Goal: Task Accomplishment & Management: Use online tool/utility

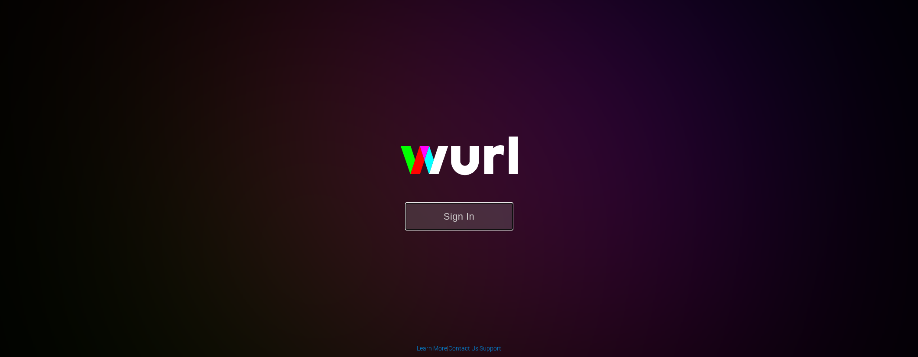
click at [494, 228] on button "Sign In" at bounding box center [459, 216] width 108 height 28
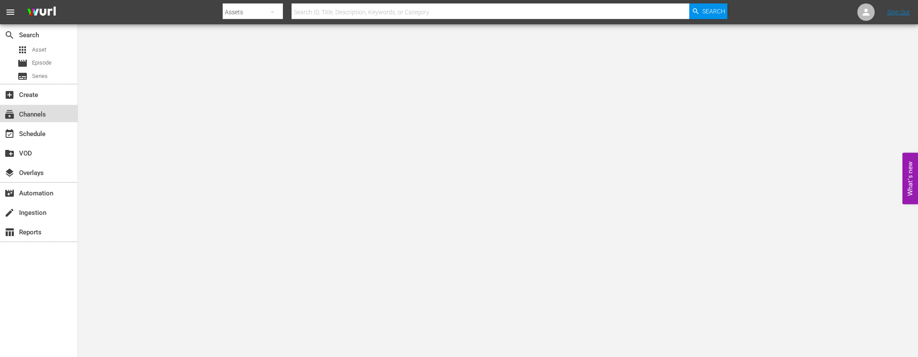
click at [51, 113] on div "subscriptions Channels" at bounding box center [39, 113] width 78 height 17
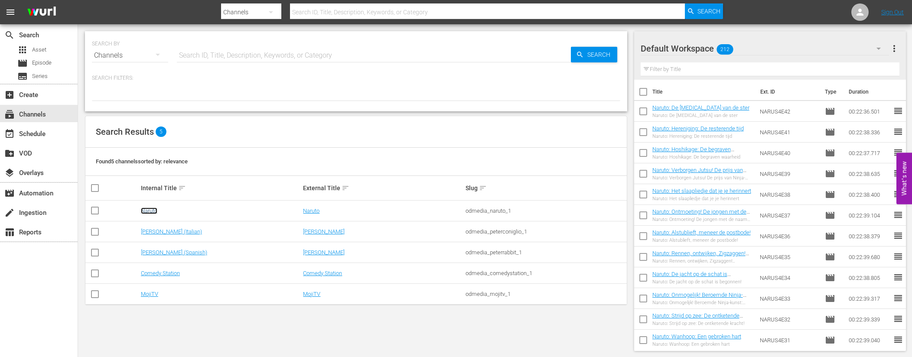
click at [153, 209] on link "Naruto" at bounding box center [149, 211] width 16 height 6
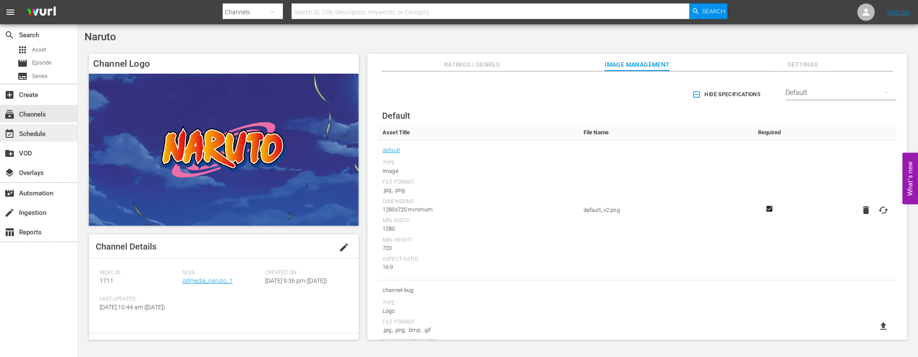
click at [40, 132] on div "event_available Schedule" at bounding box center [24, 133] width 49 height 8
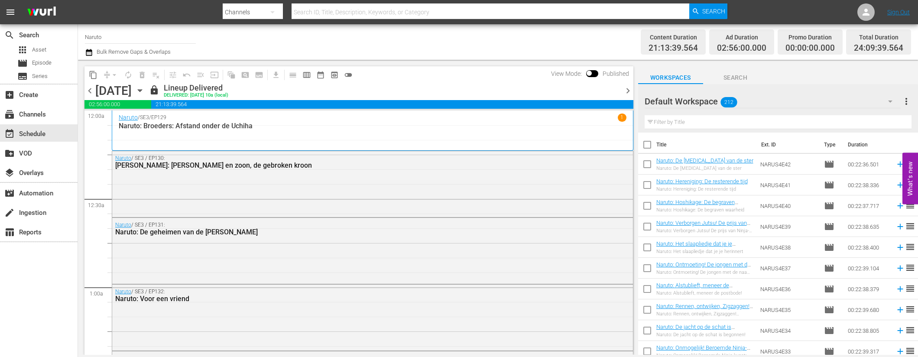
click at [145, 88] on icon "button" at bounding box center [140, 91] width 10 height 10
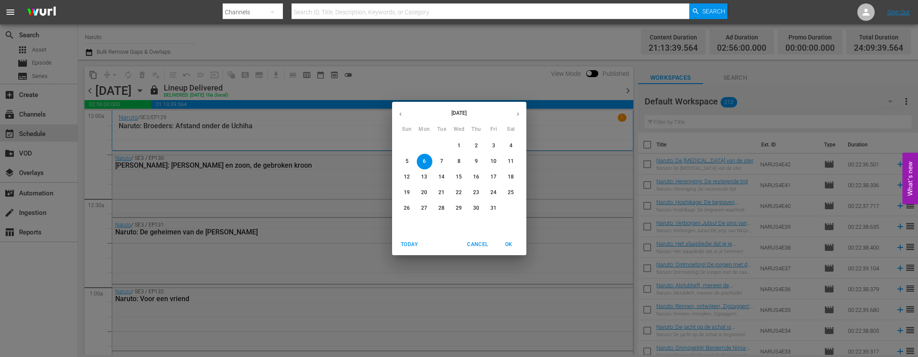
drag, startPoint x: 492, startPoint y: 208, endPoint x: 503, endPoint y: 220, distance: 17.2
click at [492, 208] on p "31" at bounding box center [493, 208] width 6 height 7
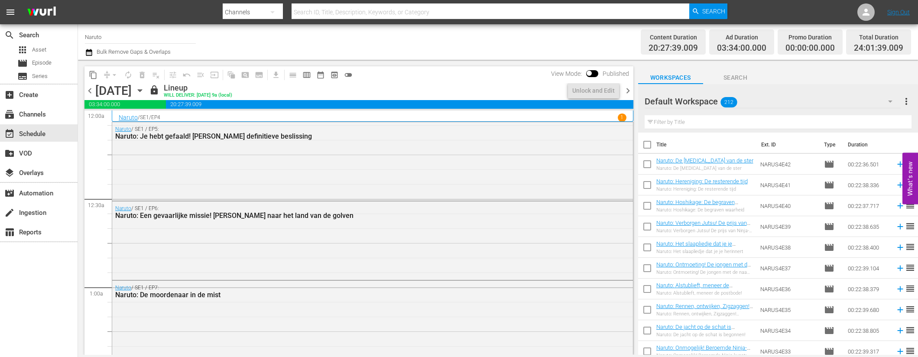
drag, startPoint x: 629, startPoint y: 90, endPoint x: 628, endPoint y: 98, distance: 8.7
click at [629, 90] on span "chevron_right" at bounding box center [628, 90] width 11 height 11
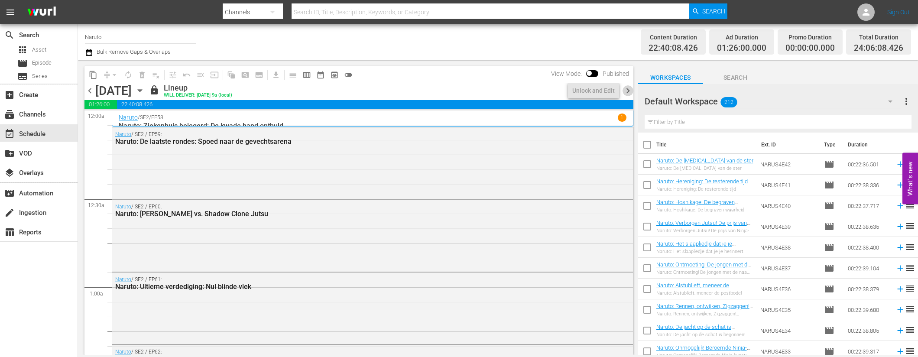
click at [630, 91] on span "chevron_right" at bounding box center [628, 90] width 11 height 11
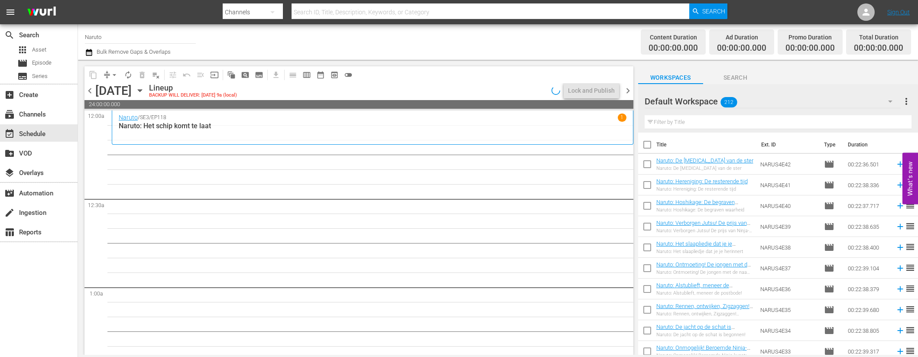
click at [903, 41] on div "Total Duration" at bounding box center [878, 37] width 49 height 12
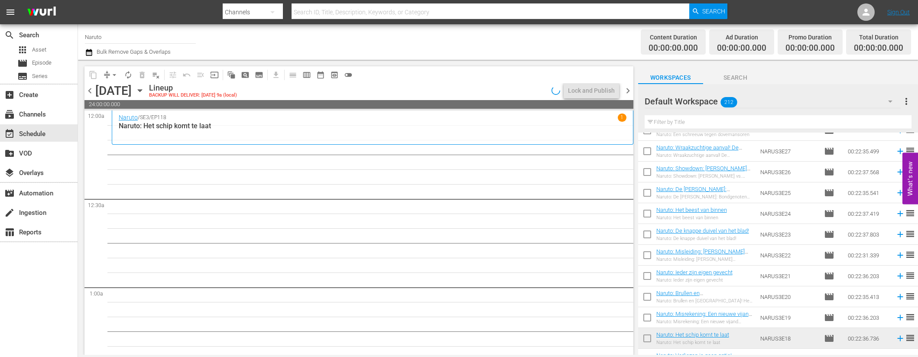
scroll to position [1592, 0]
click at [896, 320] on icon at bounding box center [901, 319] width 10 height 10
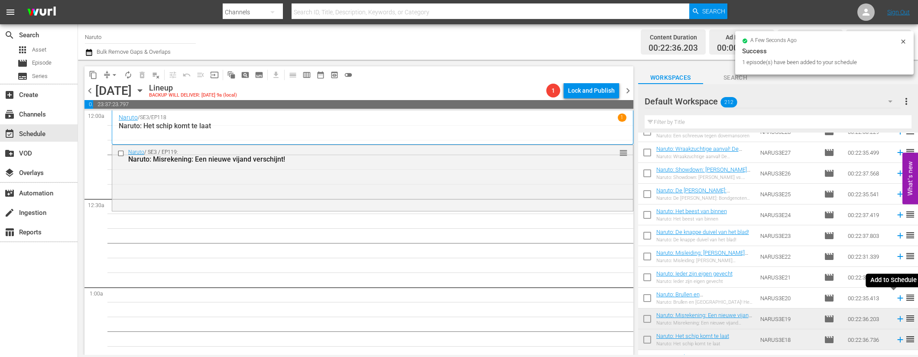
click at [896, 297] on icon at bounding box center [901, 298] width 10 height 10
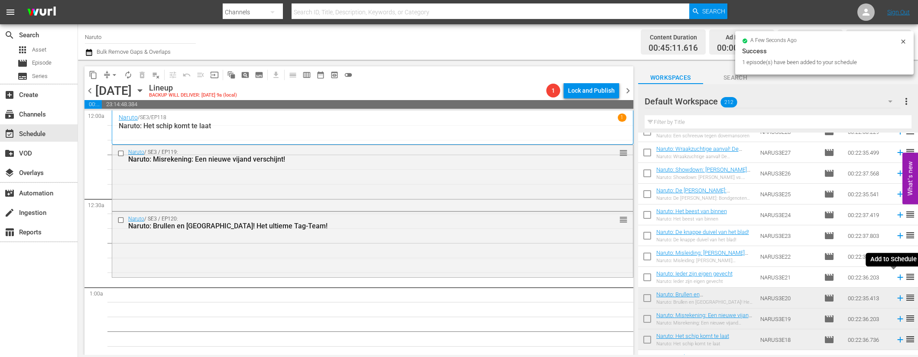
click at [896, 276] on icon at bounding box center [901, 278] width 10 height 10
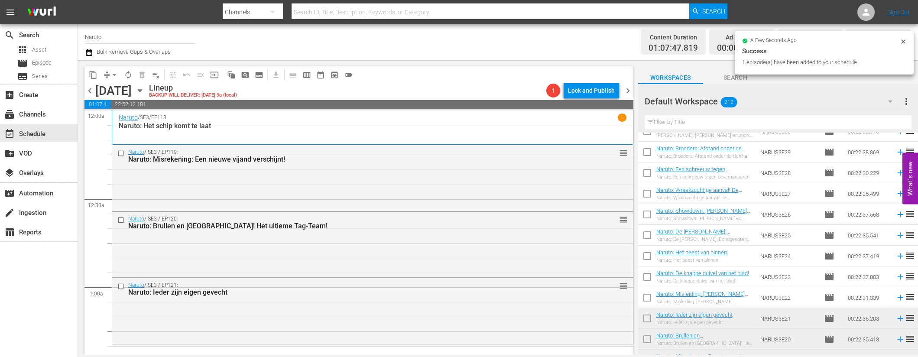
scroll to position [1522, 0]
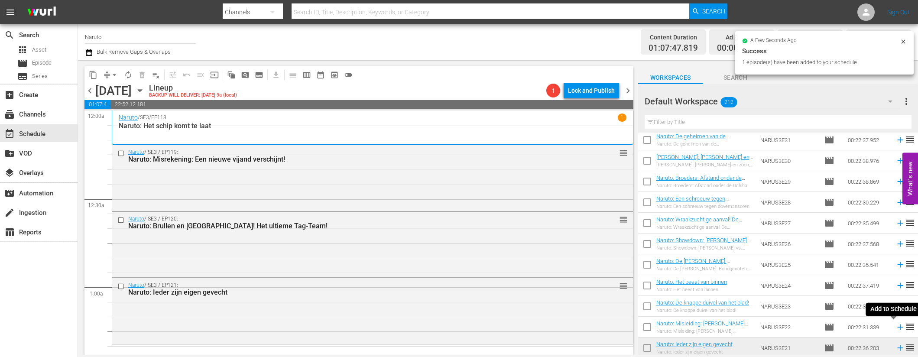
drag, startPoint x: 893, startPoint y: 327, endPoint x: 894, endPoint y: 320, distance: 6.9
click at [897, 326] on icon at bounding box center [900, 328] width 6 height 6
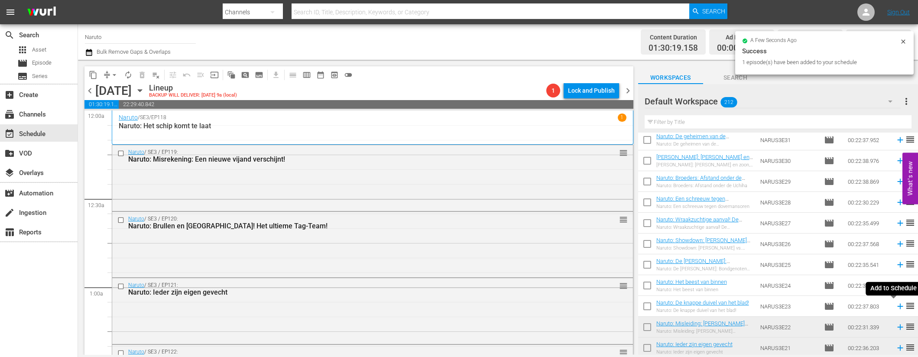
click at [897, 305] on icon at bounding box center [900, 307] width 6 height 6
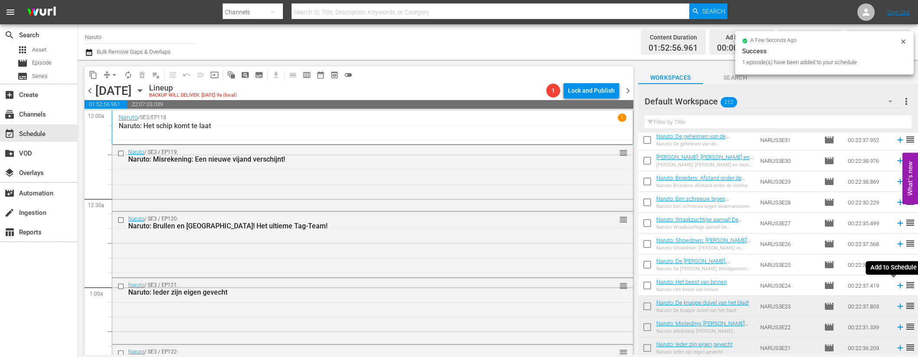
click at [896, 285] on icon at bounding box center [901, 286] width 10 height 10
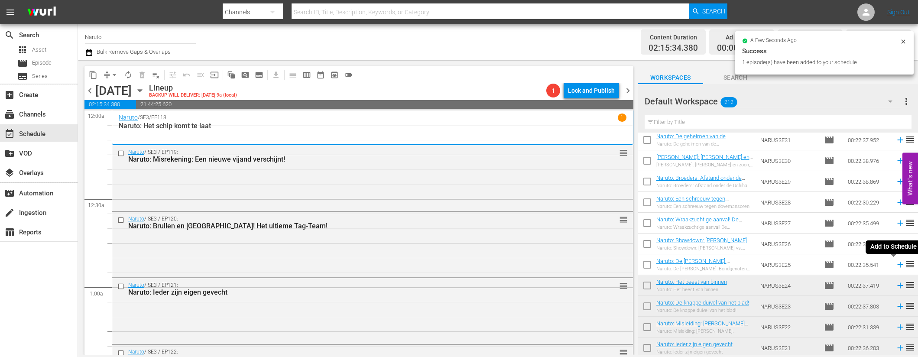
click at [896, 264] on icon at bounding box center [901, 265] width 10 height 10
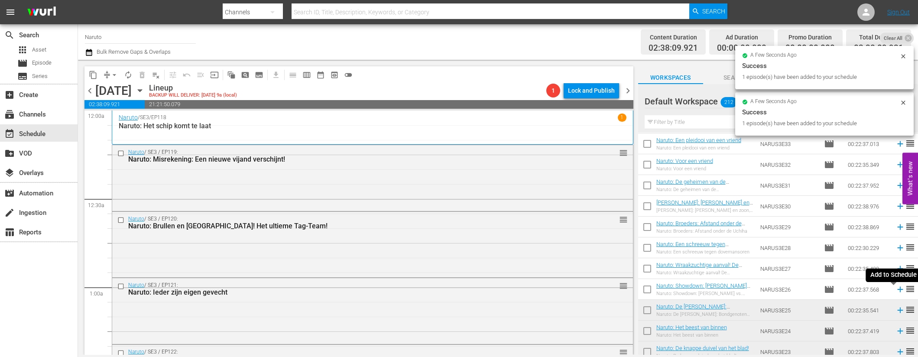
scroll to position [1473, 0]
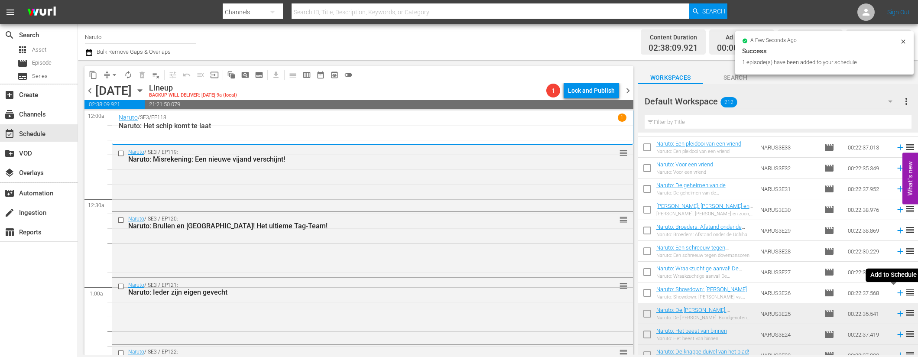
click at [896, 291] on icon at bounding box center [901, 293] width 10 height 10
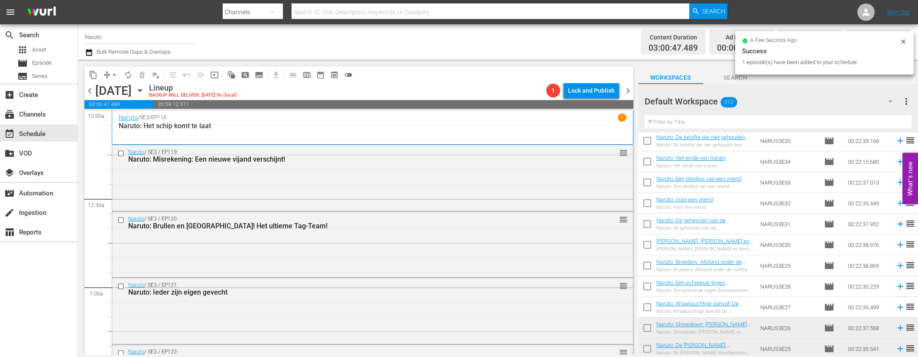
scroll to position [1437, 0]
click at [897, 306] on icon at bounding box center [900, 308] width 6 height 6
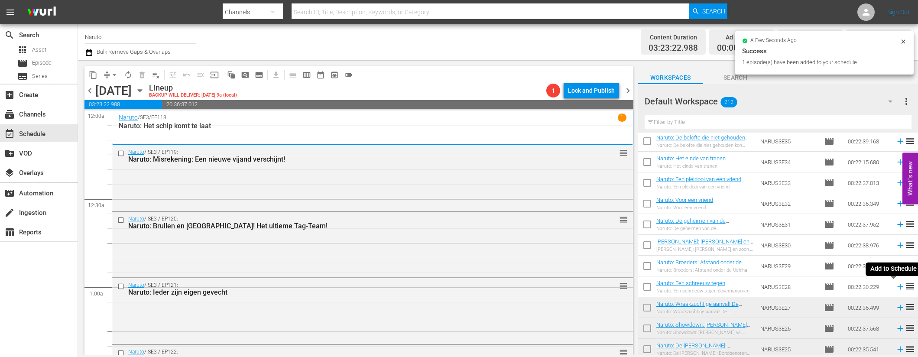
click at [897, 286] on icon at bounding box center [900, 287] width 6 height 6
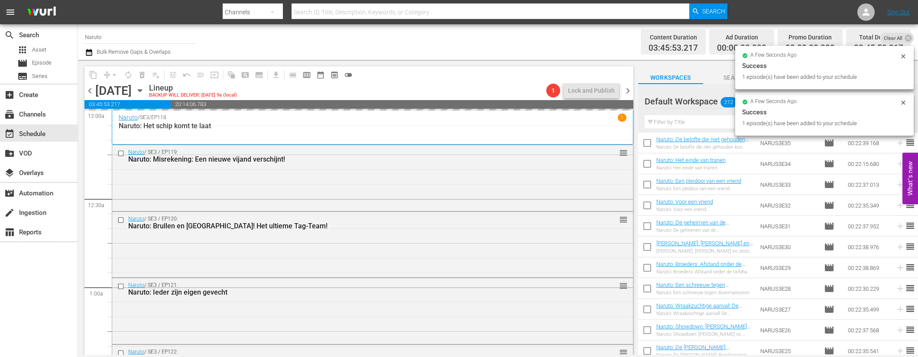
scroll to position [1394, 0]
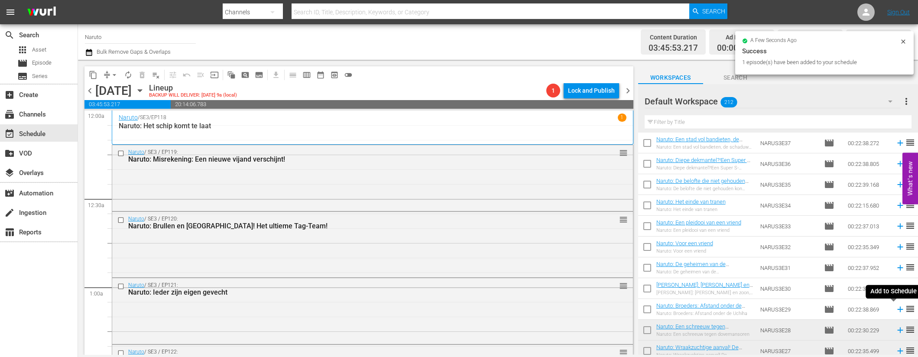
click at [897, 309] on icon at bounding box center [900, 310] width 6 height 6
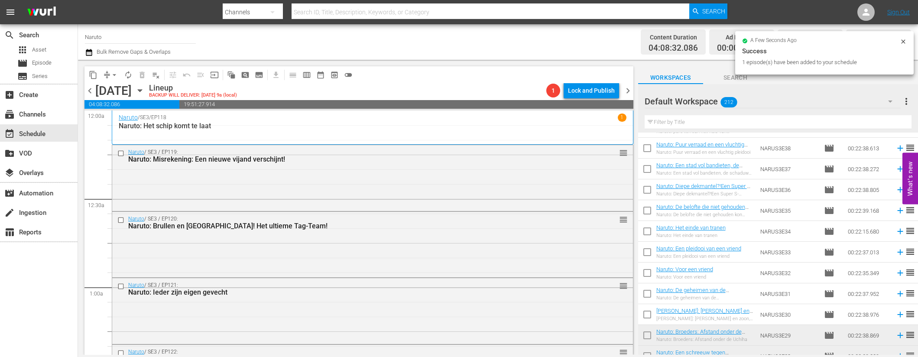
scroll to position [1366, 0]
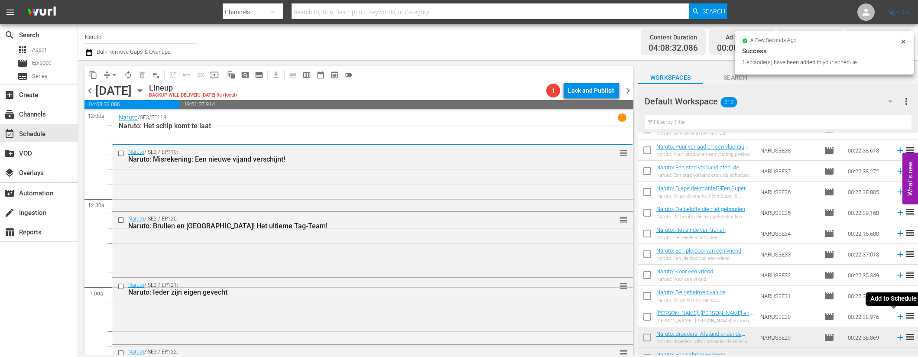
click at [897, 316] on icon at bounding box center [900, 317] width 6 height 6
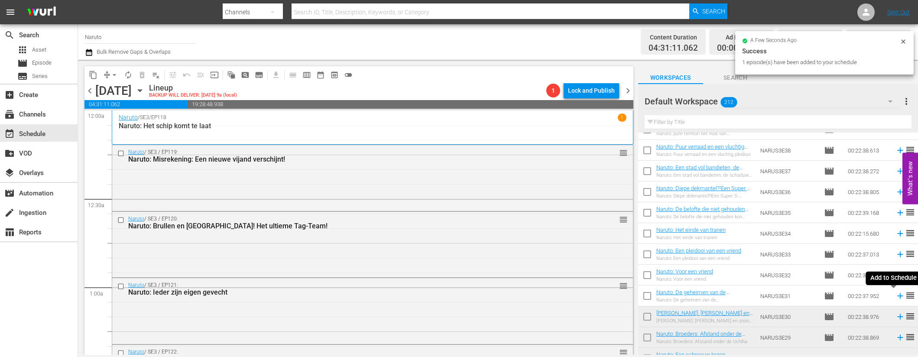
click at [896, 292] on icon at bounding box center [901, 296] width 10 height 10
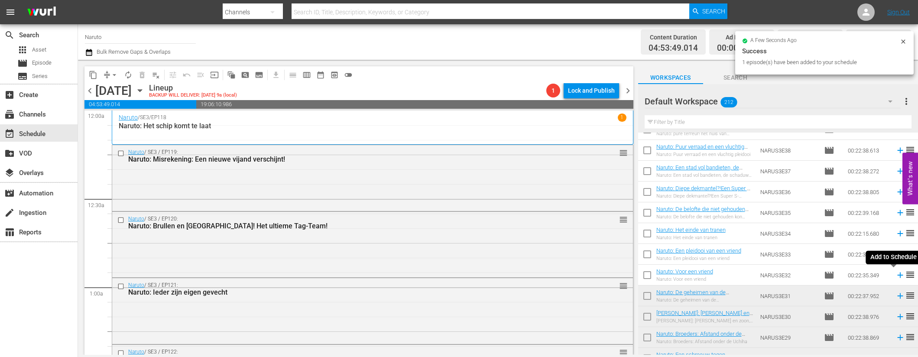
click at [897, 274] on icon at bounding box center [900, 276] width 6 height 6
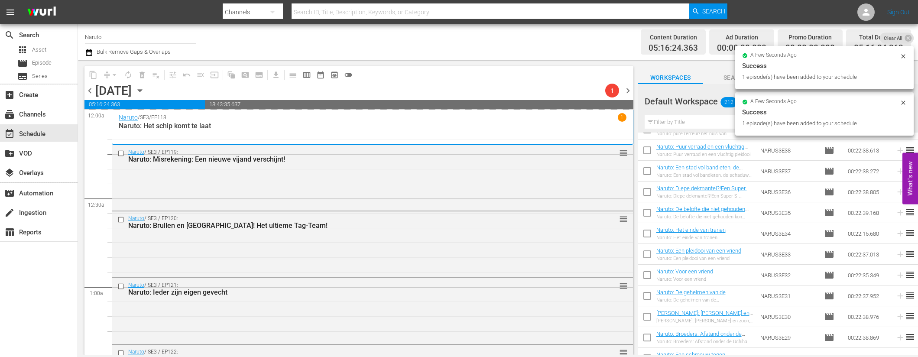
scroll to position [1283, 0]
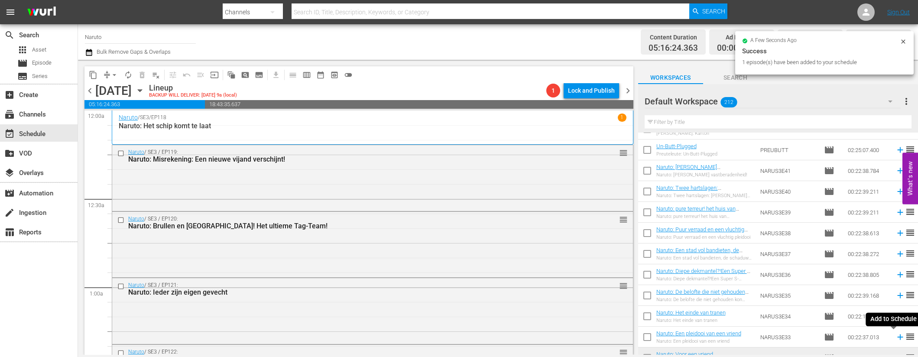
click at [897, 336] on icon at bounding box center [900, 337] width 6 height 6
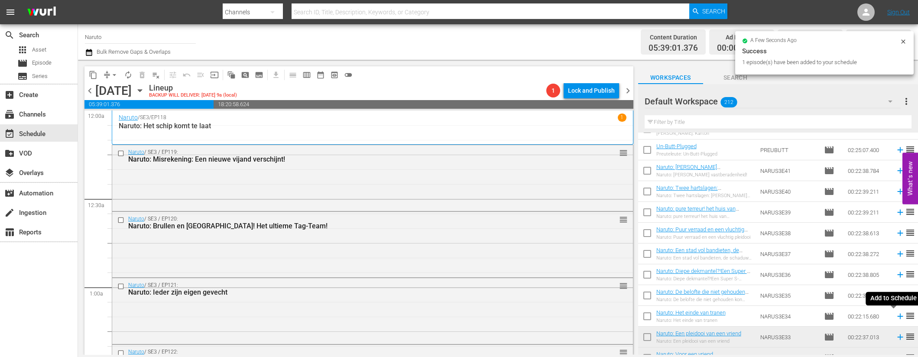
click at [897, 316] on icon at bounding box center [900, 317] width 6 height 6
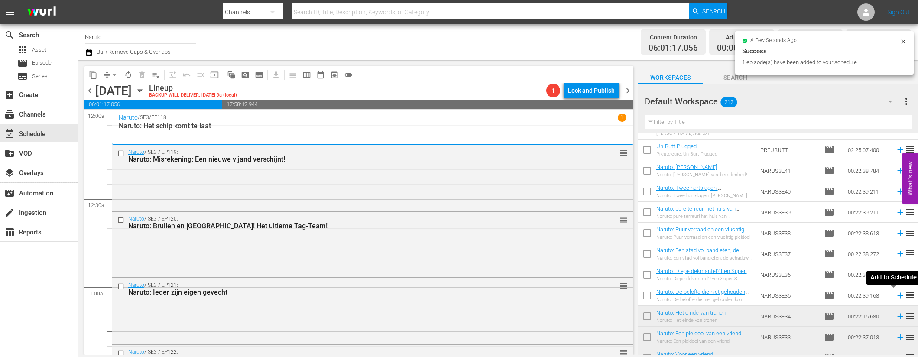
click at [896, 293] on icon at bounding box center [901, 296] width 10 height 10
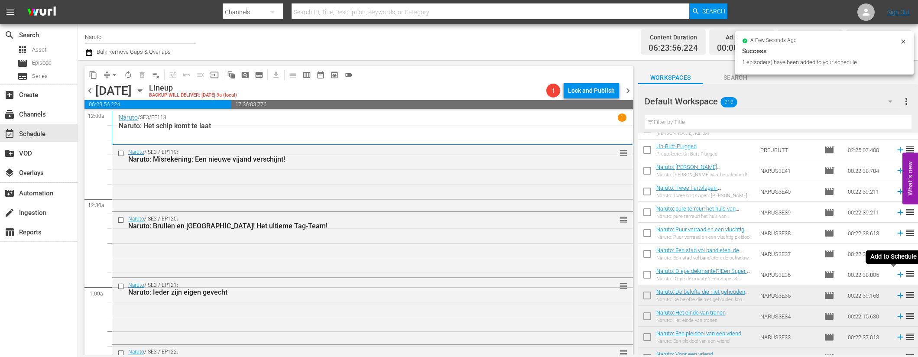
click at [896, 273] on icon at bounding box center [901, 275] width 10 height 10
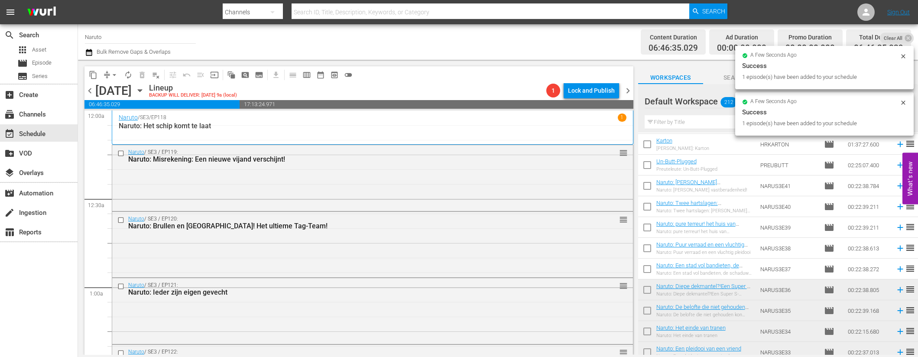
scroll to position [1252, 0]
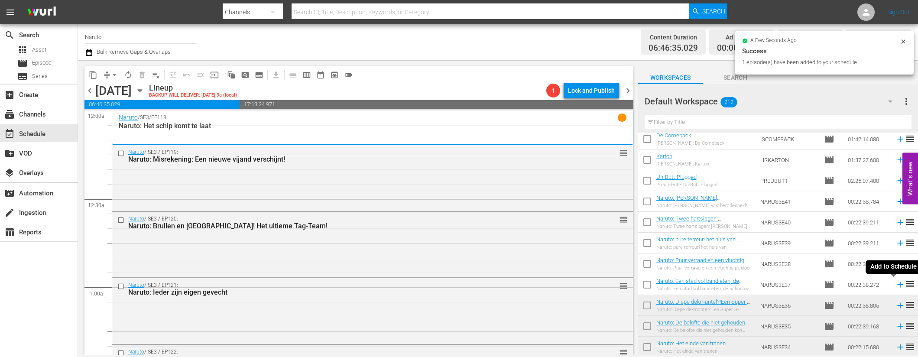
click at [897, 282] on icon at bounding box center [900, 285] width 6 height 6
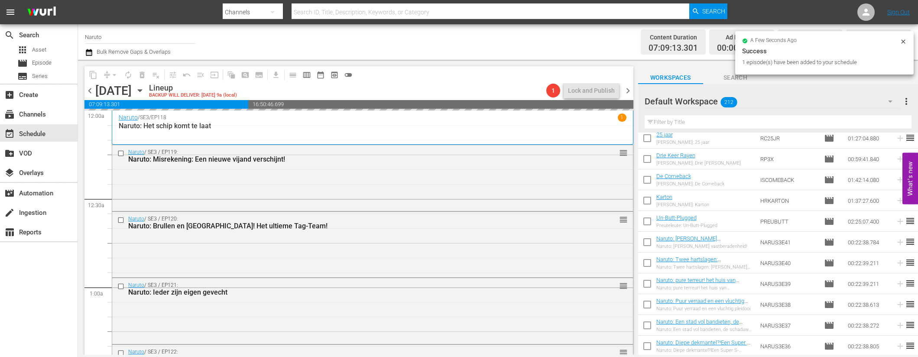
scroll to position [1183, 0]
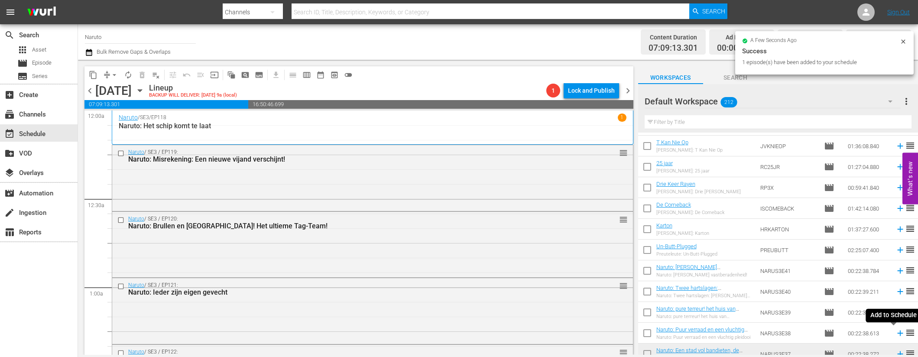
click at [896, 331] on icon at bounding box center [901, 333] width 10 height 10
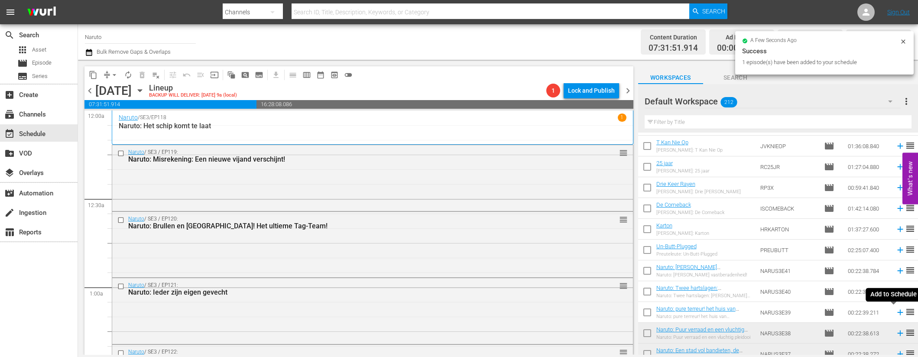
click at [896, 311] on icon at bounding box center [901, 313] width 10 height 10
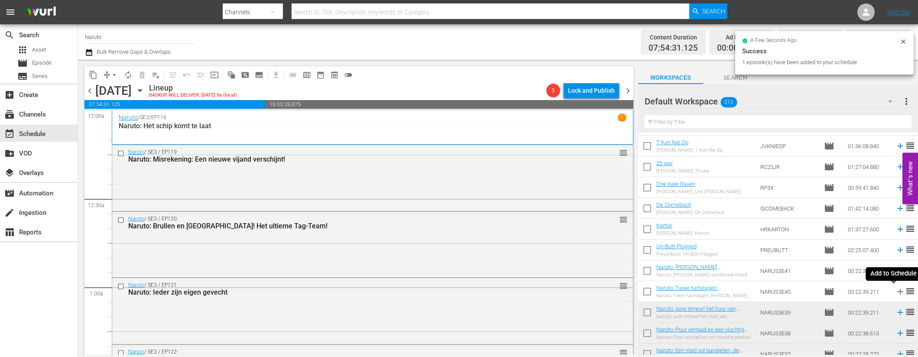
click at [896, 292] on icon at bounding box center [901, 292] width 10 height 10
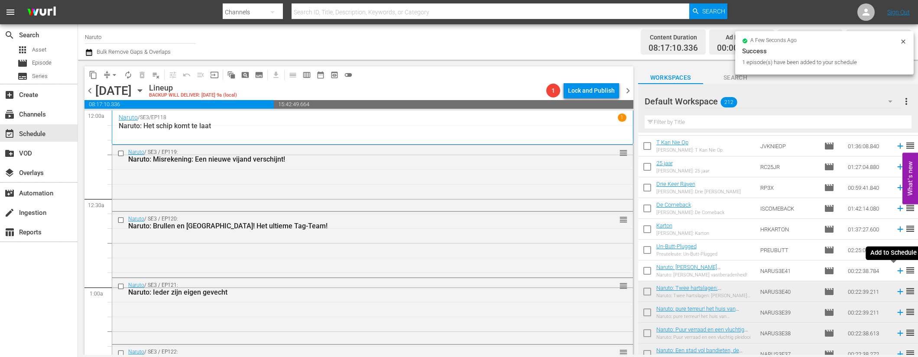
click at [897, 268] on icon at bounding box center [900, 271] width 6 height 6
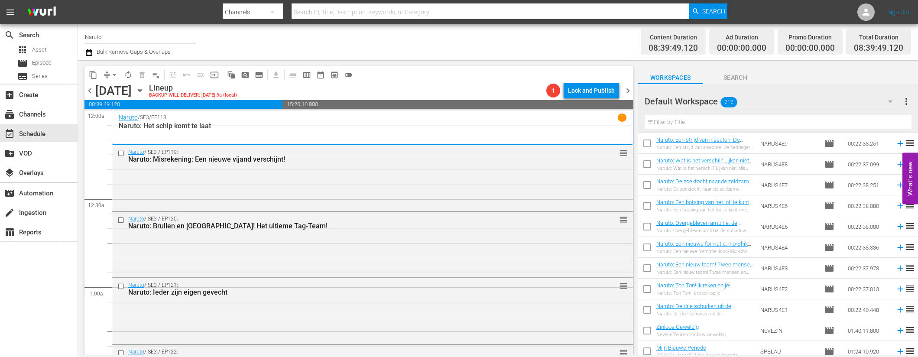
scroll to position [730, 0]
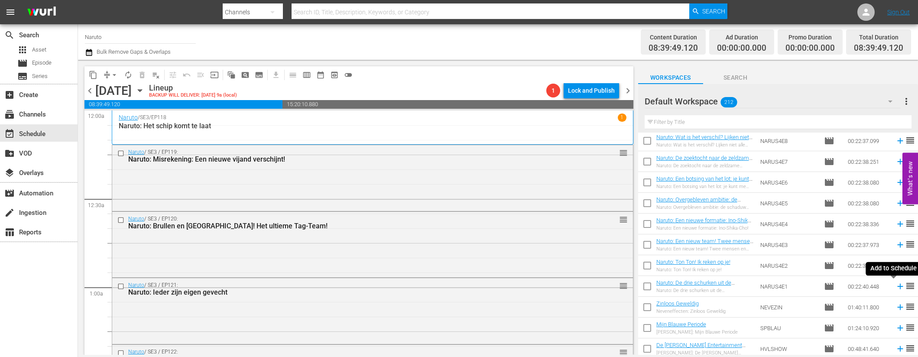
click at [896, 285] on icon at bounding box center [901, 287] width 10 height 10
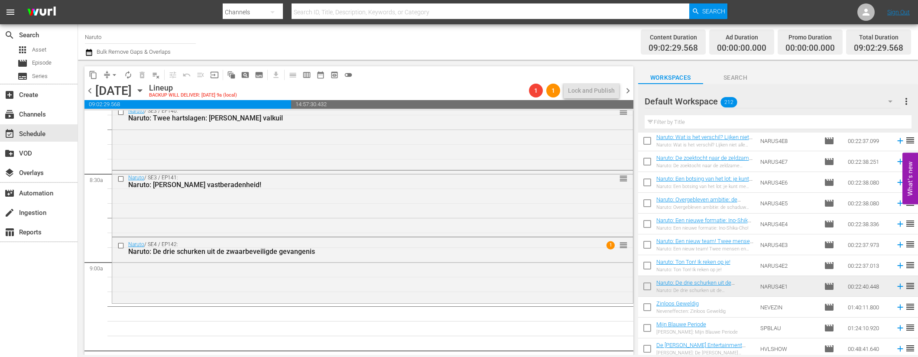
scroll to position [1484, 0]
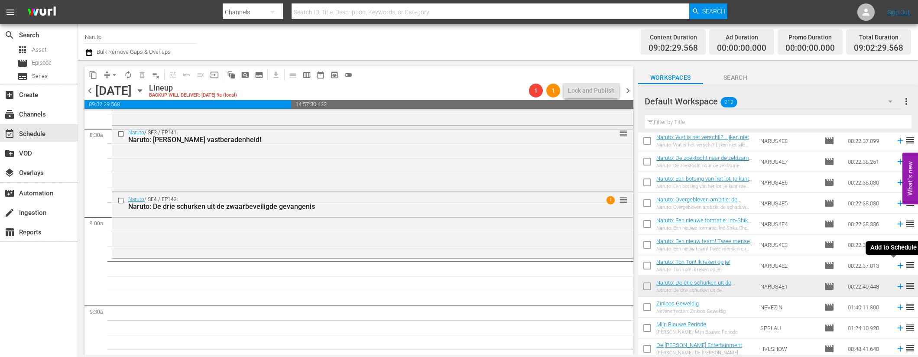
click at [896, 263] on icon at bounding box center [901, 266] width 10 height 10
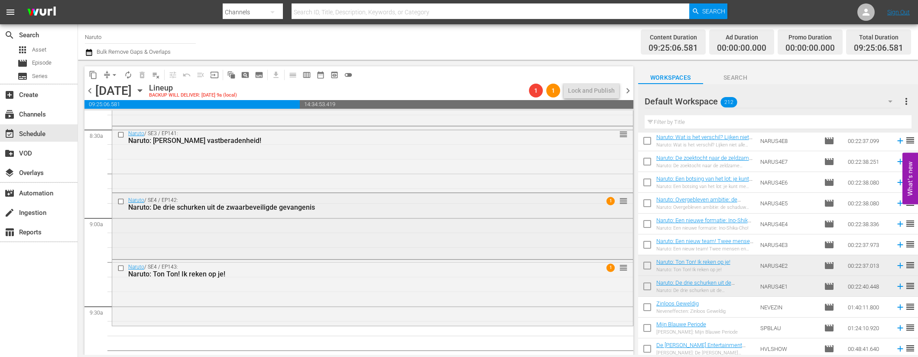
scroll to position [1484, 0]
click at [897, 245] on icon at bounding box center [900, 245] width 6 height 6
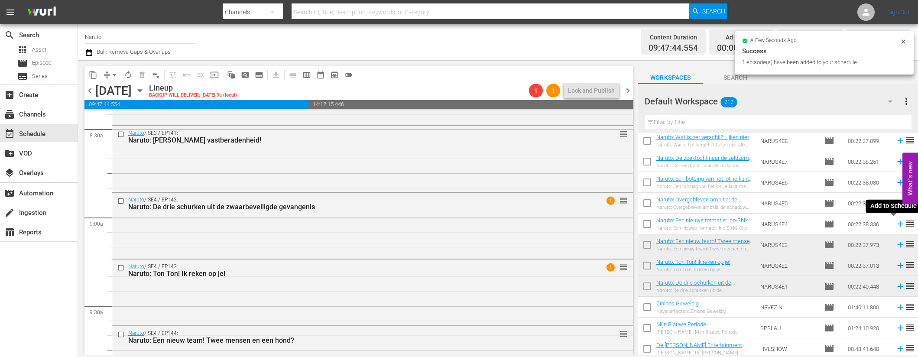
click at [897, 223] on icon at bounding box center [900, 224] width 6 height 6
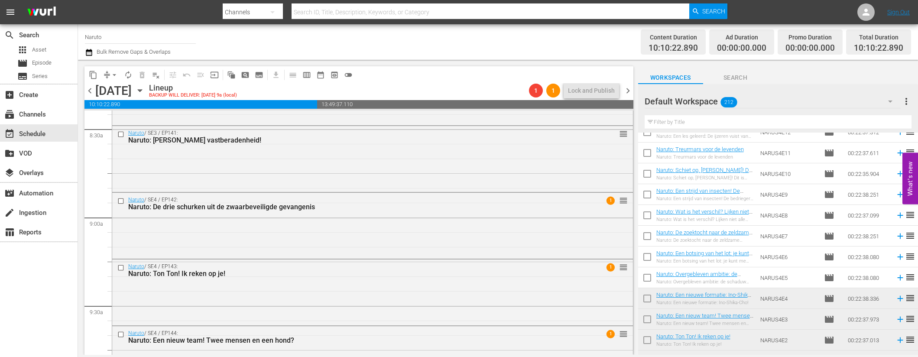
scroll to position [645, 0]
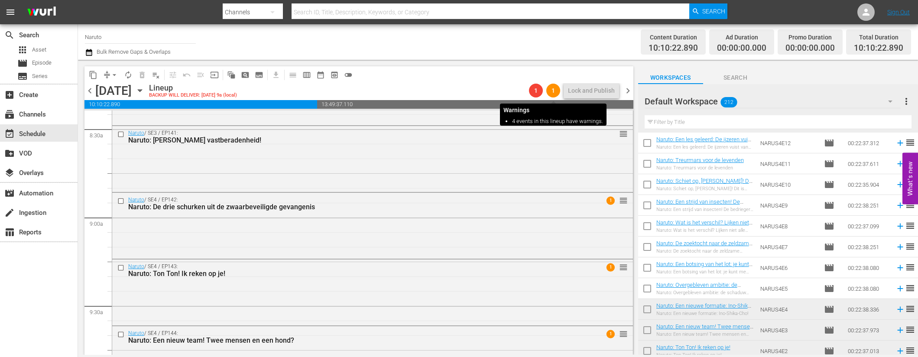
click at [555, 90] on span "1" at bounding box center [553, 90] width 14 height 7
click at [599, 201] on div "1 reorder" at bounding box center [605, 200] width 43 height 9
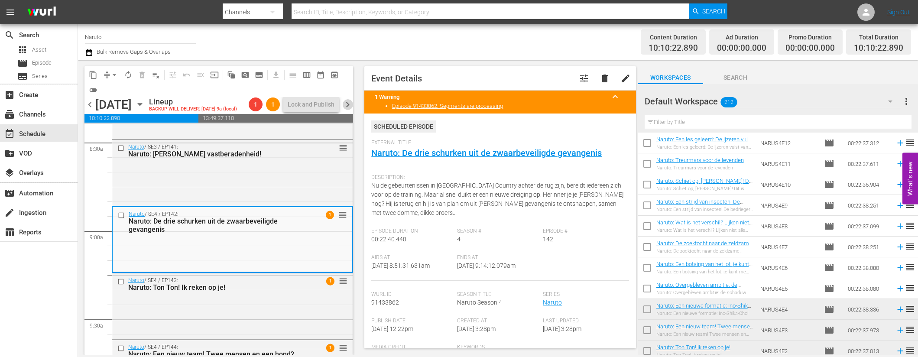
click at [350, 107] on span "chevron_right" at bounding box center [347, 104] width 11 height 11
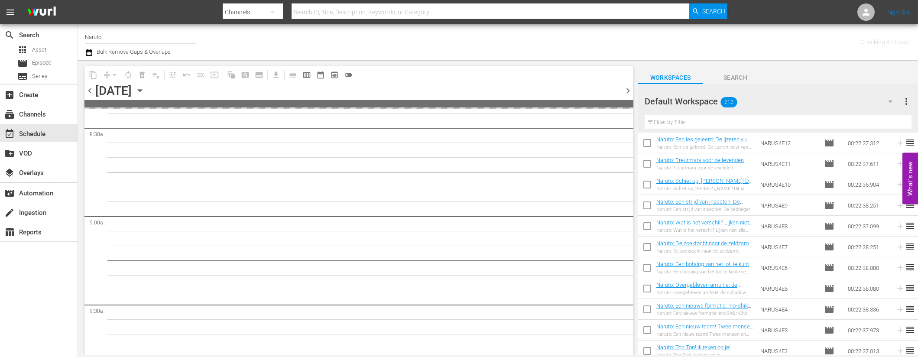
scroll to position [1661, 0]
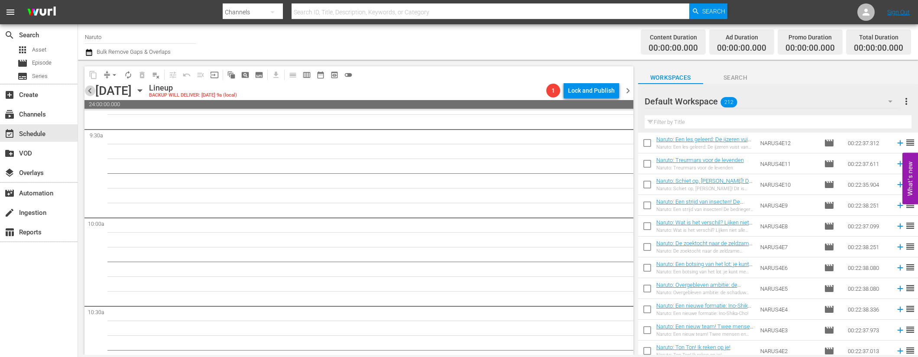
click at [91, 90] on span "chevron_left" at bounding box center [89, 90] width 11 height 11
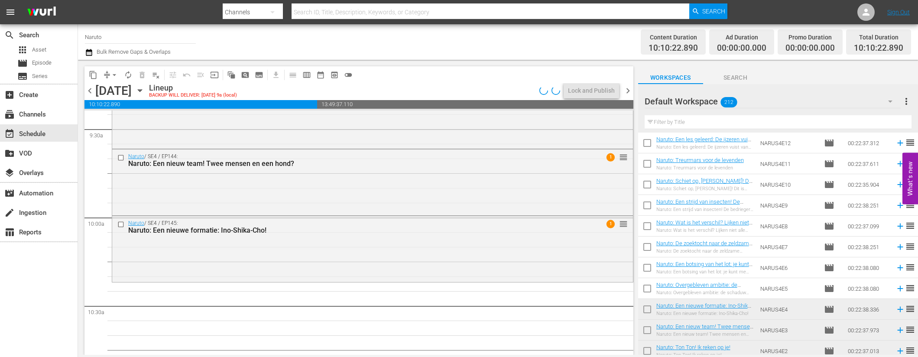
scroll to position [1484, 0]
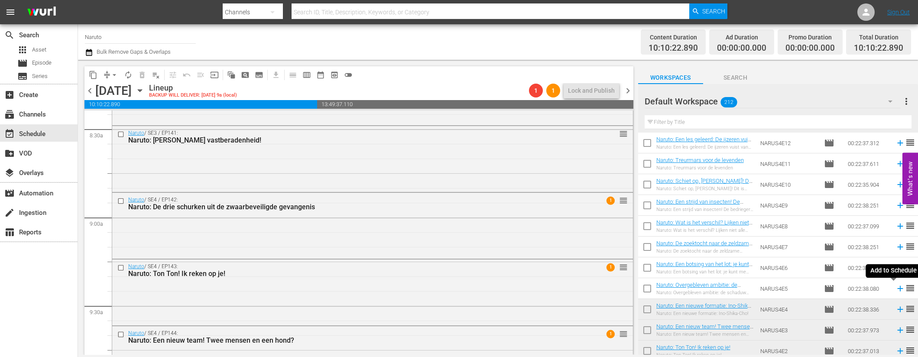
click at [897, 288] on icon at bounding box center [900, 289] width 6 height 6
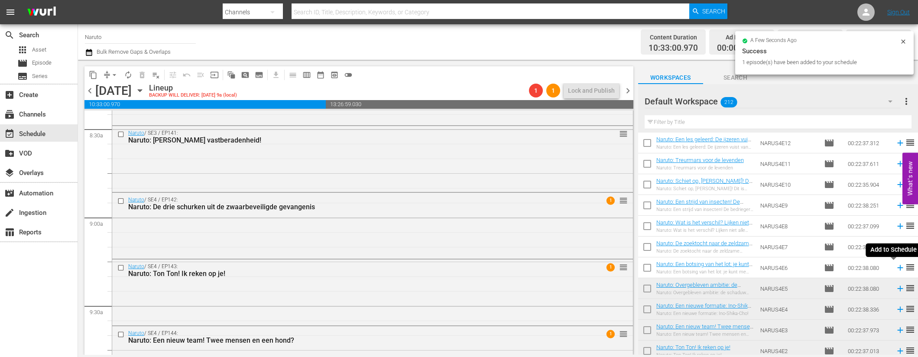
click at [896, 267] on icon at bounding box center [901, 268] width 10 height 10
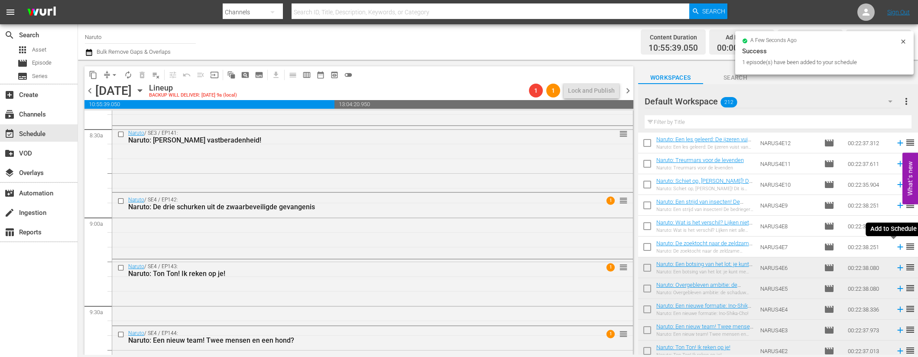
click at [896, 244] on icon at bounding box center [901, 247] width 10 height 10
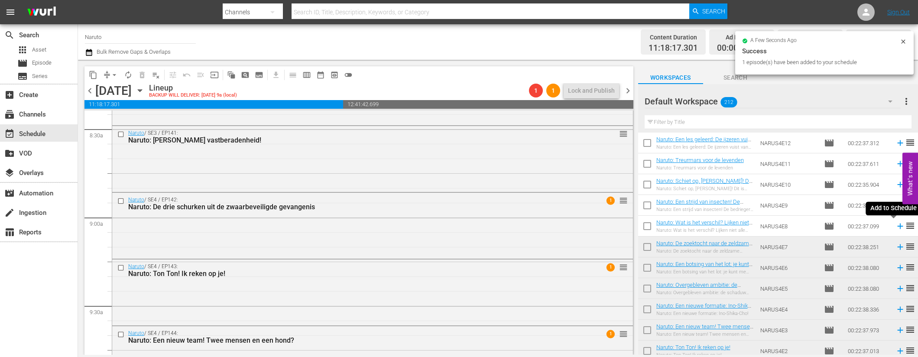
click at [896, 225] on icon at bounding box center [901, 226] width 10 height 10
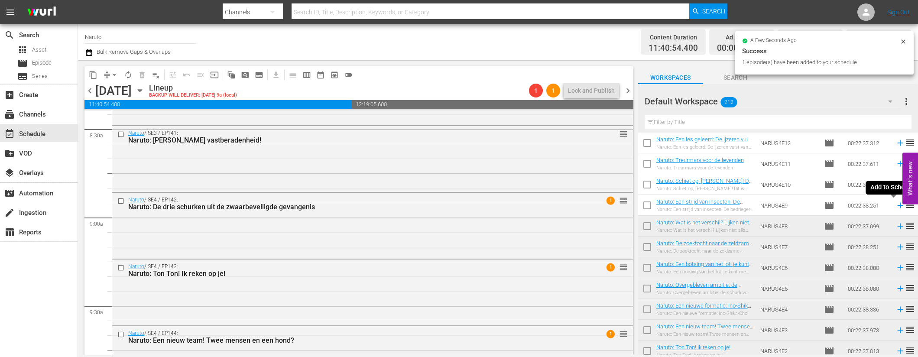
click at [897, 206] on icon at bounding box center [900, 206] width 6 height 6
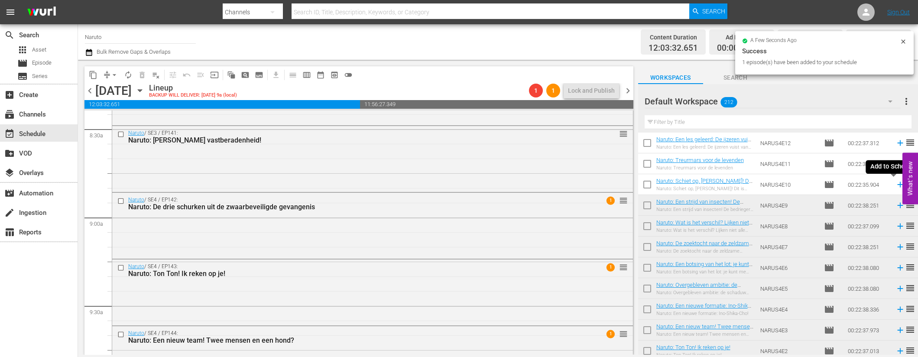
click at [896, 183] on icon at bounding box center [901, 185] width 10 height 10
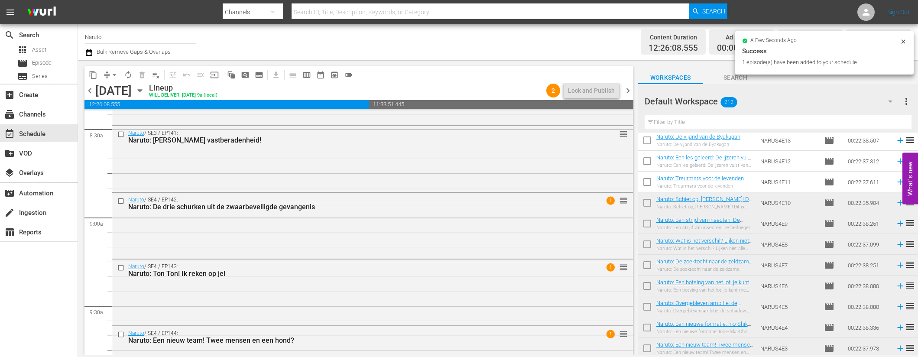
scroll to position [624, 0]
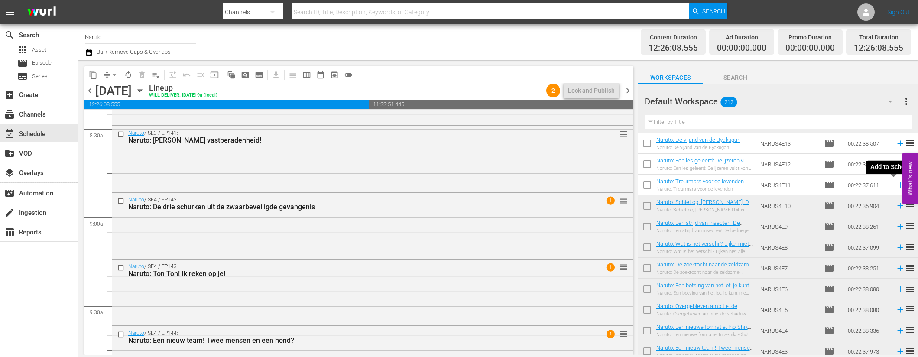
click at [897, 186] on icon at bounding box center [900, 185] width 6 height 6
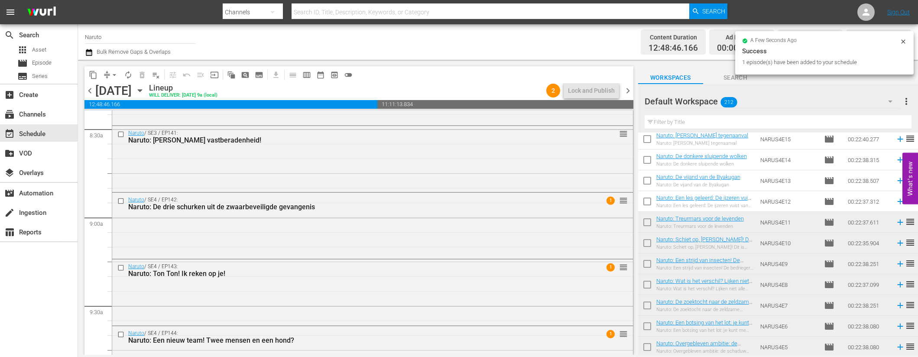
scroll to position [542, 0]
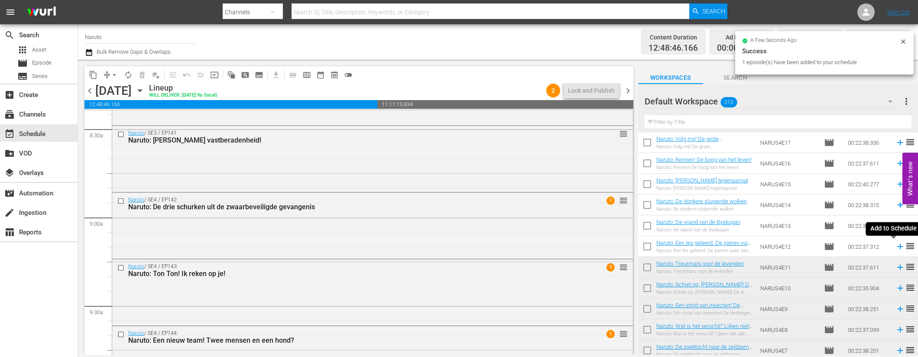
click at [896, 243] on icon at bounding box center [901, 247] width 10 height 10
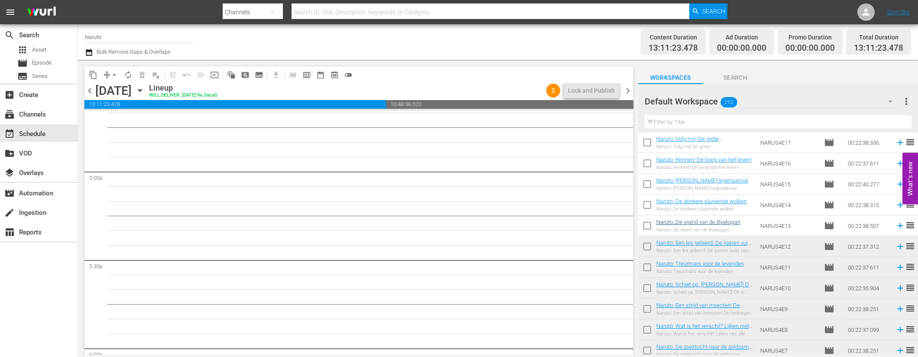
scroll to position [2929, 0]
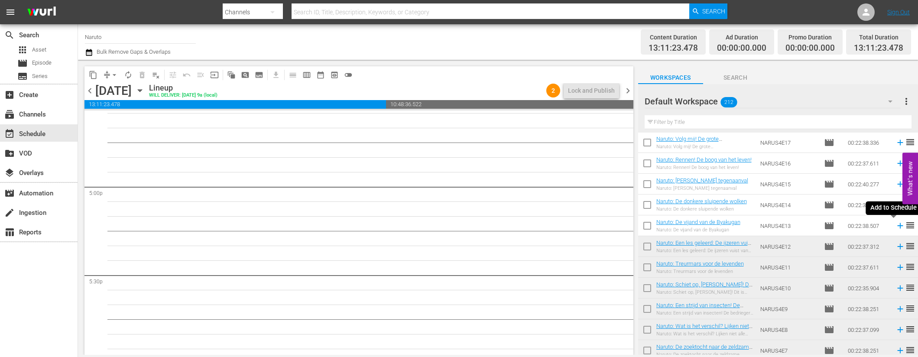
click at [897, 225] on icon at bounding box center [900, 226] width 6 height 6
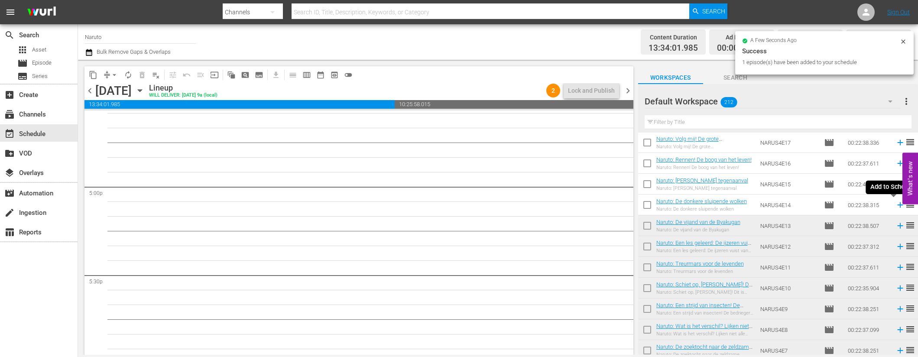
click at [897, 202] on icon at bounding box center [900, 205] width 6 height 6
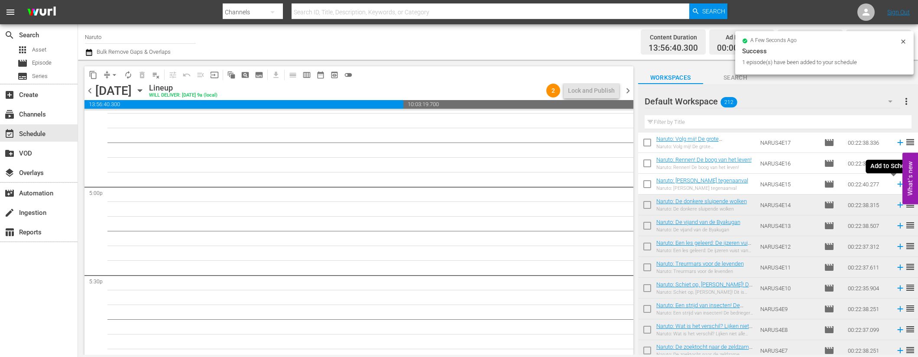
scroll to position [2914, 0]
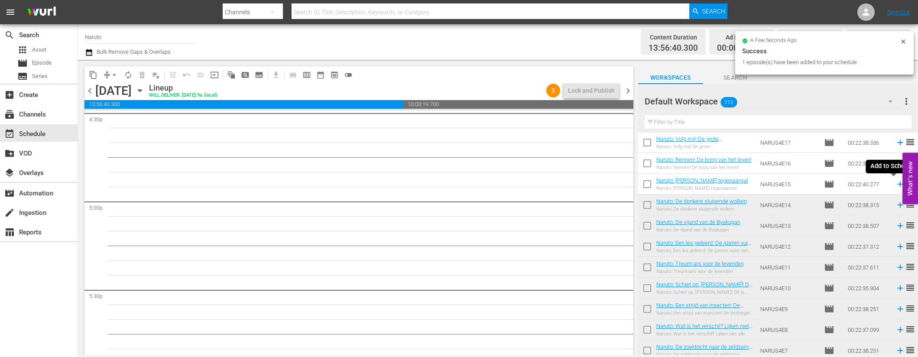
click at [896, 185] on icon at bounding box center [901, 184] width 10 height 10
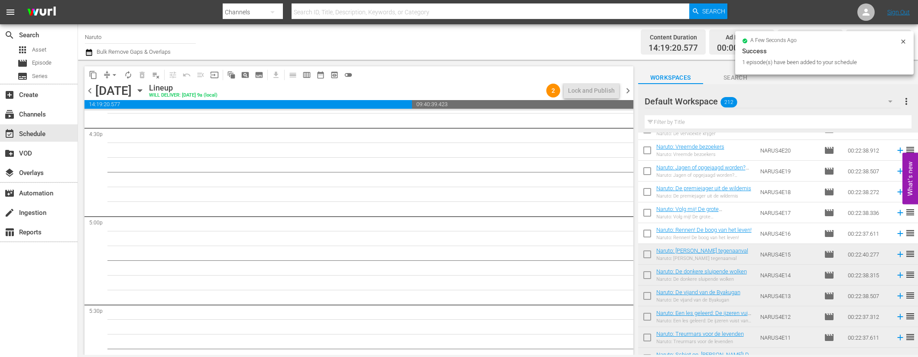
scroll to position [454, 0]
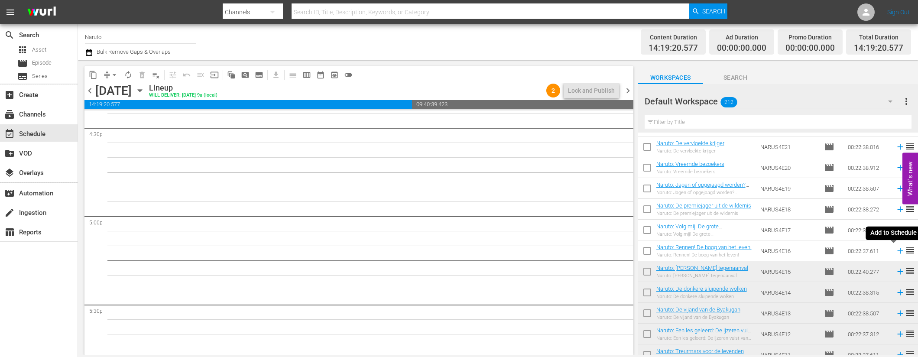
click at [896, 252] on icon at bounding box center [901, 251] width 10 height 10
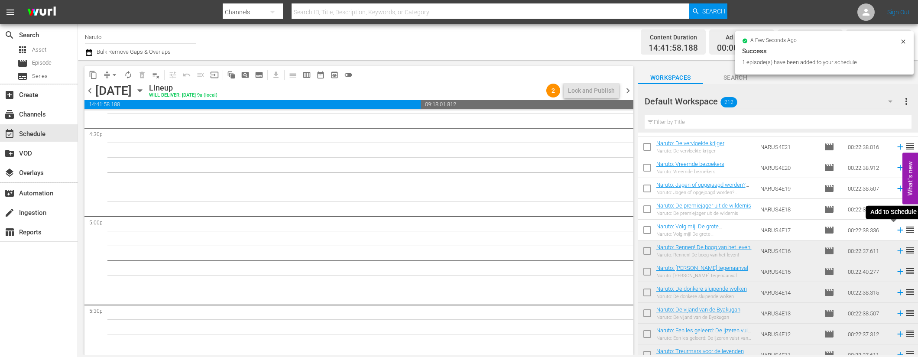
scroll to position [2885, 0]
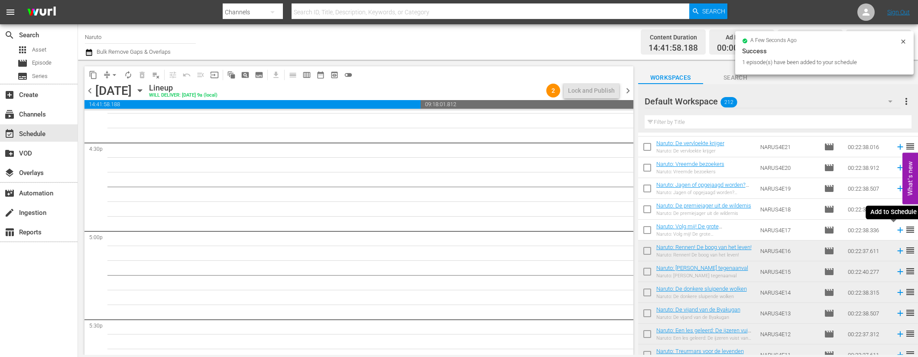
click at [896, 229] on icon at bounding box center [901, 230] width 10 height 10
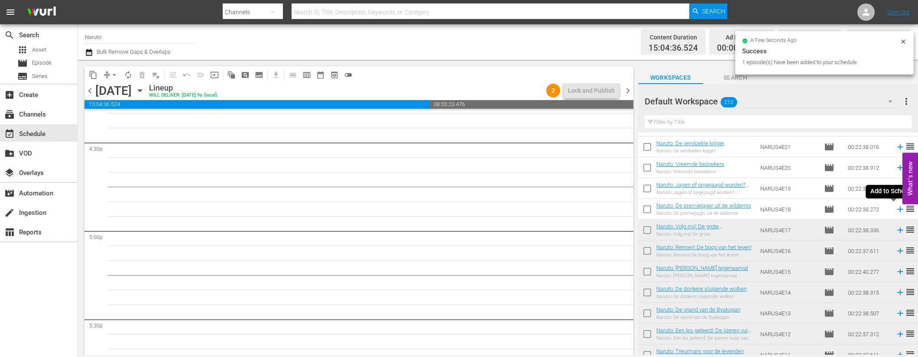
scroll to position [2870, 0]
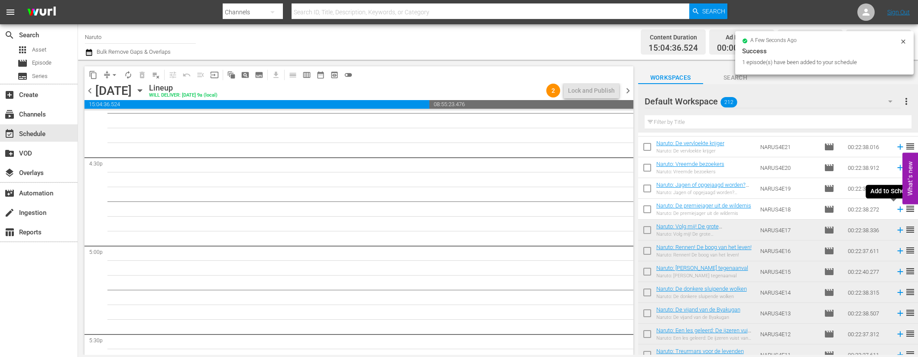
click at [896, 208] on icon at bounding box center [901, 210] width 10 height 10
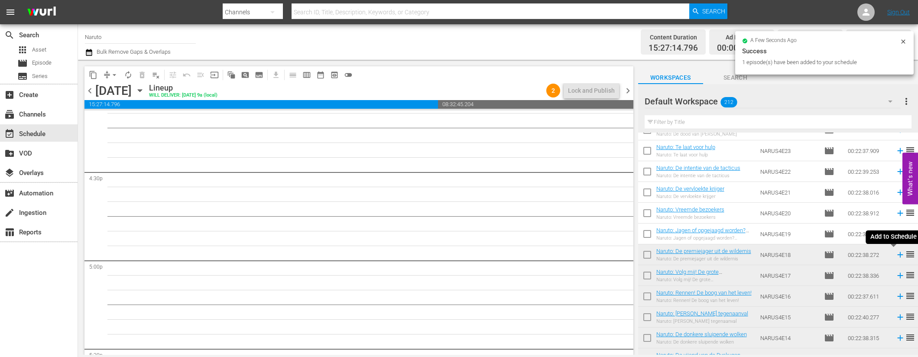
scroll to position [408, 0]
click at [897, 234] on icon at bounding box center [900, 235] width 6 height 6
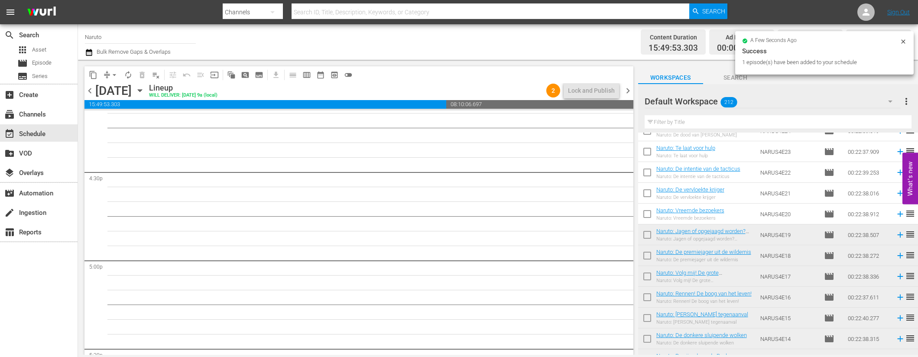
scroll to position [315, 0]
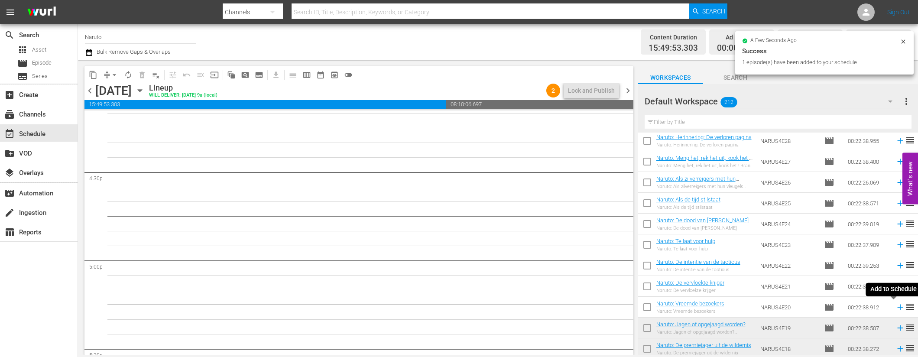
click at [896, 305] on icon at bounding box center [901, 307] width 10 height 10
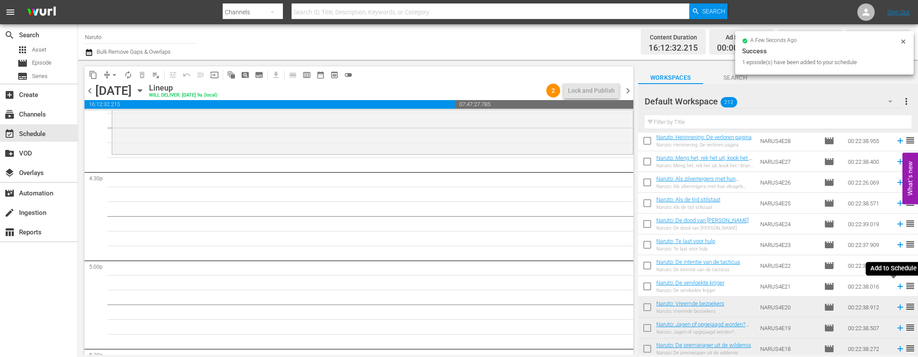
click at [896, 286] on icon at bounding box center [901, 287] width 10 height 10
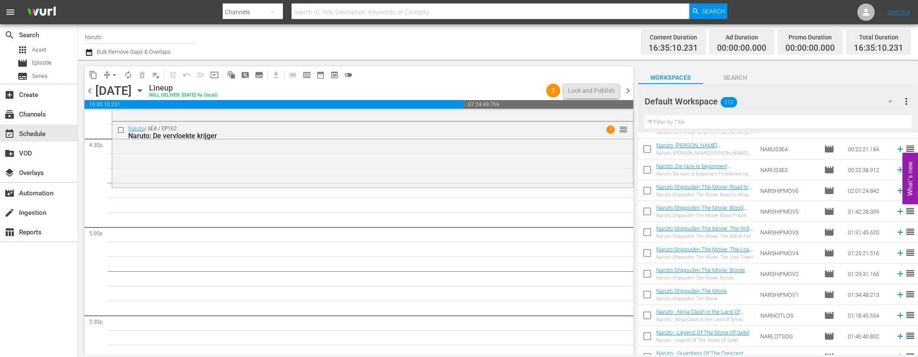
scroll to position [2090, 0]
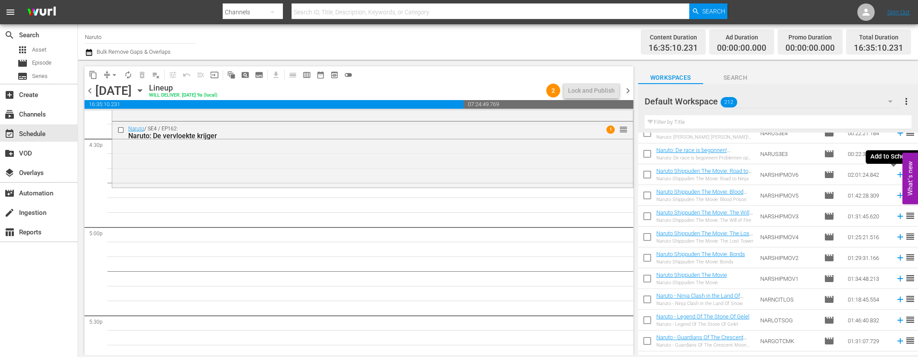
click at [897, 174] on icon at bounding box center [900, 175] width 6 height 6
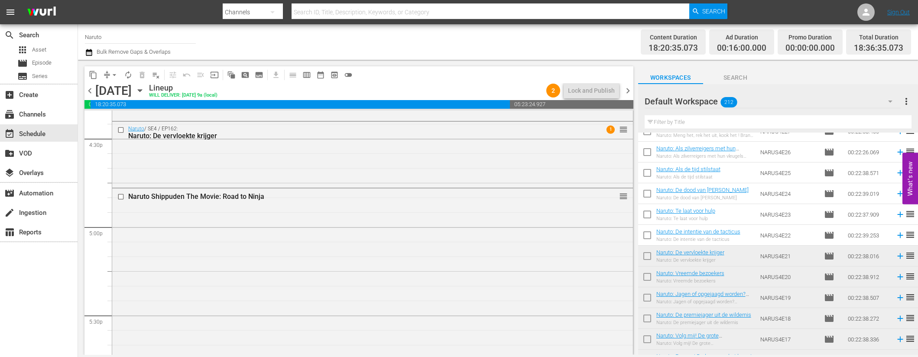
scroll to position [296, 0]
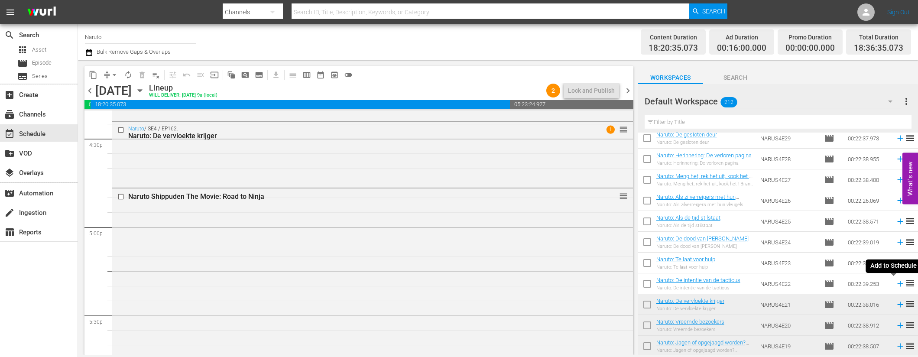
click at [896, 285] on icon at bounding box center [901, 284] width 10 height 10
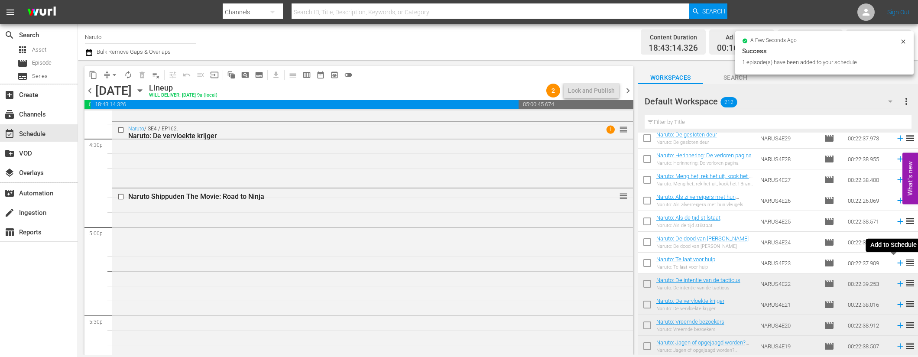
click at [897, 261] on icon at bounding box center [900, 263] width 6 height 6
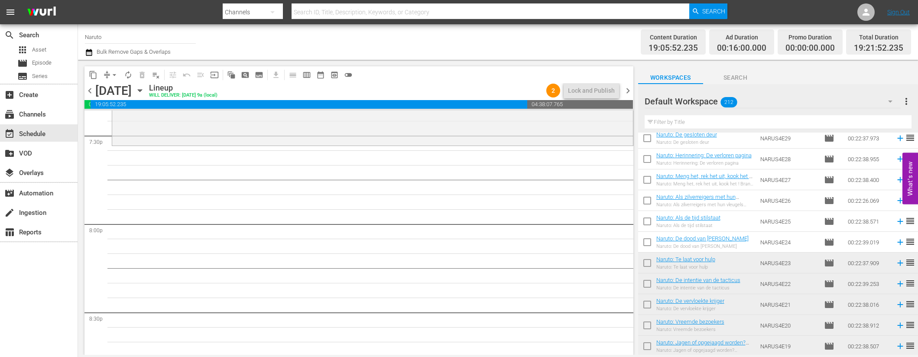
scroll to position [3425, 0]
click at [897, 240] on icon at bounding box center [900, 243] width 6 height 6
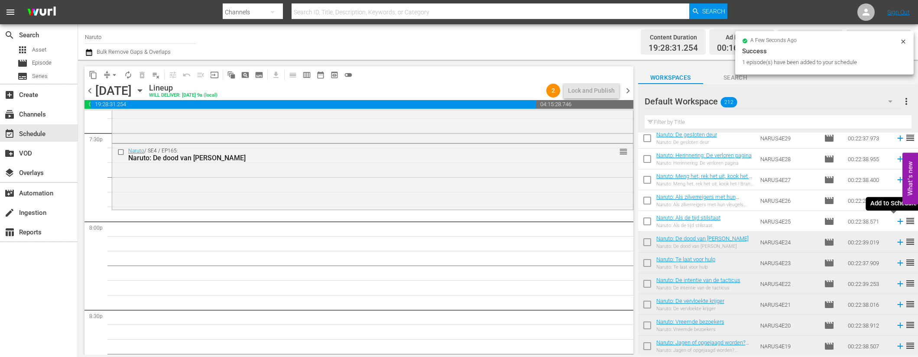
click at [896, 221] on icon at bounding box center [901, 222] width 10 height 10
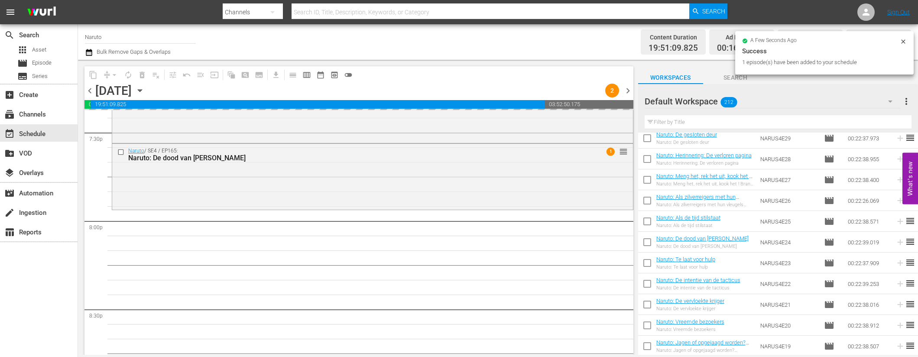
scroll to position [261, 0]
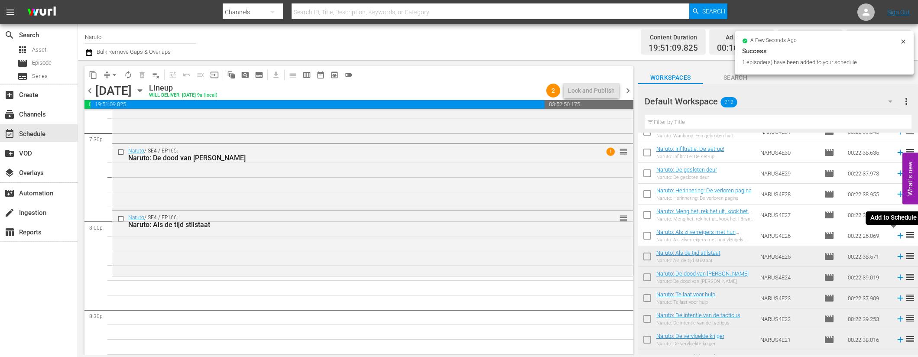
click at [896, 234] on icon at bounding box center [901, 236] width 10 height 10
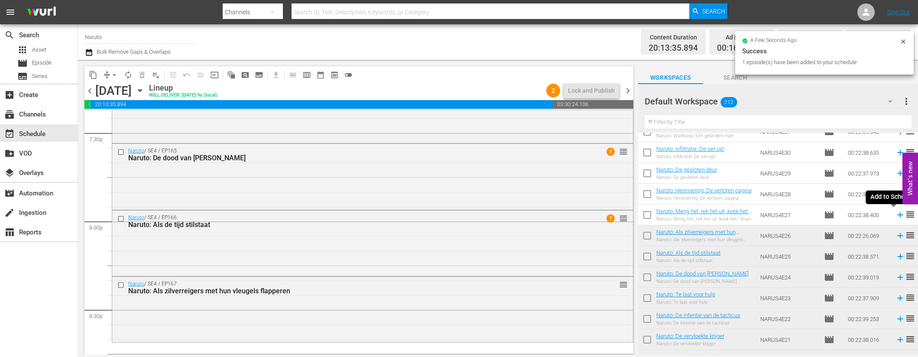
click at [897, 213] on icon at bounding box center [900, 215] width 6 height 6
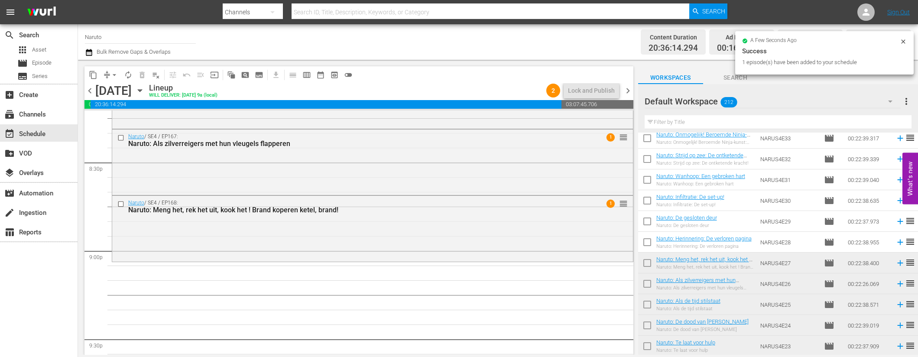
scroll to position [153, 0]
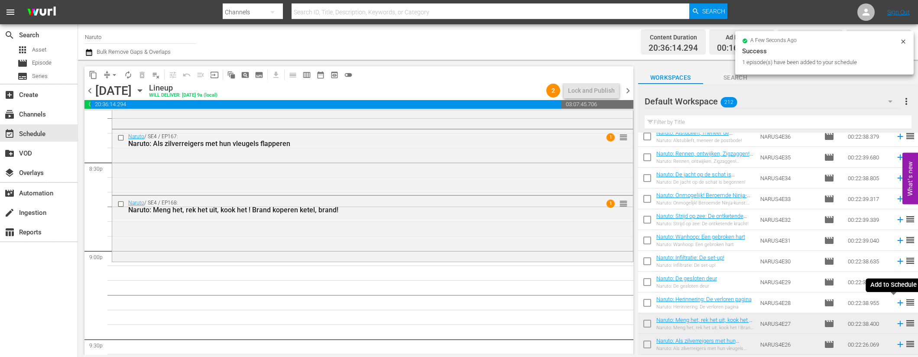
click at [897, 301] on icon at bounding box center [900, 303] width 6 height 6
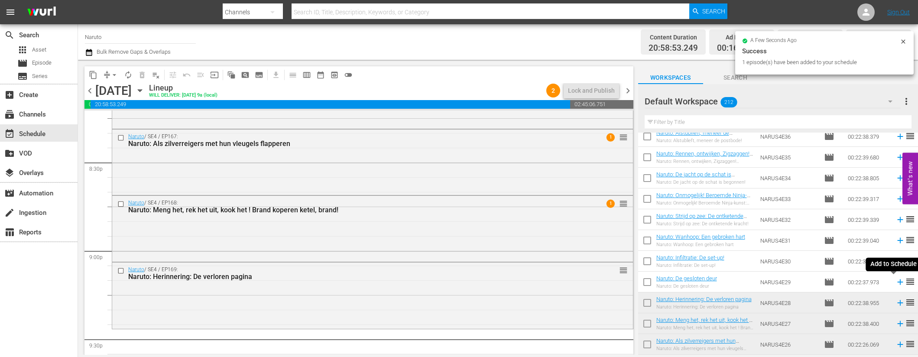
click at [896, 279] on icon at bounding box center [901, 282] width 10 height 10
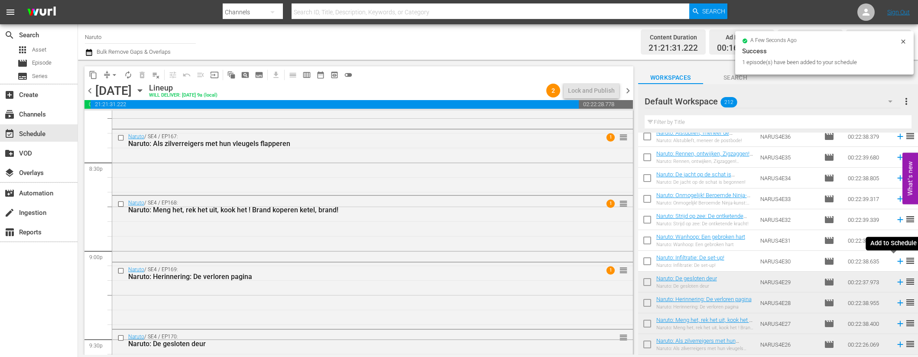
click at [896, 261] on icon at bounding box center [901, 261] width 10 height 10
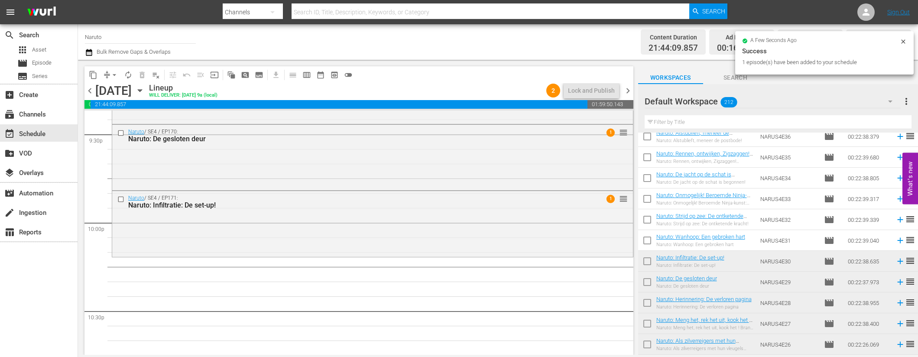
scroll to position [3787, 0]
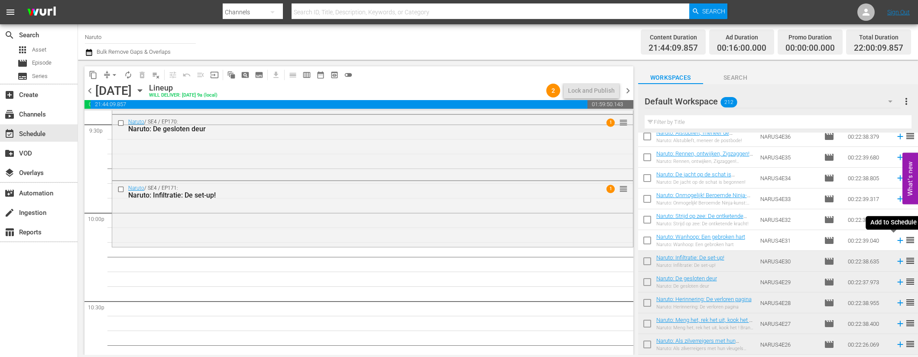
click at [897, 240] on icon at bounding box center [900, 241] width 6 height 6
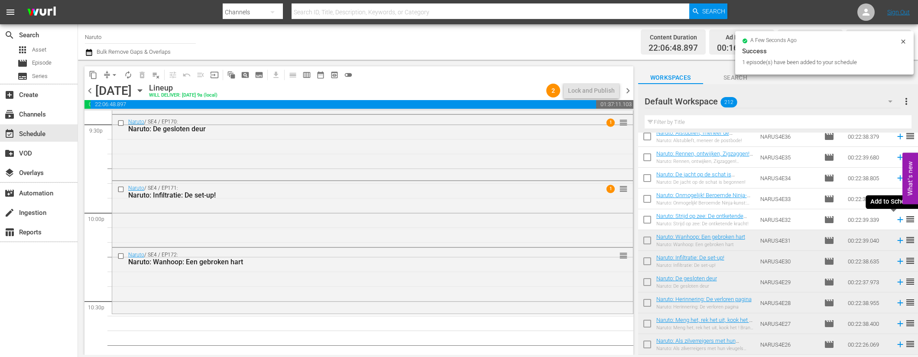
click at [897, 221] on icon at bounding box center [900, 220] width 6 height 6
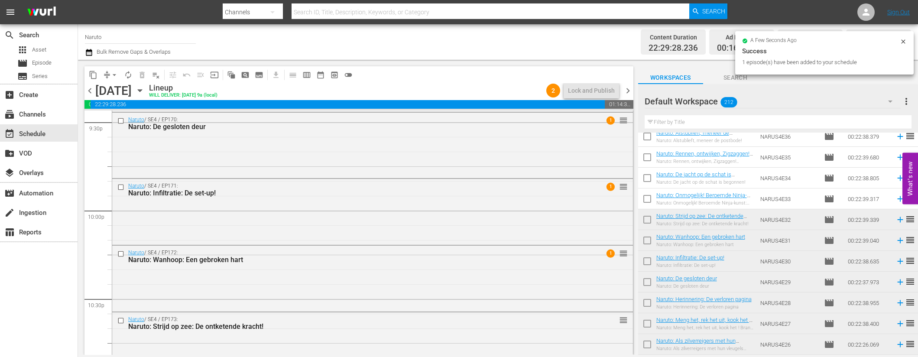
scroll to position [3998, 0]
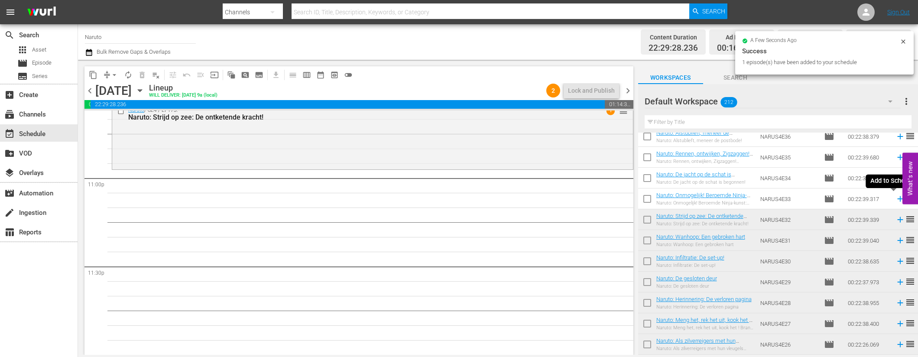
click at [897, 197] on icon at bounding box center [900, 199] width 6 height 6
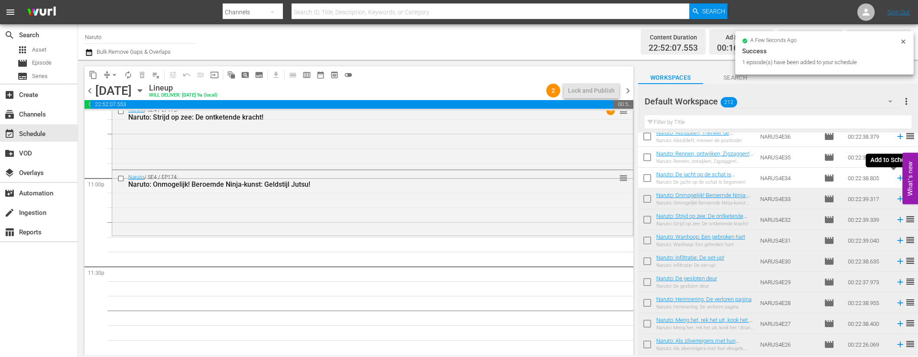
click at [897, 177] on icon at bounding box center [900, 178] width 6 height 6
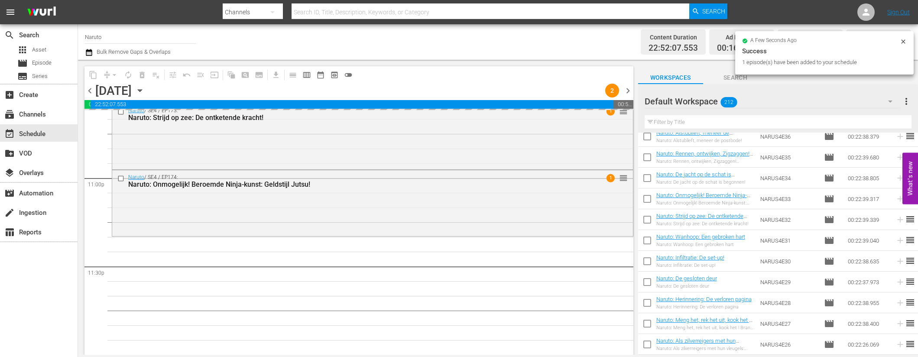
scroll to position [3998, 0]
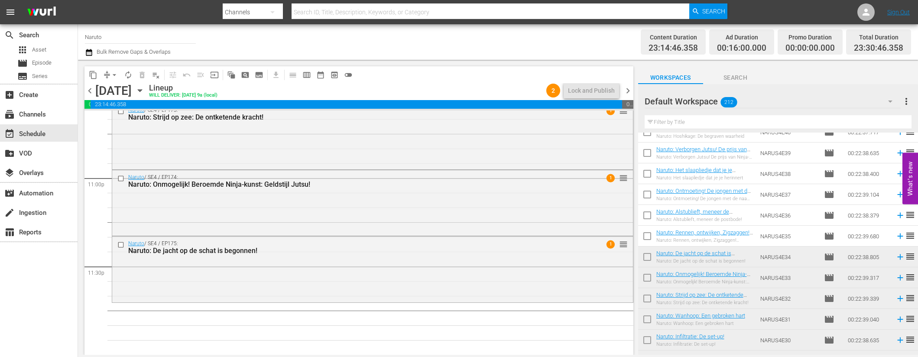
scroll to position [31, 0]
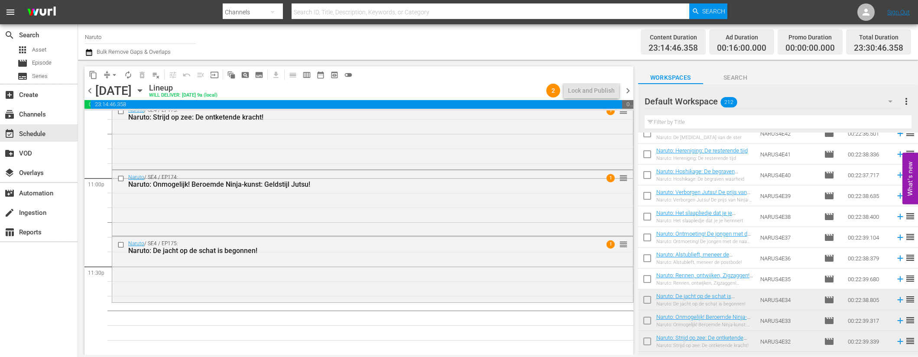
click at [896, 280] on icon at bounding box center [901, 279] width 10 height 10
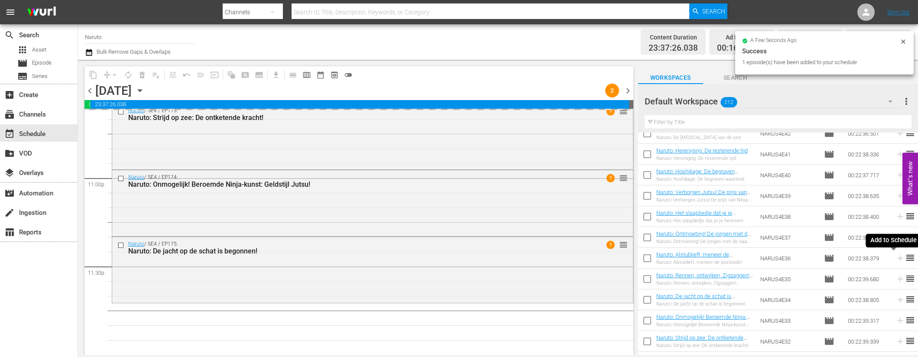
scroll to position [3998, 0]
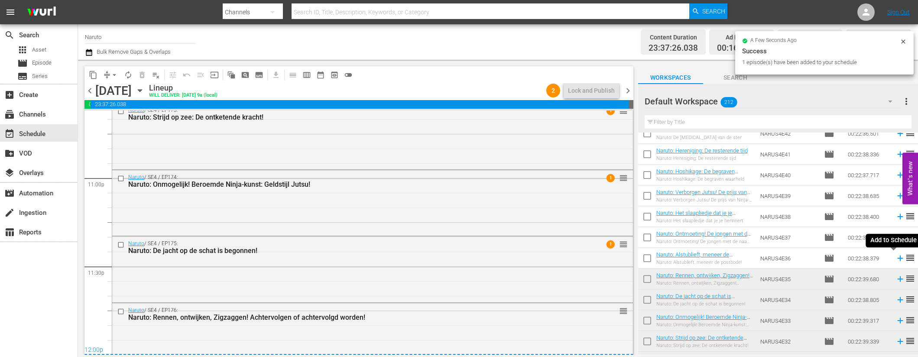
click at [896, 257] on icon at bounding box center [901, 258] width 10 height 10
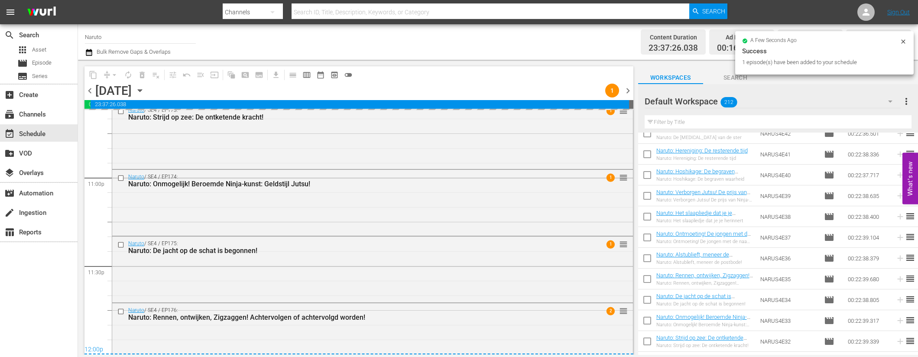
scroll to position [4013, 0]
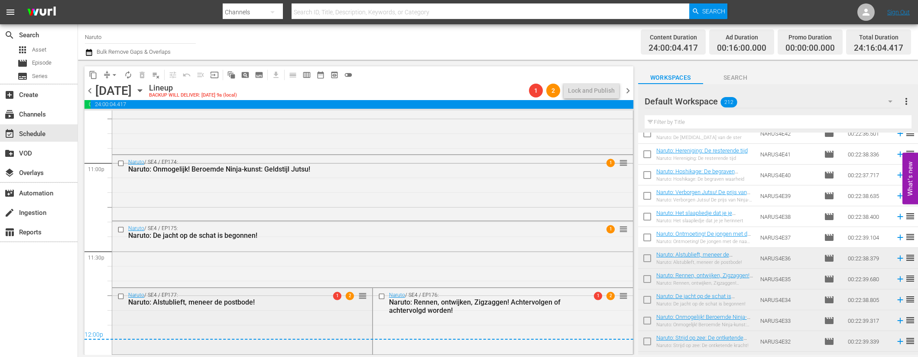
click at [124, 296] on input "checkbox" at bounding box center [121, 296] width 9 height 7
click at [143, 75] on span "delete_forever_outlined" at bounding box center [142, 75] width 9 height 9
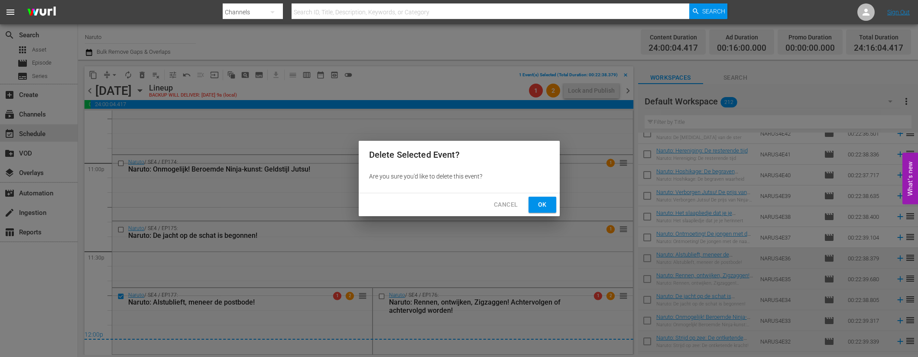
click at [552, 205] on button "Ok" at bounding box center [543, 205] width 28 height 16
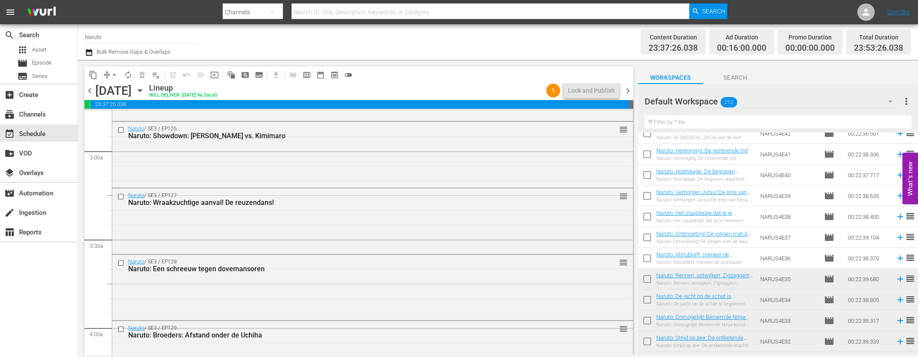
scroll to position [0, 0]
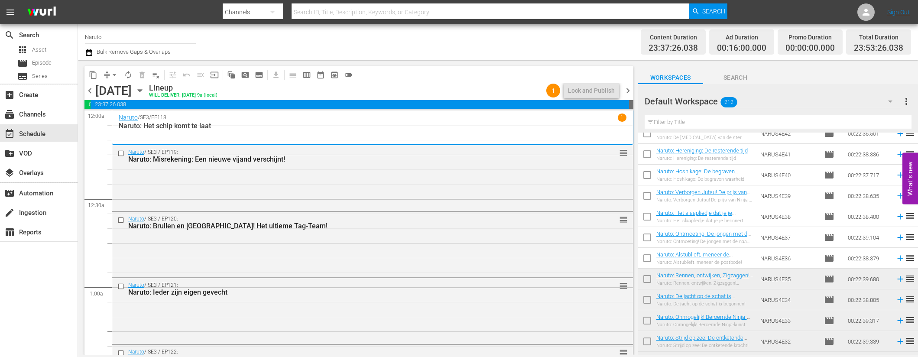
click at [627, 89] on span "chevron_right" at bounding box center [628, 90] width 11 height 11
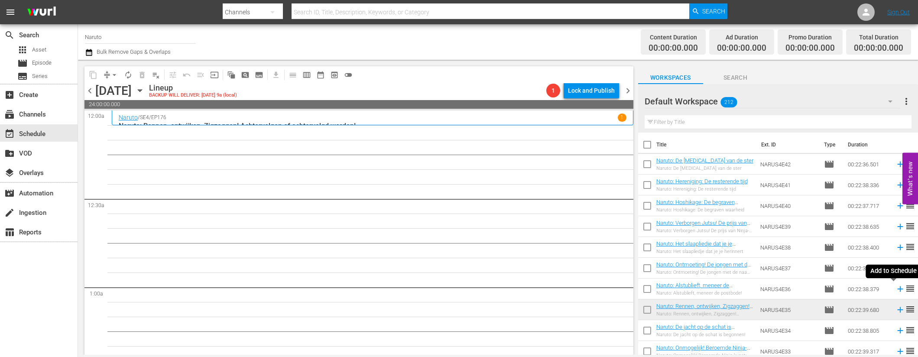
click at [897, 289] on icon at bounding box center [900, 289] width 6 height 6
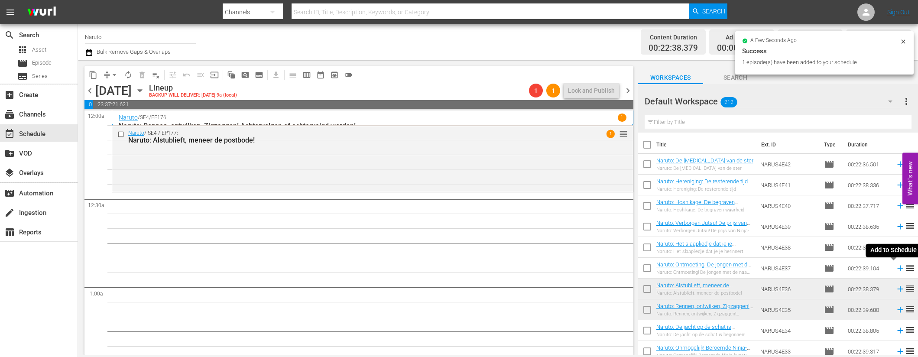
click at [897, 268] on icon at bounding box center [900, 269] width 6 height 6
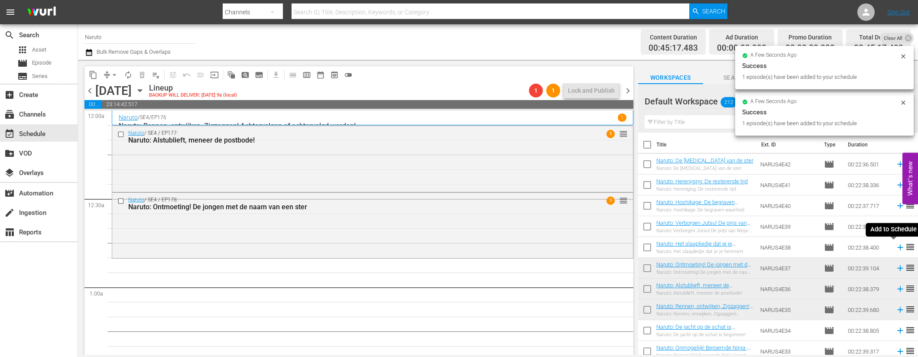
click at [897, 246] on icon at bounding box center [900, 248] width 6 height 6
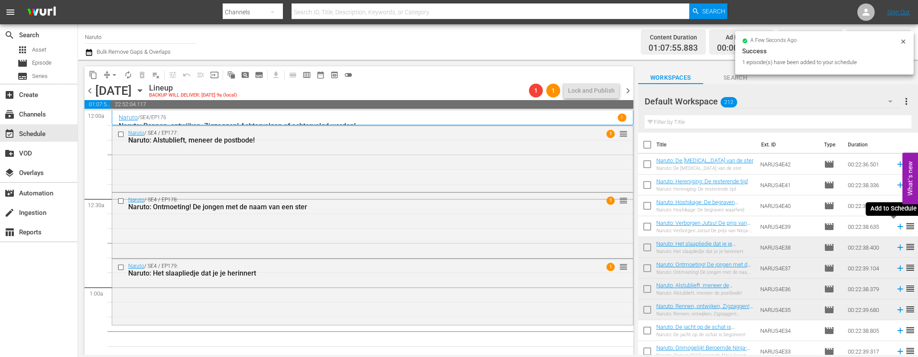
click at [896, 227] on icon at bounding box center [901, 227] width 10 height 10
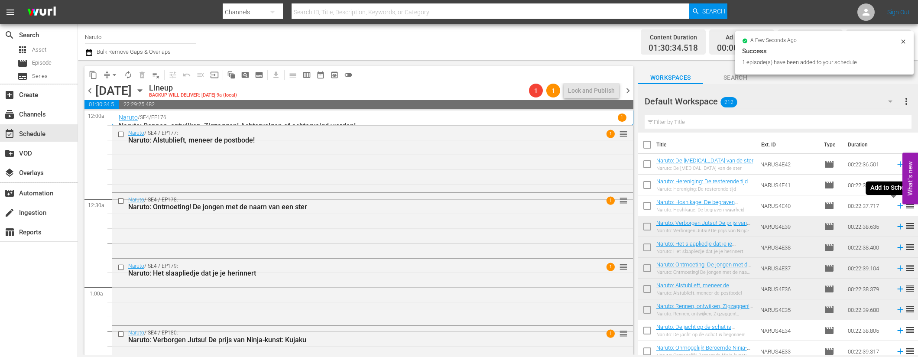
click at [897, 205] on icon at bounding box center [900, 206] width 6 height 6
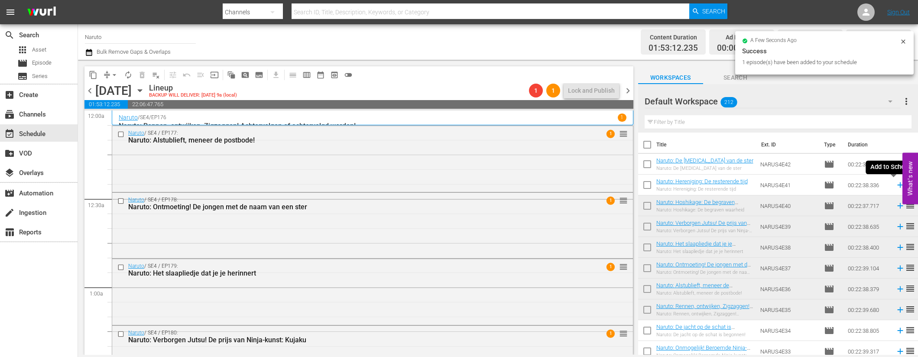
click at [897, 185] on icon at bounding box center [900, 185] width 6 height 6
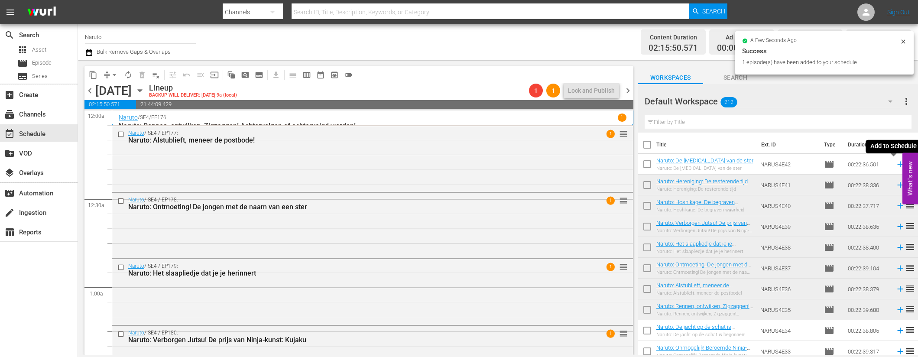
click at [897, 163] on icon at bounding box center [900, 165] width 6 height 6
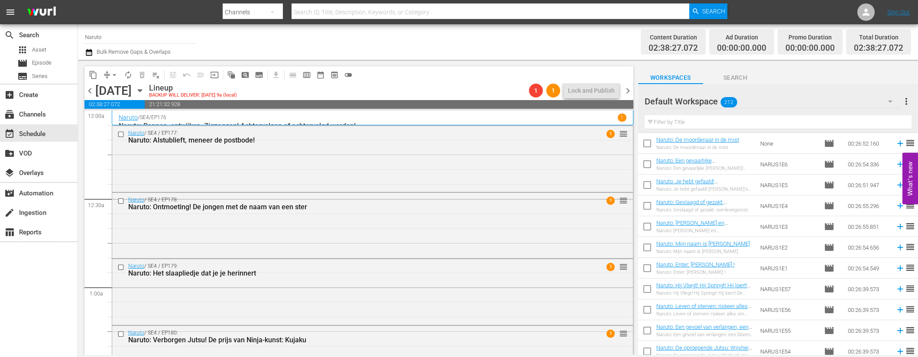
scroll to position [4207, 0]
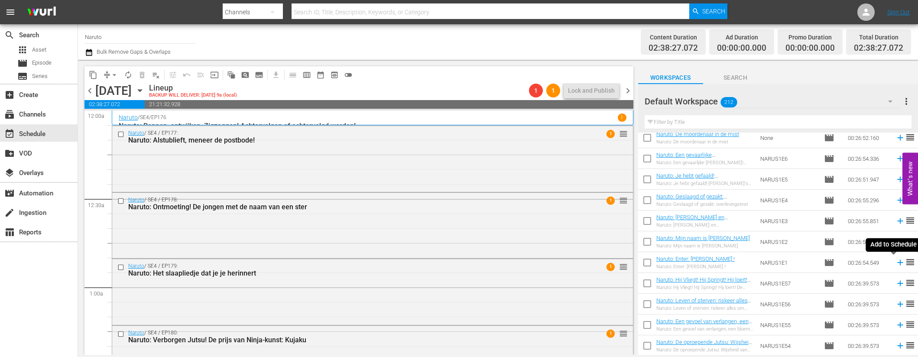
click at [896, 260] on icon at bounding box center [901, 263] width 10 height 10
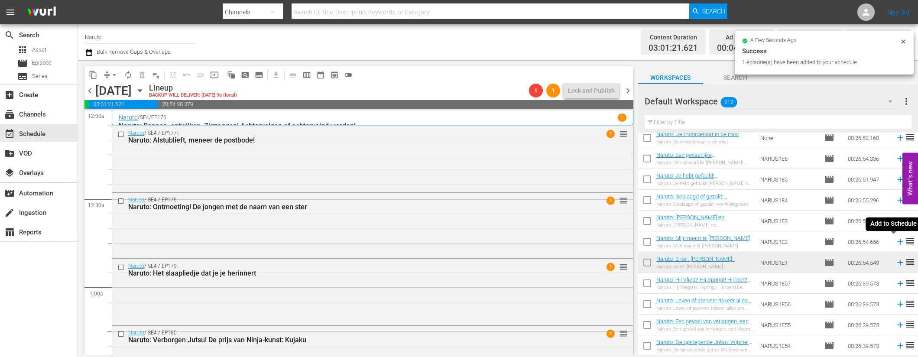
click at [897, 240] on icon at bounding box center [900, 242] width 6 height 6
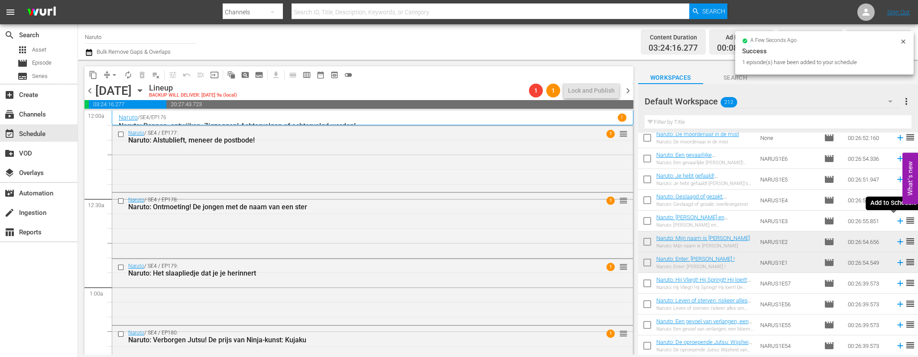
click at [897, 220] on icon at bounding box center [900, 221] width 6 height 6
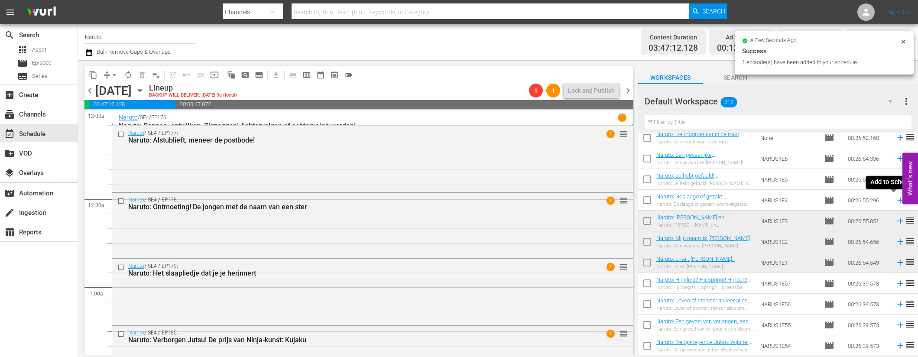
click at [896, 201] on icon at bounding box center [901, 200] width 10 height 10
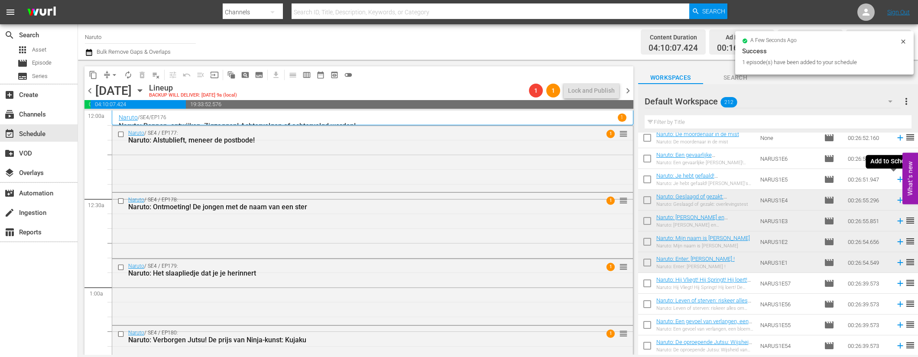
click at [896, 177] on icon at bounding box center [901, 180] width 10 height 10
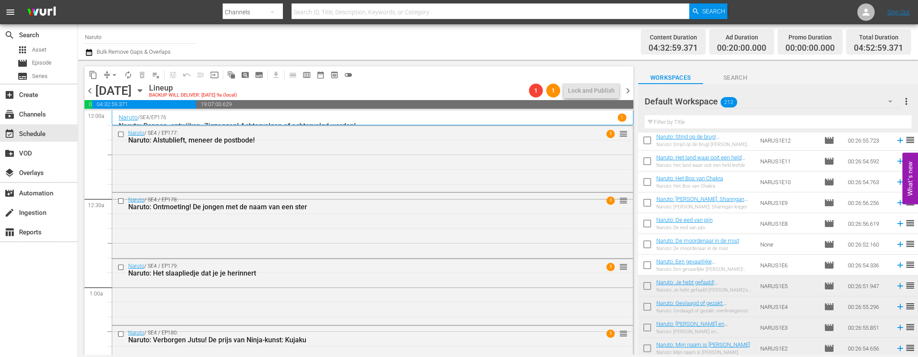
scroll to position [4074, 0]
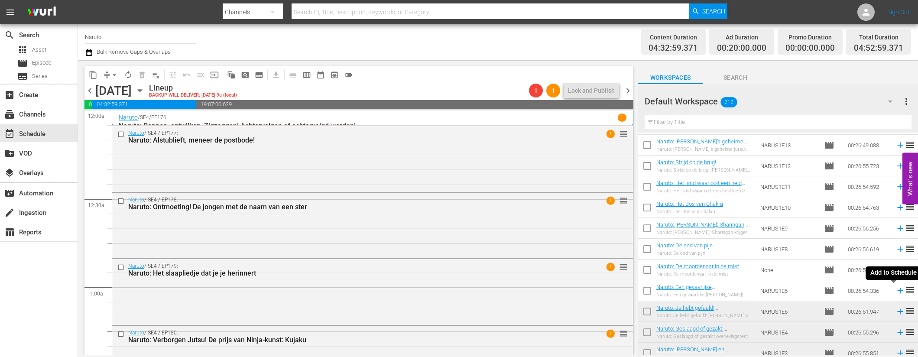
click at [896, 288] on icon at bounding box center [901, 291] width 10 height 10
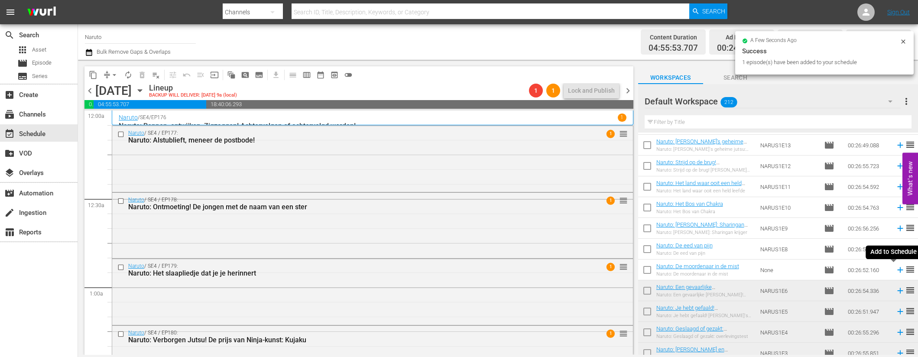
click at [897, 269] on icon at bounding box center [900, 270] width 6 height 6
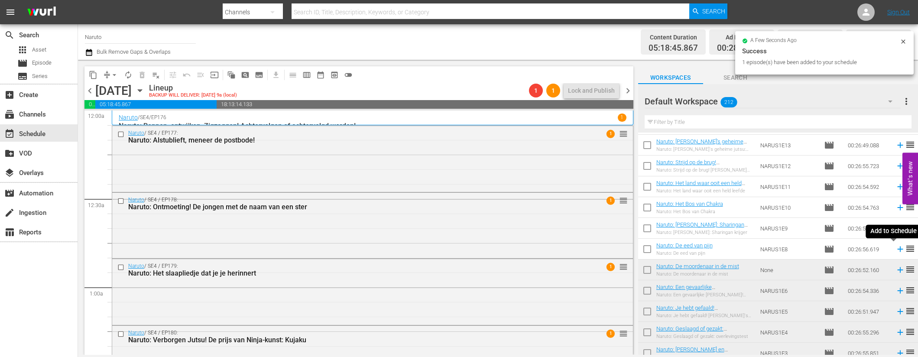
click at [896, 248] on icon at bounding box center [901, 249] width 10 height 10
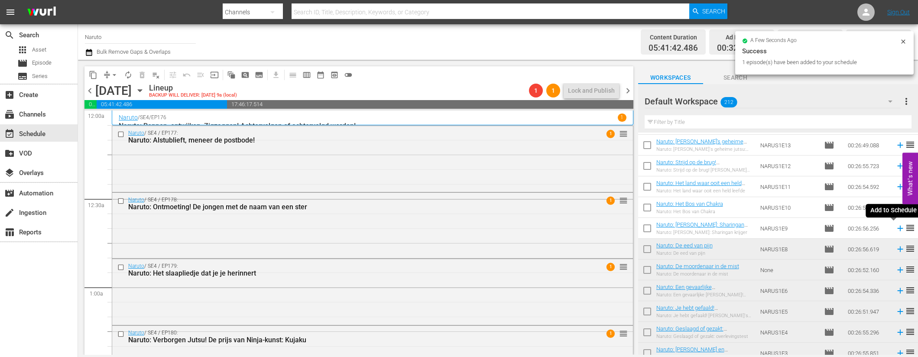
click at [897, 228] on icon at bounding box center [900, 229] width 6 height 6
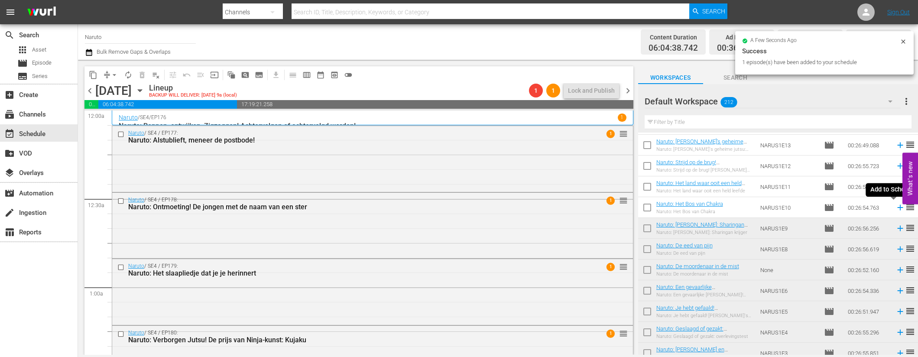
click at [897, 205] on icon at bounding box center [900, 208] width 6 height 6
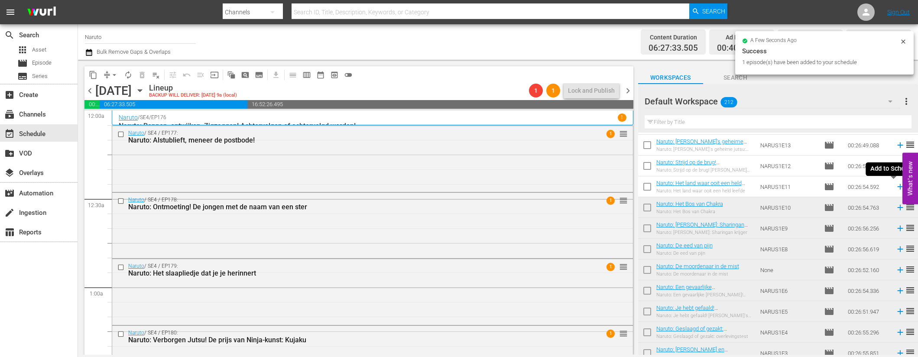
click at [896, 185] on icon at bounding box center [901, 187] width 10 height 10
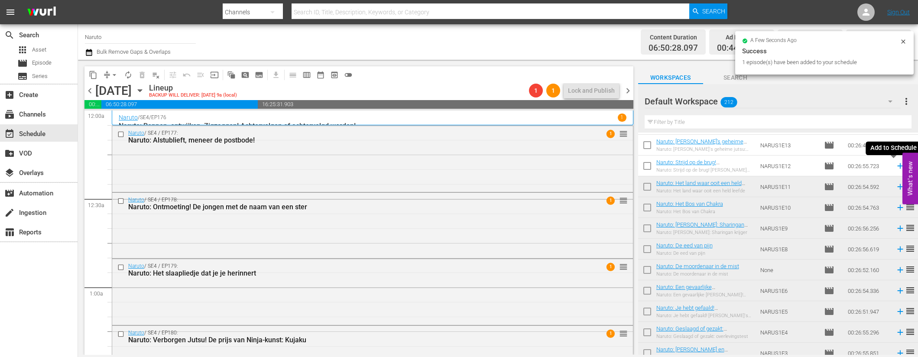
click at [897, 165] on icon at bounding box center [900, 166] width 6 height 6
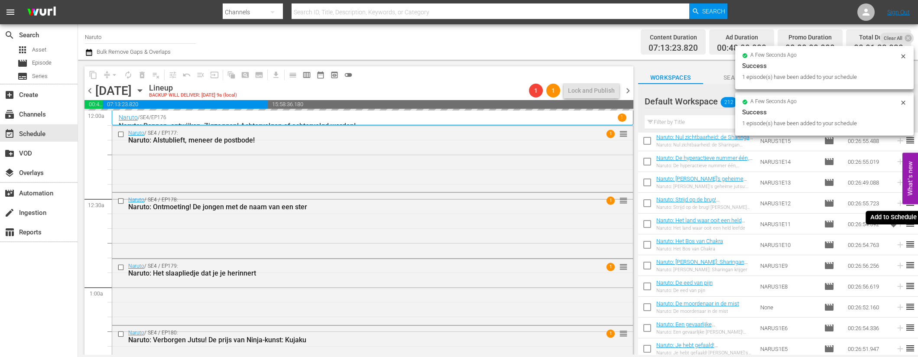
scroll to position [4026, 0]
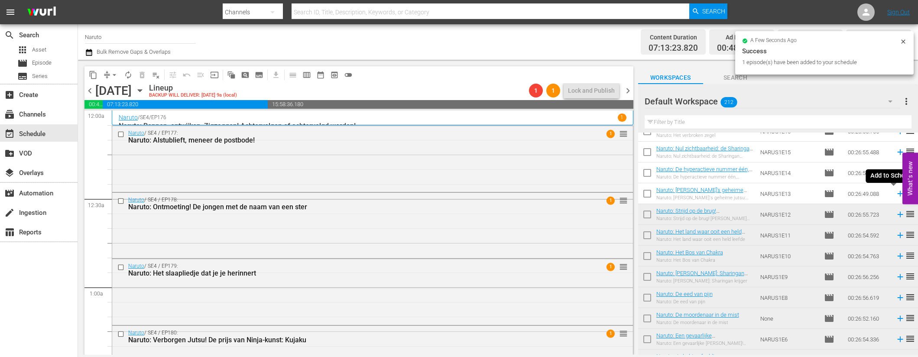
click at [896, 193] on icon at bounding box center [901, 194] width 10 height 10
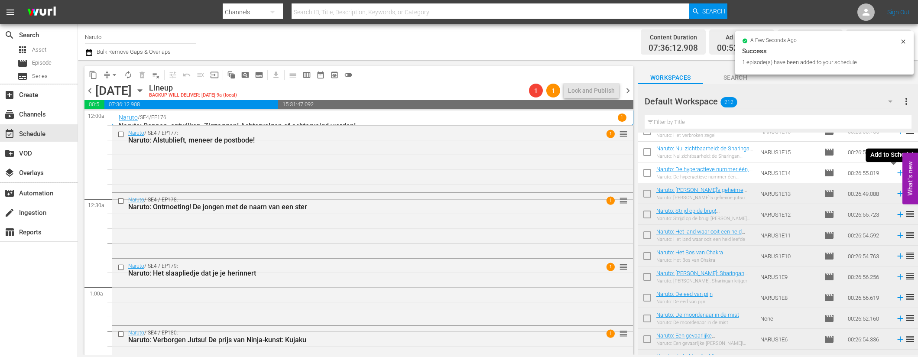
click at [897, 171] on icon at bounding box center [900, 173] width 6 height 6
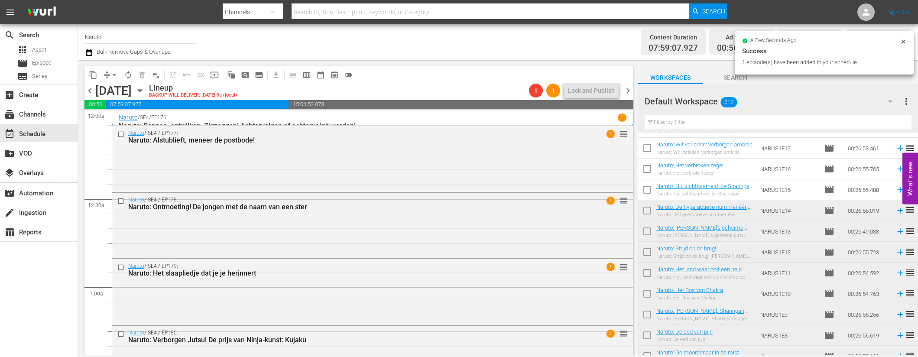
scroll to position [3959, 0]
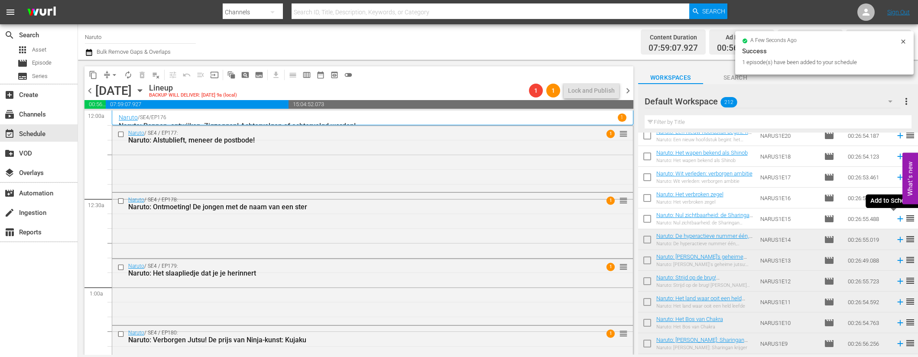
click at [897, 217] on icon at bounding box center [900, 219] width 6 height 6
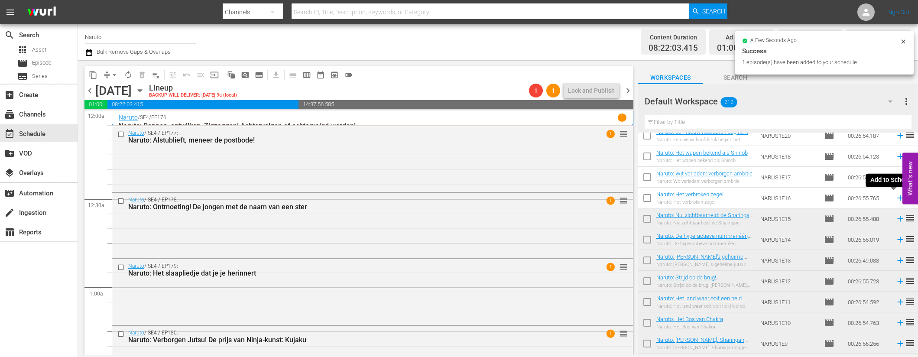
click at [896, 197] on icon at bounding box center [901, 198] width 10 height 10
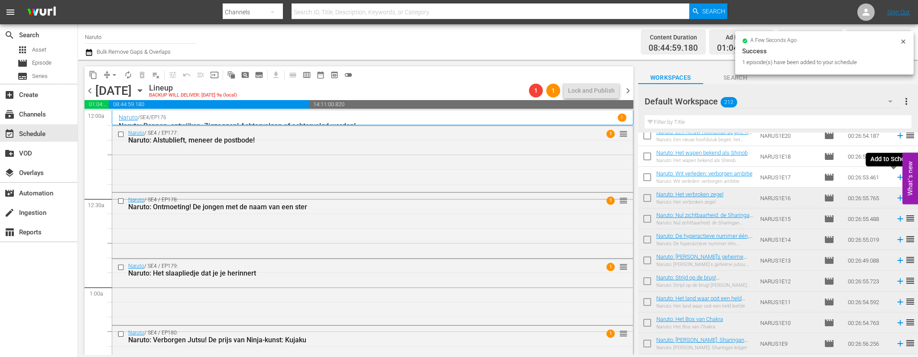
click at [896, 175] on icon at bounding box center [901, 177] width 10 height 10
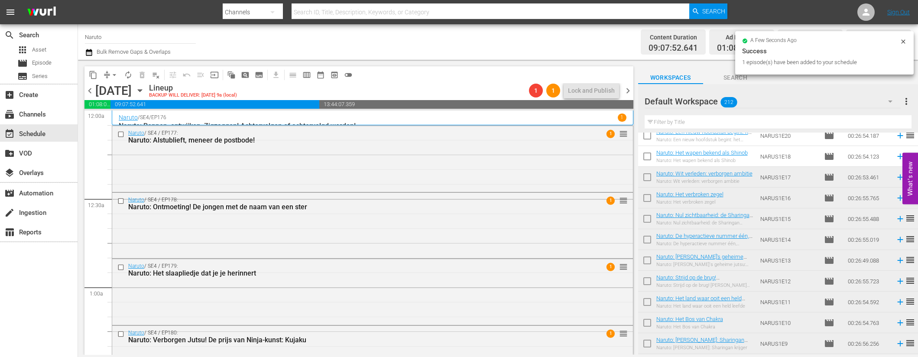
scroll to position [3905, 0]
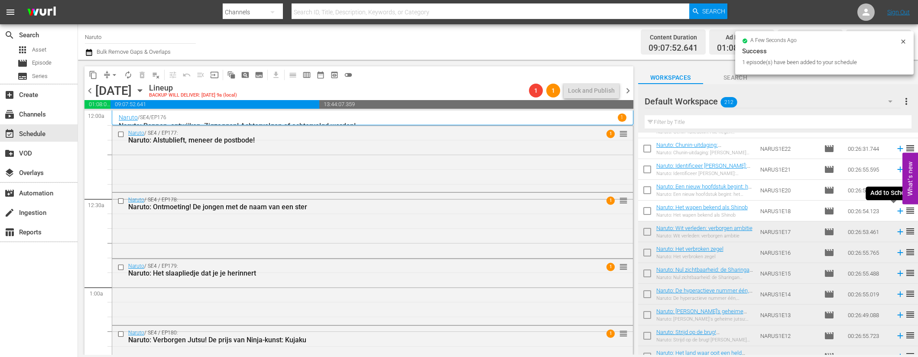
click at [897, 211] on icon at bounding box center [900, 211] width 6 height 6
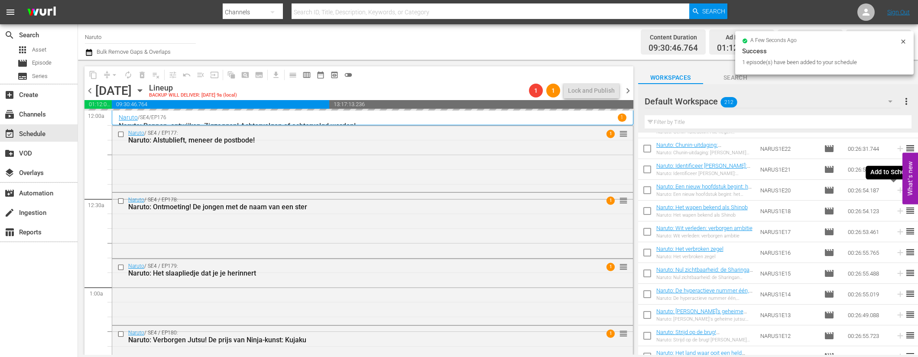
click at [896, 189] on icon at bounding box center [901, 190] width 10 height 10
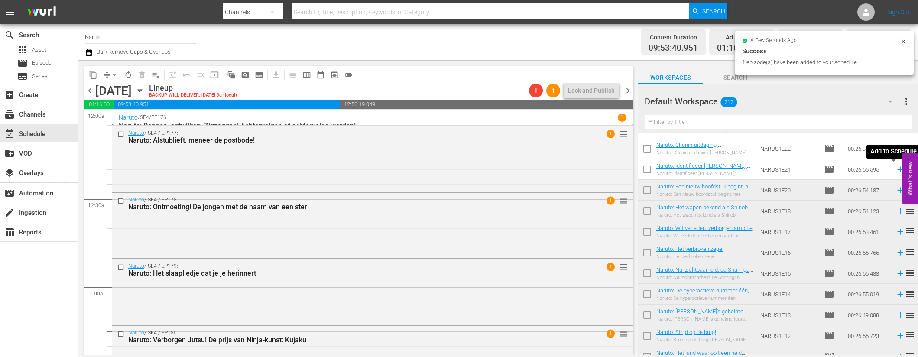
click at [897, 169] on icon at bounding box center [900, 170] width 6 height 6
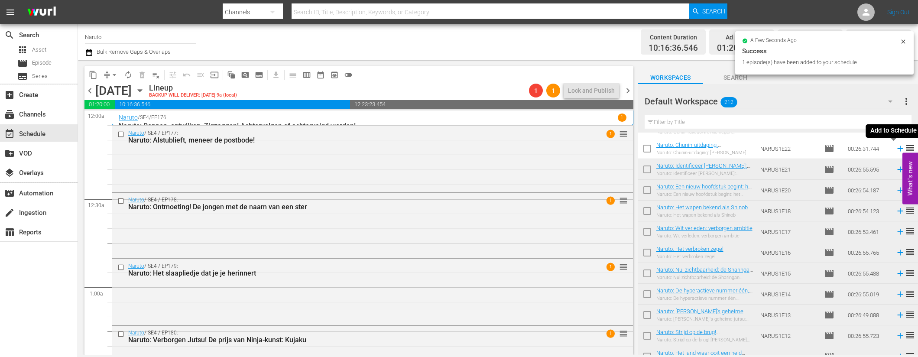
click at [896, 147] on icon at bounding box center [901, 149] width 10 height 10
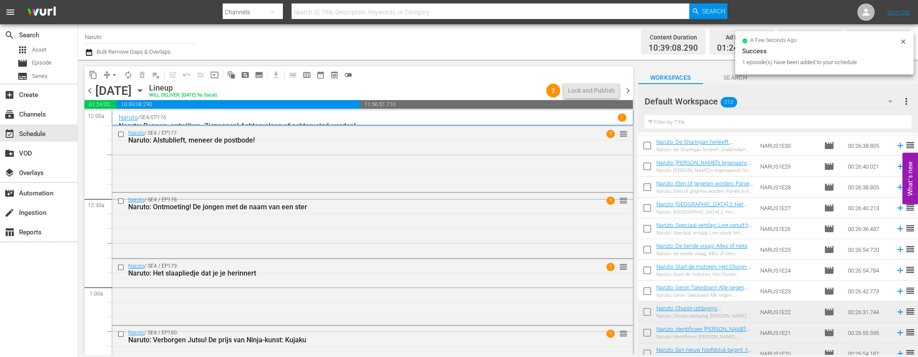
scroll to position [3739, 0]
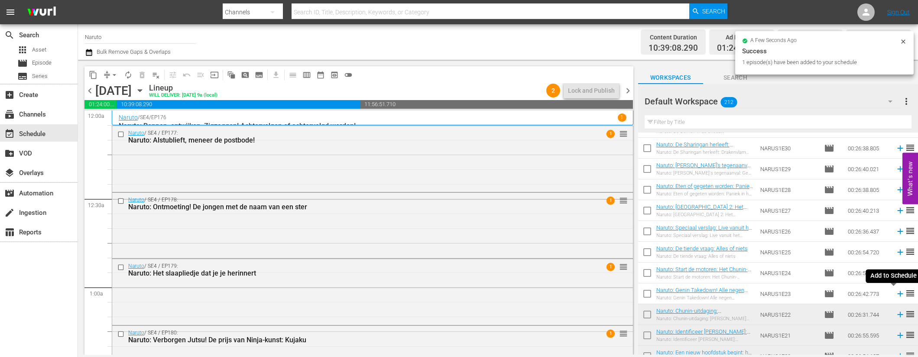
click at [897, 294] on icon at bounding box center [900, 294] width 6 height 6
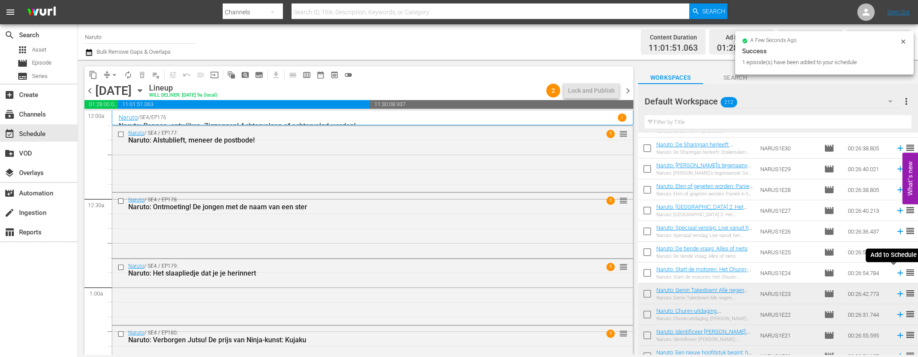
click at [897, 273] on icon at bounding box center [900, 273] width 6 height 6
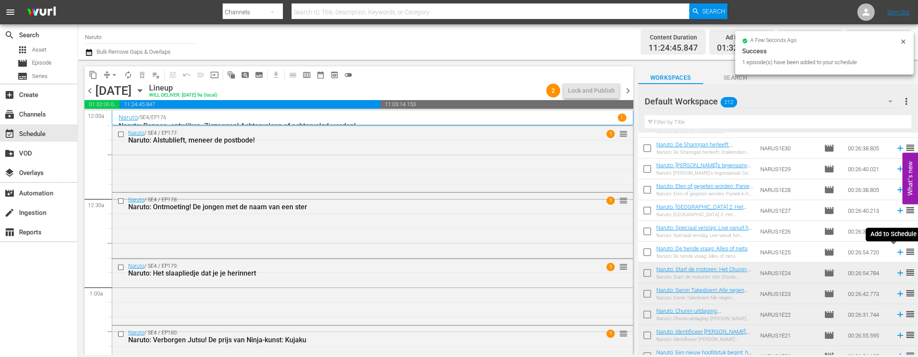
click at [896, 250] on icon at bounding box center [901, 252] width 10 height 10
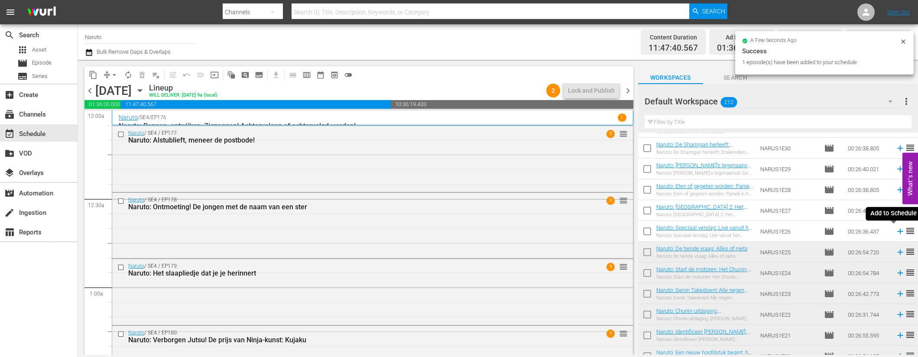
click at [897, 230] on icon at bounding box center [900, 232] width 6 height 6
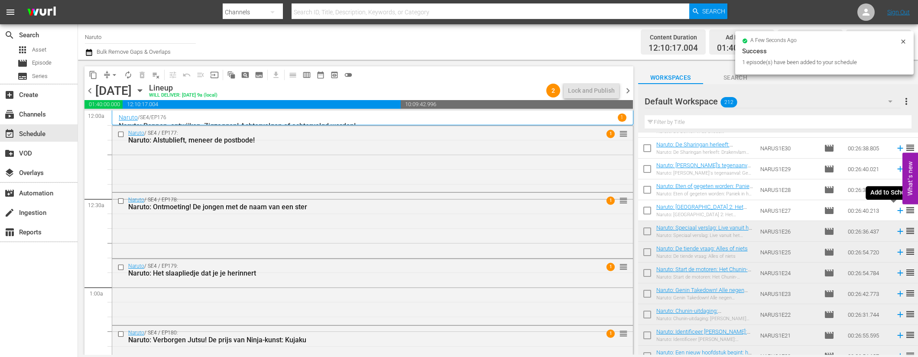
click at [897, 210] on icon at bounding box center [900, 211] width 6 height 6
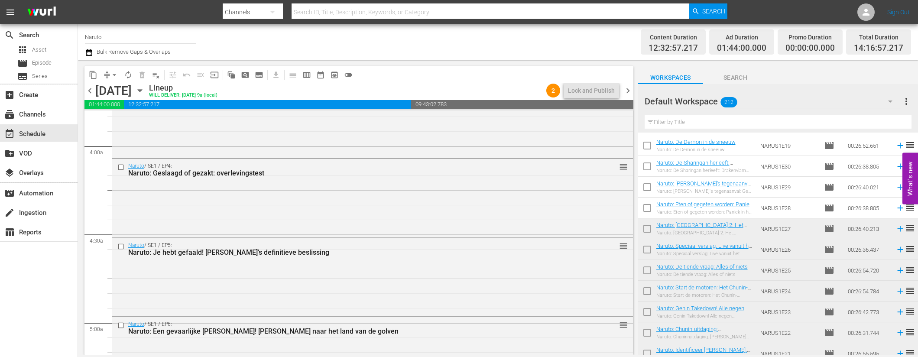
scroll to position [3643, 0]
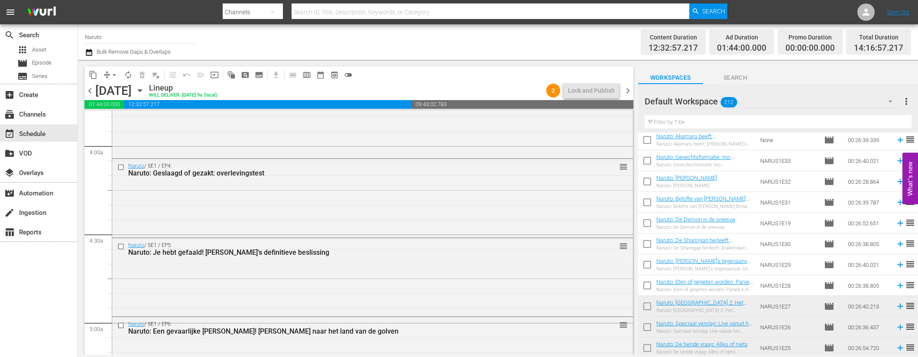
click at [896, 285] on icon at bounding box center [901, 286] width 10 height 10
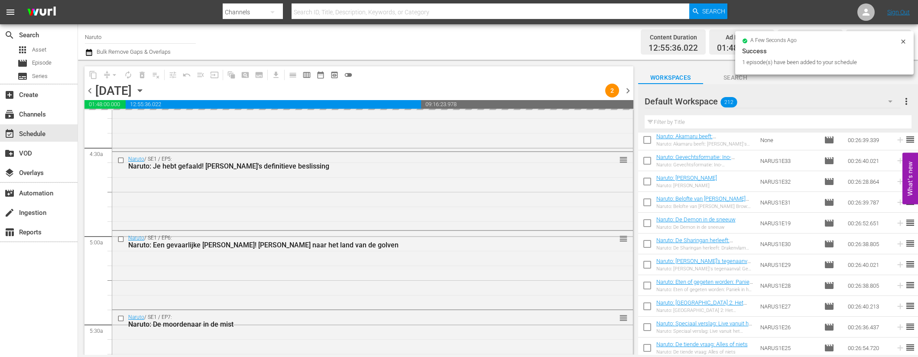
scroll to position [913, 0]
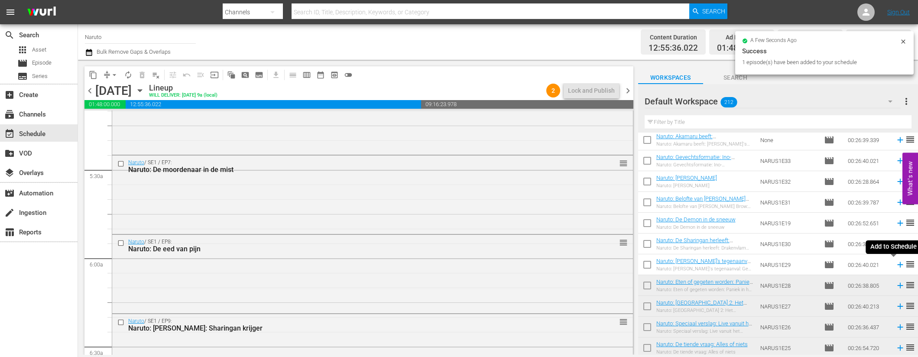
drag, startPoint x: 893, startPoint y: 264, endPoint x: 892, endPoint y: 247, distance: 17.4
click at [896, 263] on icon at bounding box center [901, 265] width 10 height 10
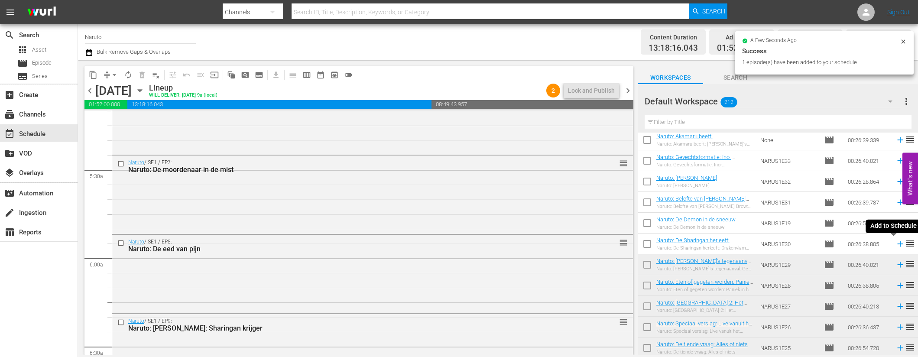
click at [896, 243] on icon at bounding box center [901, 244] width 10 height 10
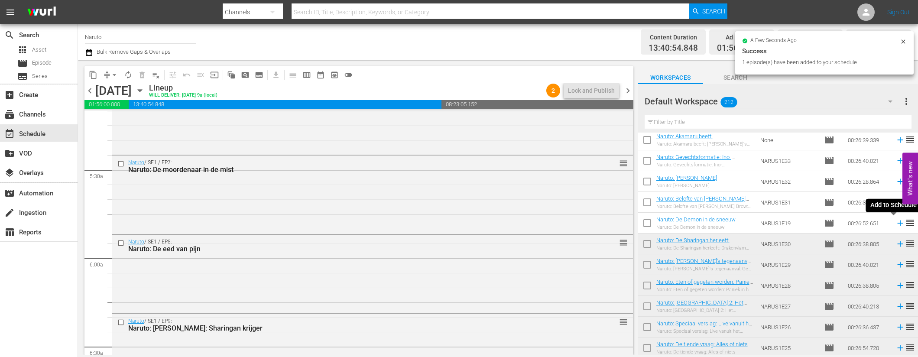
click at [897, 221] on icon at bounding box center [900, 224] width 6 height 6
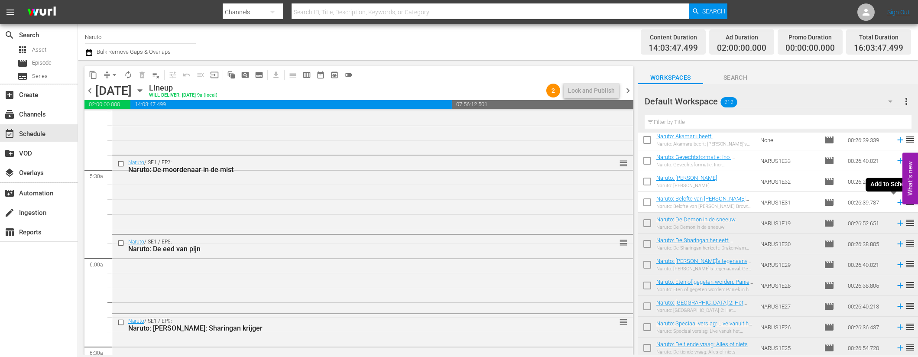
click at [897, 202] on icon at bounding box center [900, 203] width 6 height 6
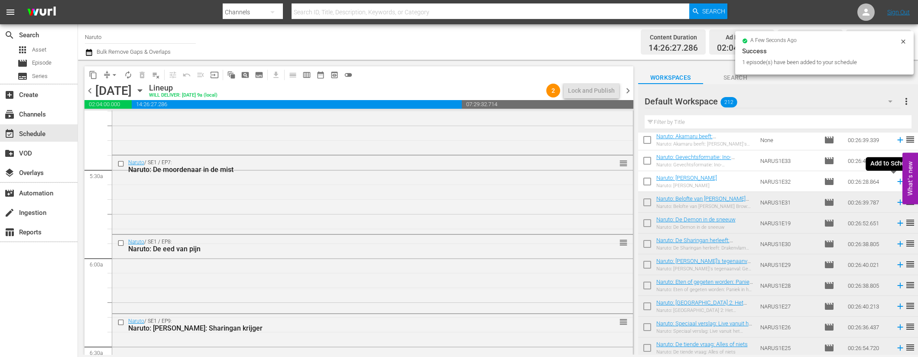
click at [896, 180] on icon at bounding box center [901, 182] width 10 height 10
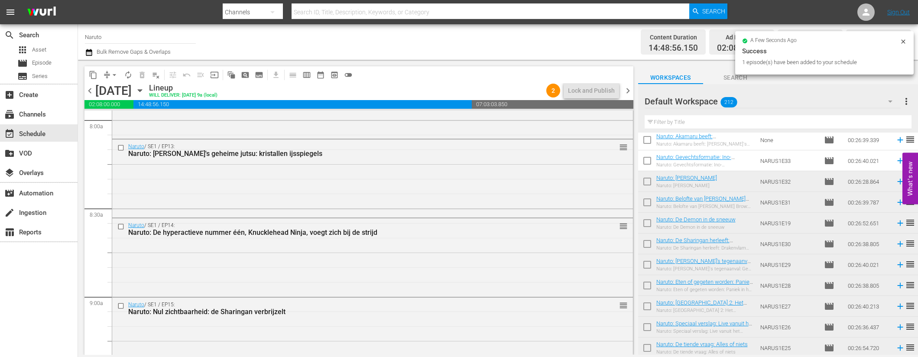
scroll to position [1801, 0]
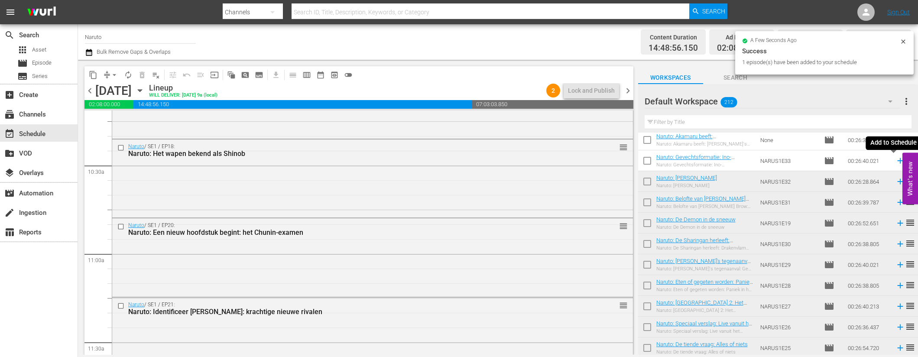
click at [896, 160] on icon at bounding box center [901, 161] width 10 height 10
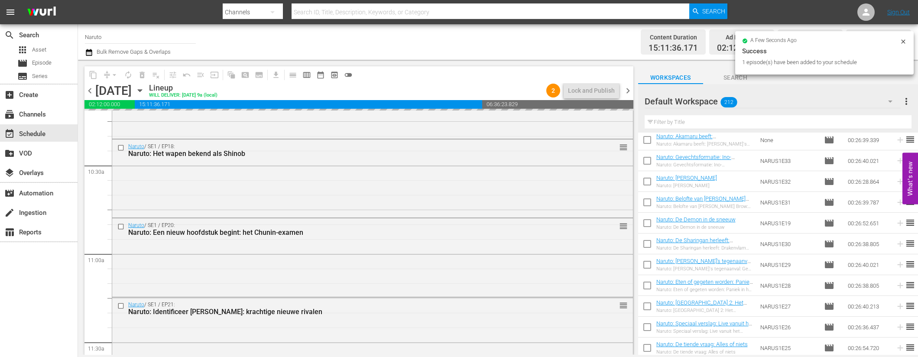
scroll to position [3547, 0]
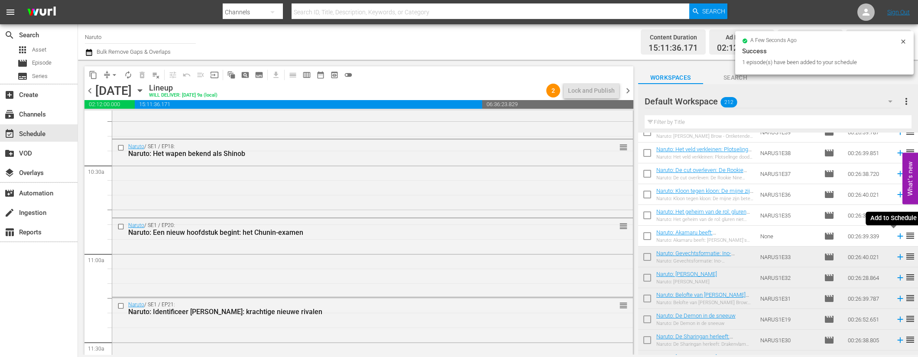
click at [896, 237] on icon at bounding box center [901, 236] width 10 height 10
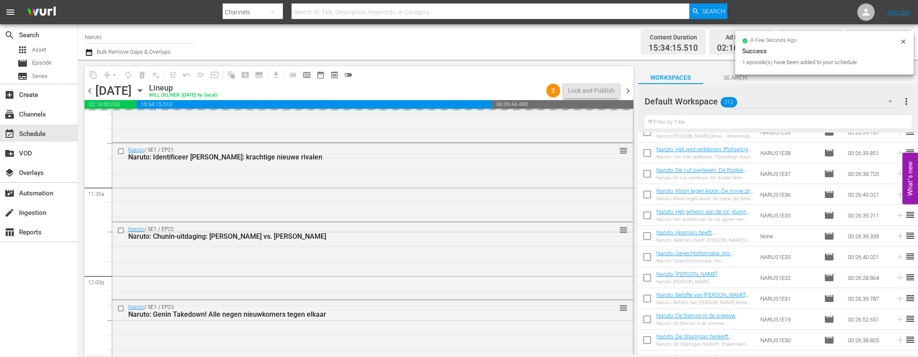
scroll to position [2142, 0]
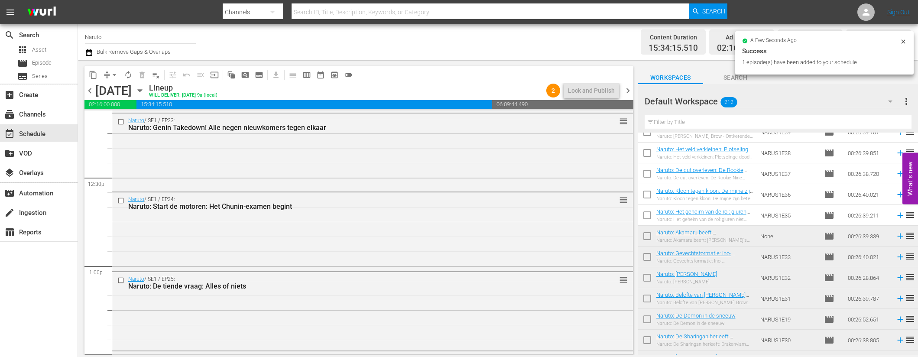
click at [896, 216] on icon at bounding box center [901, 216] width 10 height 10
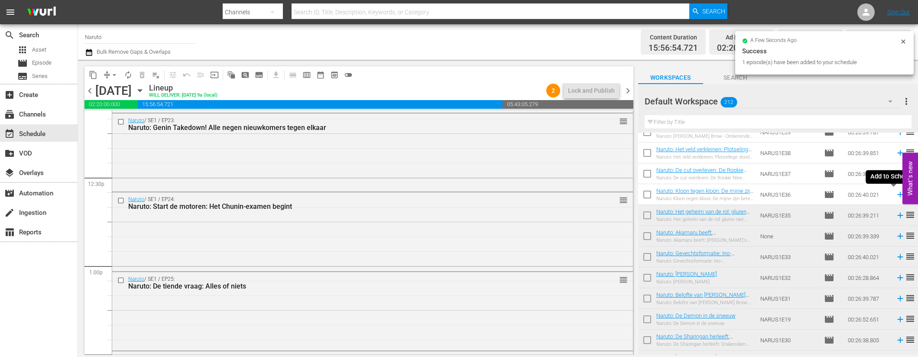
click at [897, 193] on icon at bounding box center [900, 195] width 6 height 6
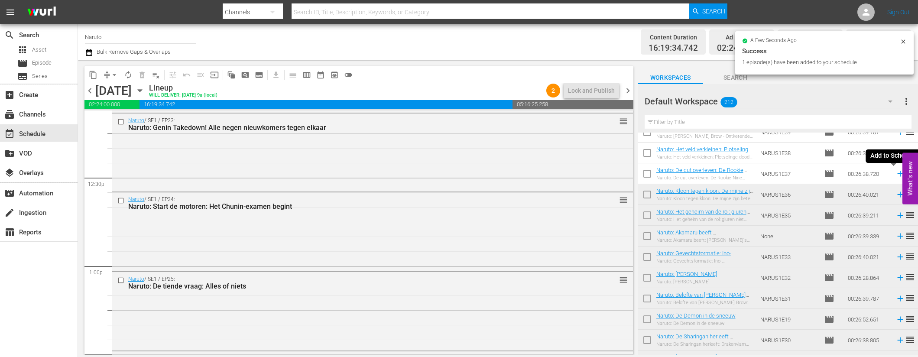
click at [896, 174] on icon at bounding box center [901, 174] width 10 height 10
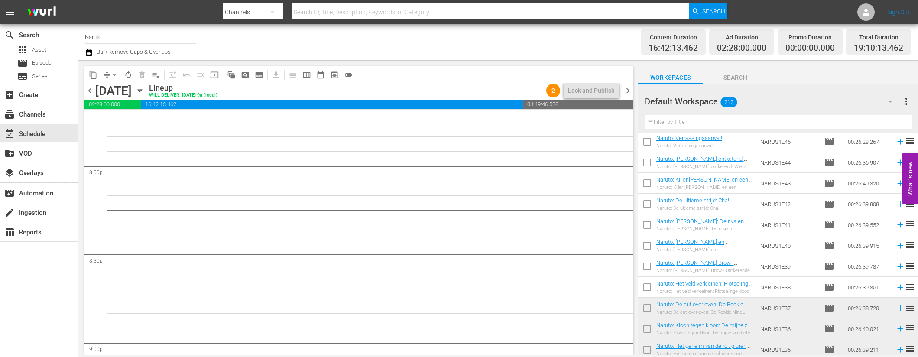
scroll to position [3492, 0]
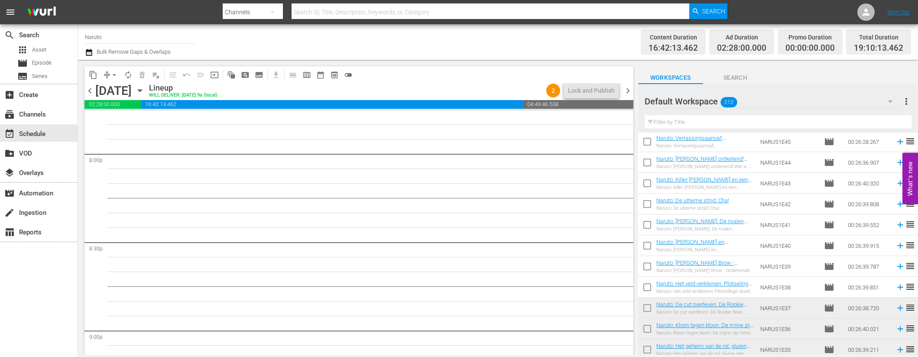
click at [897, 289] on icon at bounding box center [900, 288] width 6 height 6
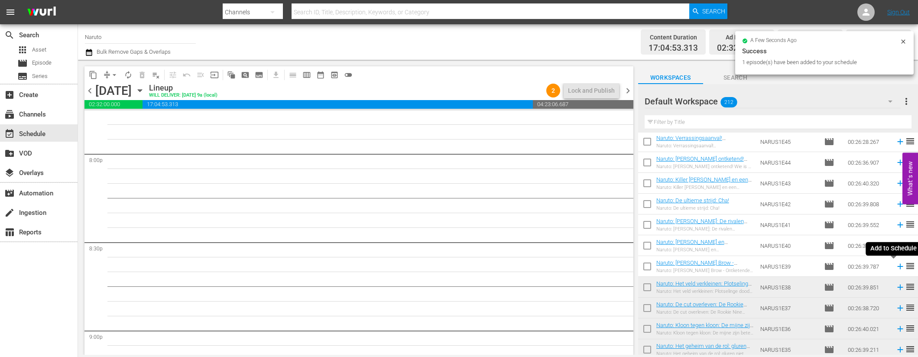
click at [897, 265] on icon at bounding box center [900, 267] width 6 height 6
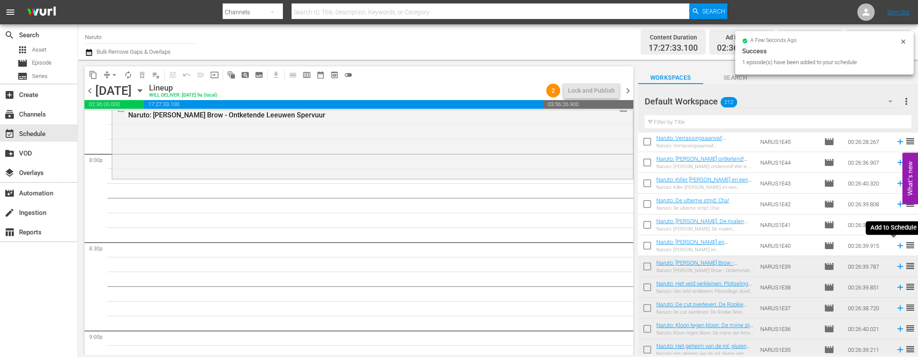
click at [897, 244] on icon at bounding box center [900, 246] width 6 height 6
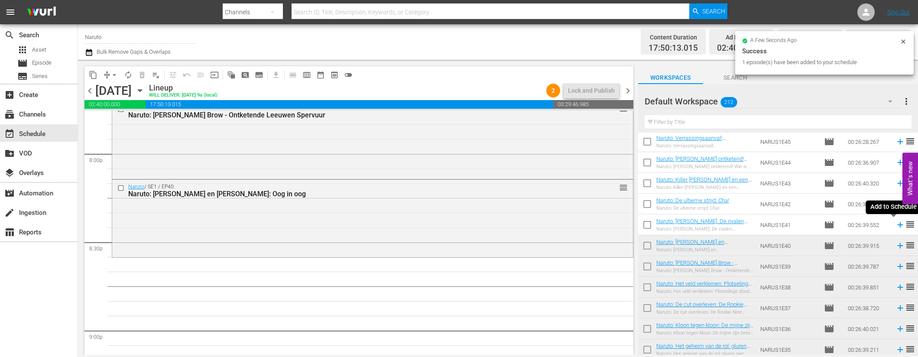
click at [896, 224] on icon at bounding box center [901, 225] width 10 height 10
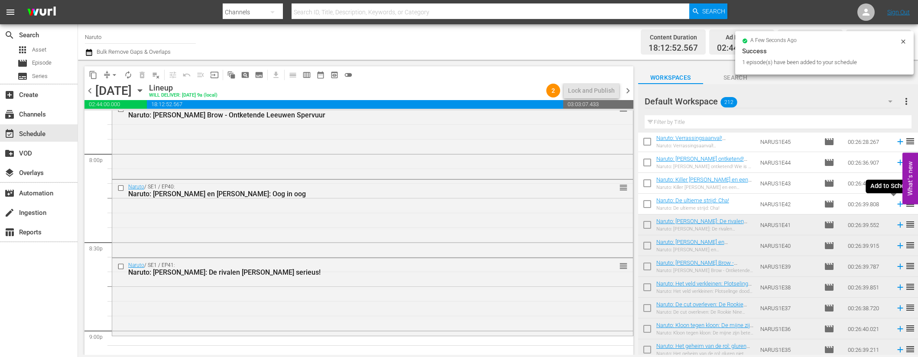
click at [897, 204] on icon at bounding box center [900, 204] width 6 height 6
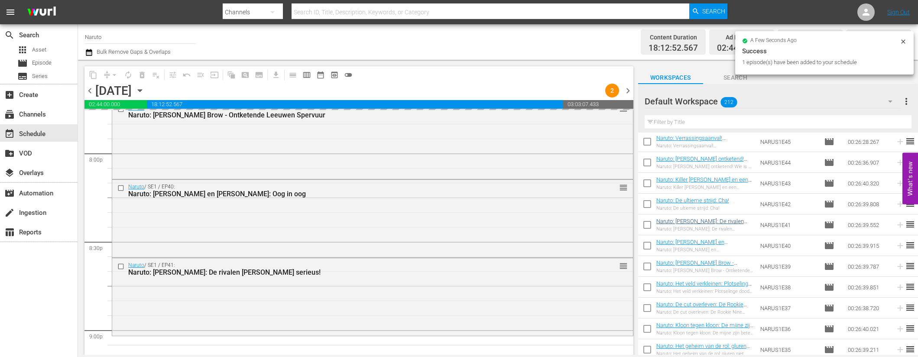
scroll to position [3801, 0]
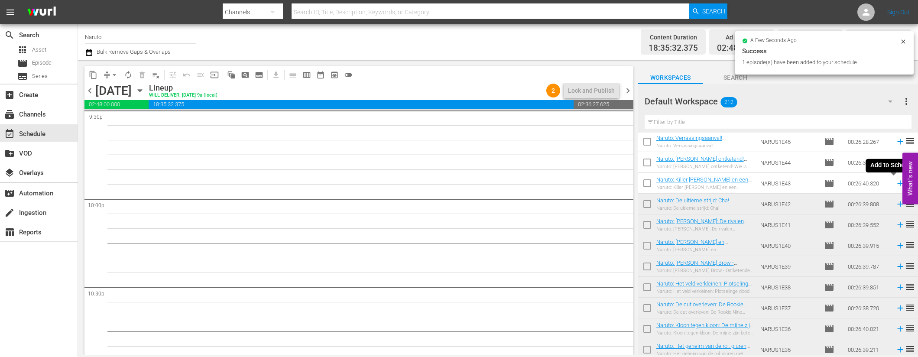
click at [896, 182] on icon at bounding box center [901, 184] width 10 height 10
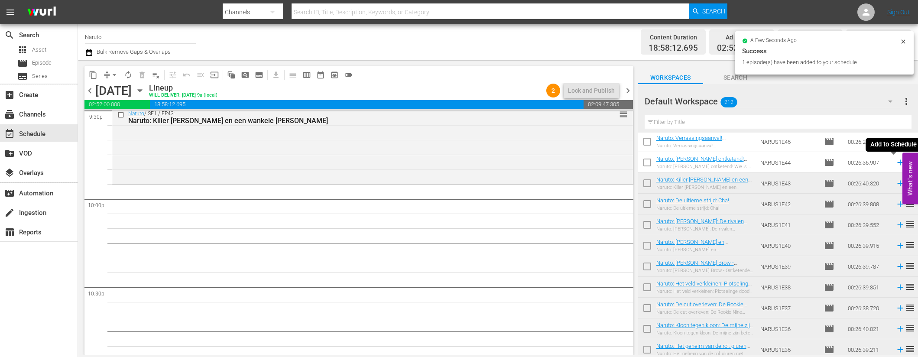
click at [896, 160] on icon at bounding box center [901, 163] width 10 height 10
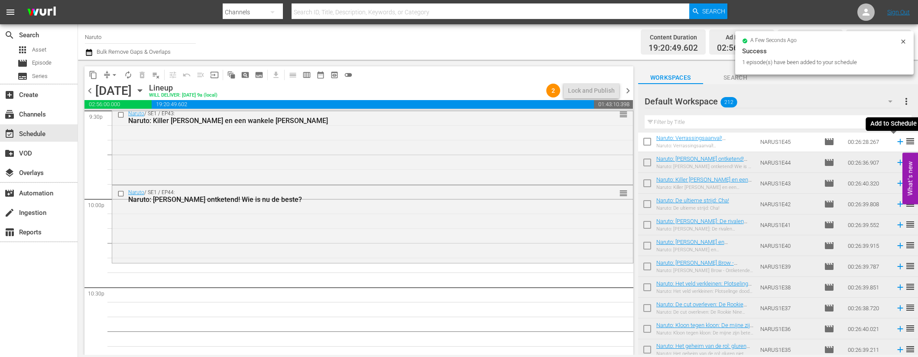
click at [897, 140] on icon at bounding box center [900, 142] width 6 height 6
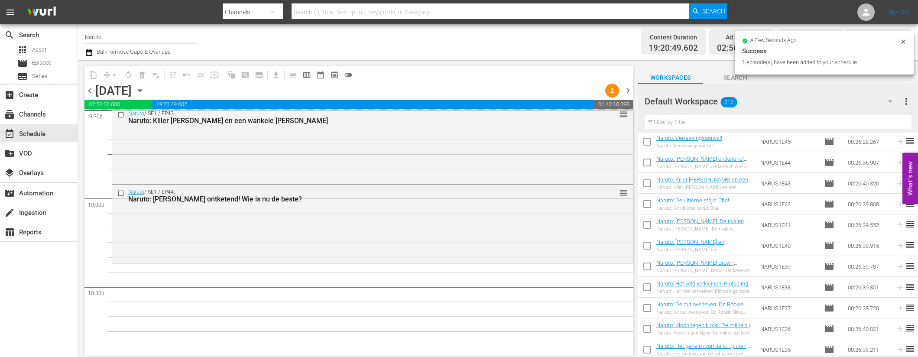
scroll to position [3346, 0]
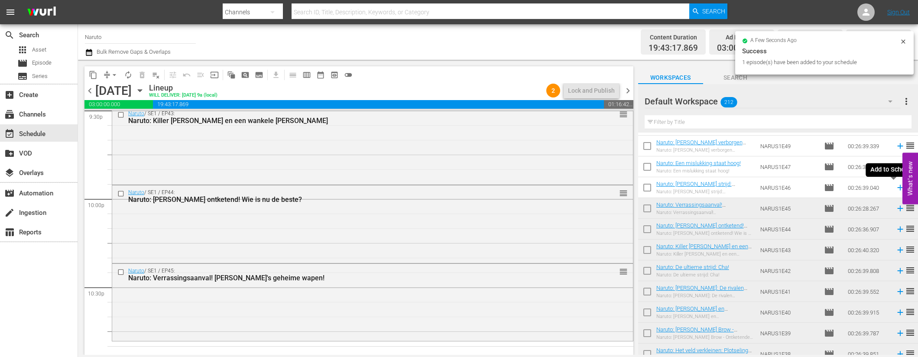
click at [896, 188] on icon at bounding box center [901, 188] width 10 height 10
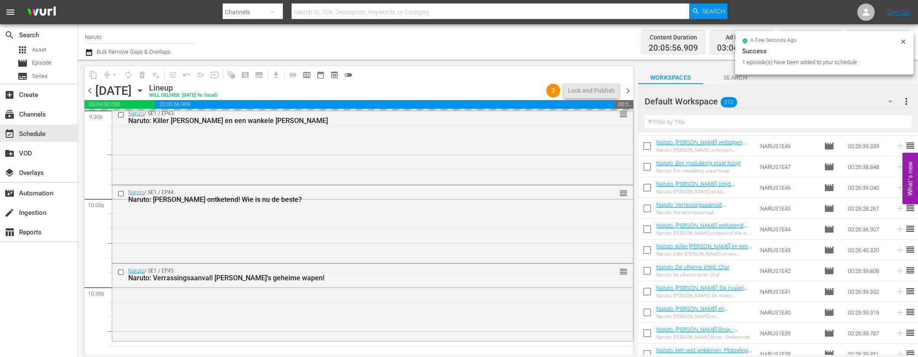
scroll to position [3998, 0]
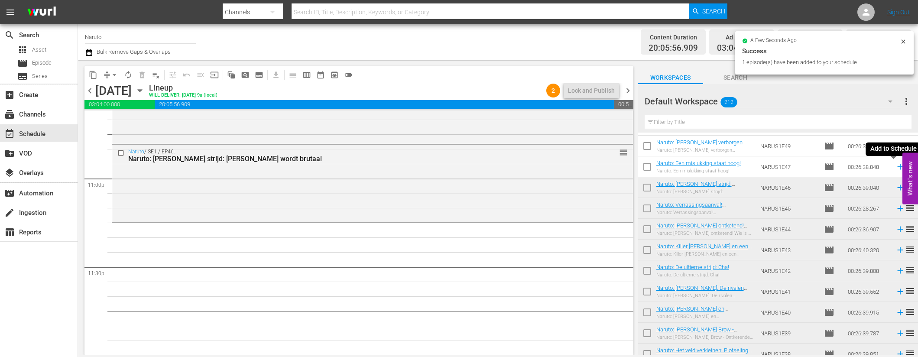
click at [896, 168] on icon at bounding box center [901, 167] width 10 height 10
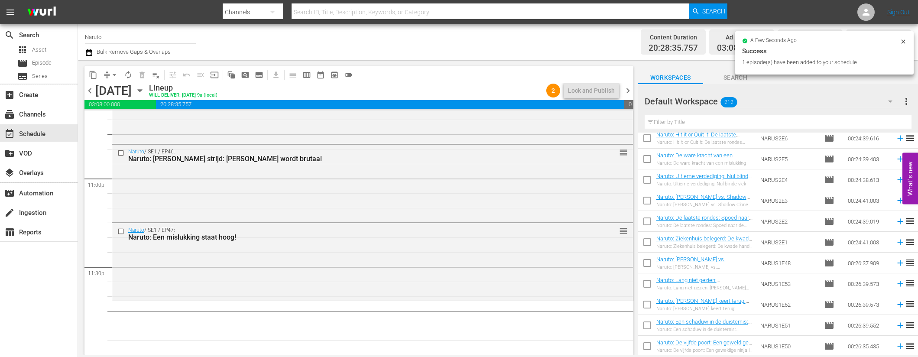
scroll to position [3126, 0]
click at [896, 260] on icon at bounding box center [901, 261] width 10 height 10
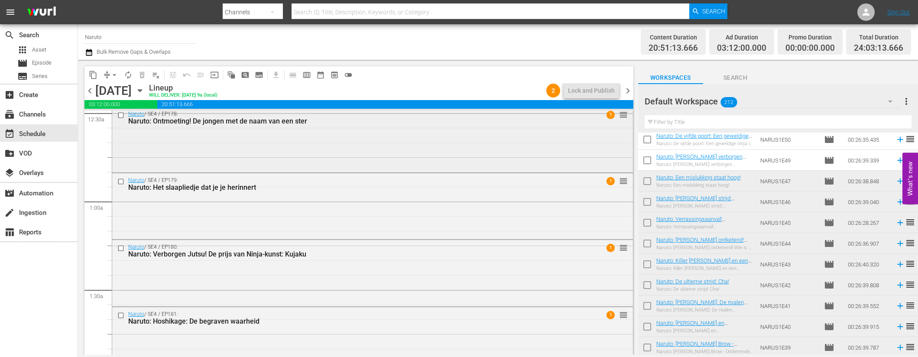
scroll to position [0, 0]
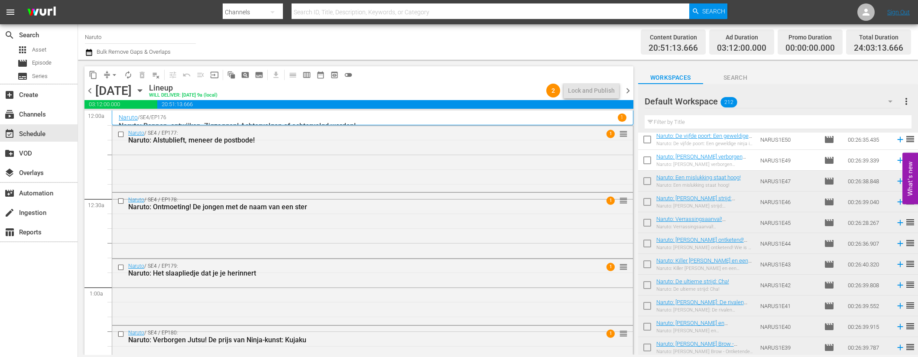
click at [88, 87] on span "chevron_left" at bounding box center [89, 90] width 11 height 11
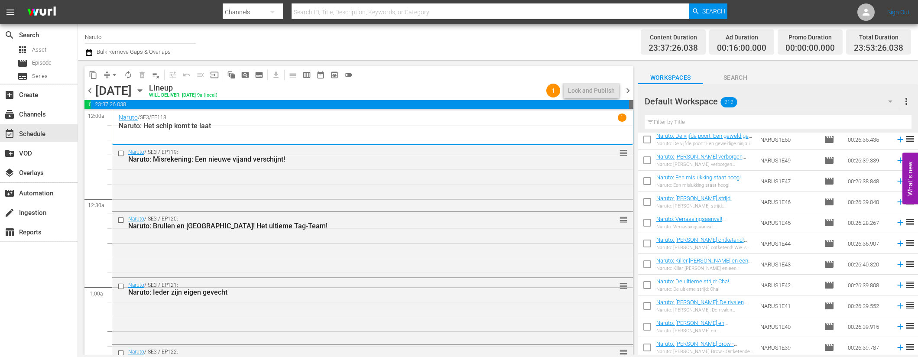
click at [629, 95] on span "chevron_right" at bounding box center [628, 90] width 11 height 11
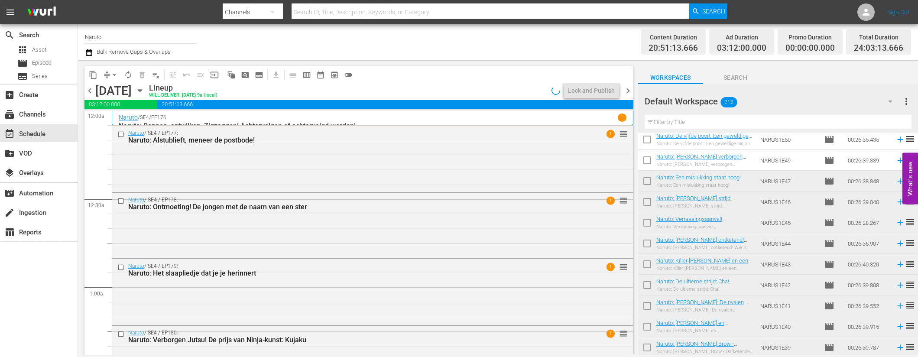
click at [630, 91] on span "chevron_right" at bounding box center [628, 90] width 11 height 11
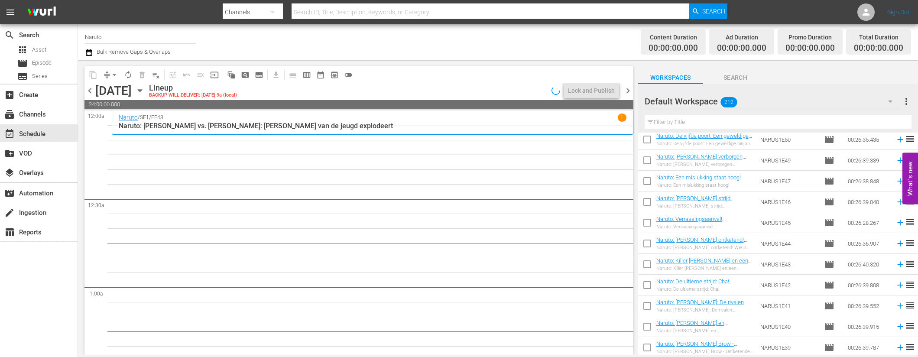
click at [906, 40] on div "Total Duration 00:00:00.000" at bounding box center [878, 42] width 65 height 26
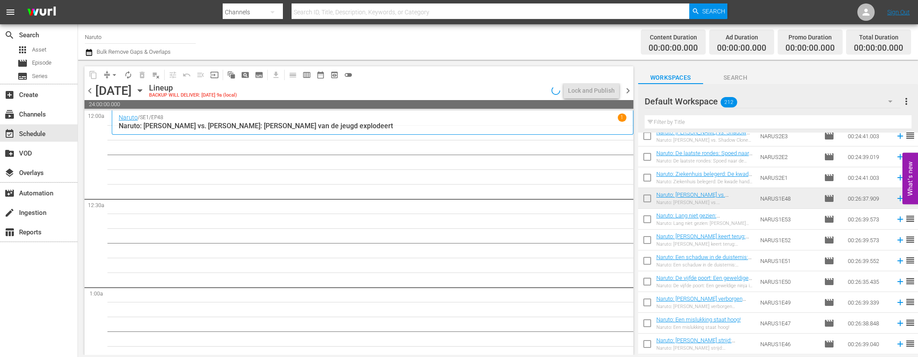
scroll to position [3188, 0]
click at [896, 305] on icon at bounding box center [901, 304] width 10 height 10
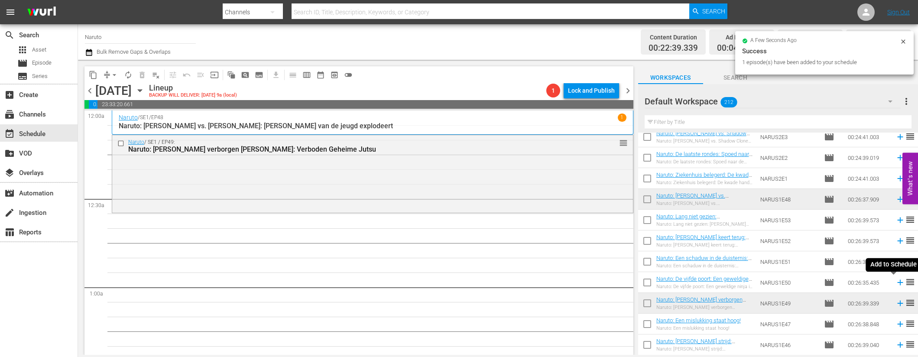
click at [896, 280] on icon at bounding box center [901, 283] width 10 height 10
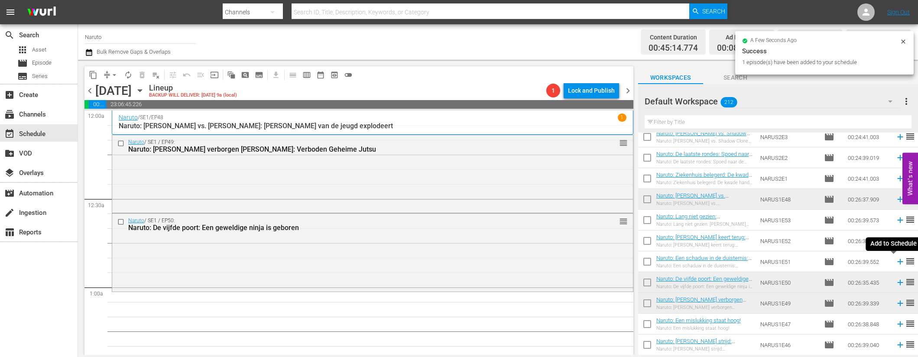
click at [897, 260] on icon at bounding box center [900, 262] width 6 height 6
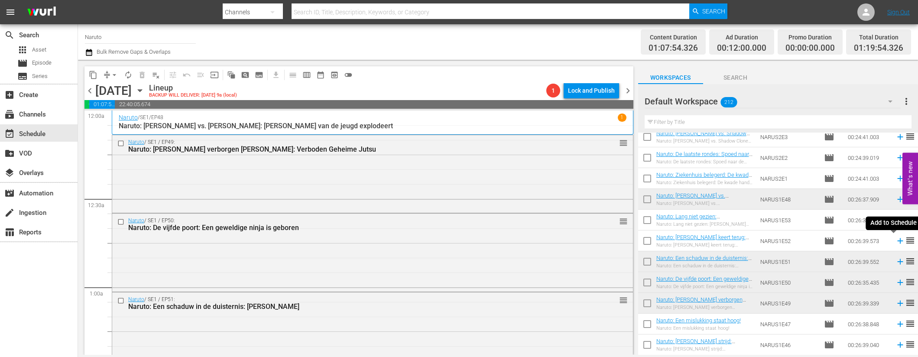
click at [896, 239] on icon at bounding box center [901, 241] width 10 height 10
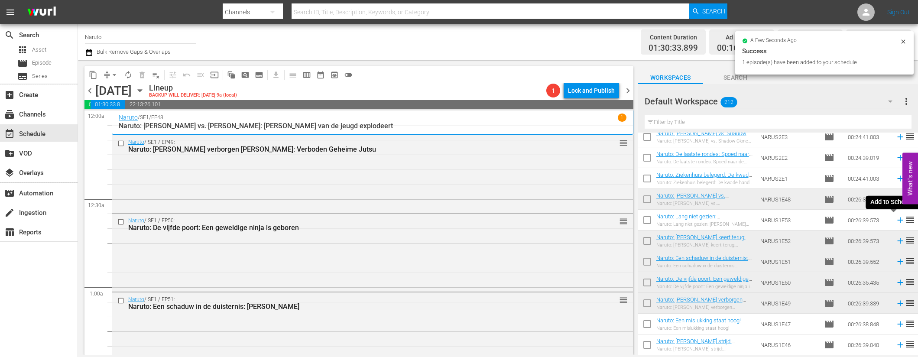
click at [896, 219] on icon at bounding box center [901, 220] width 10 height 10
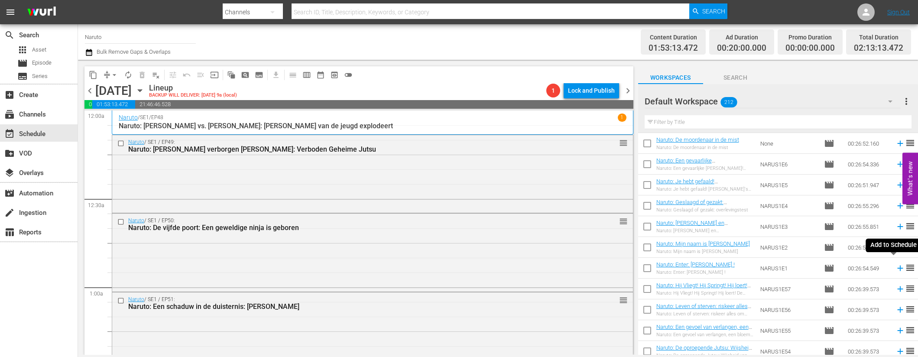
scroll to position [4207, 0]
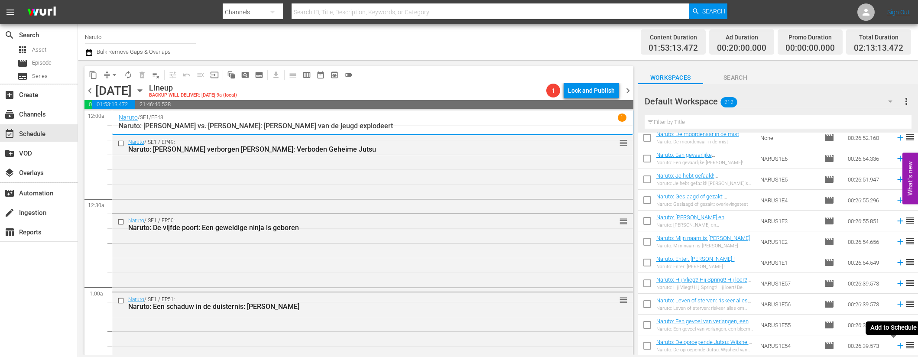
click at [896, 348] on icon at bounding box center [901, 346] width 10 height 10
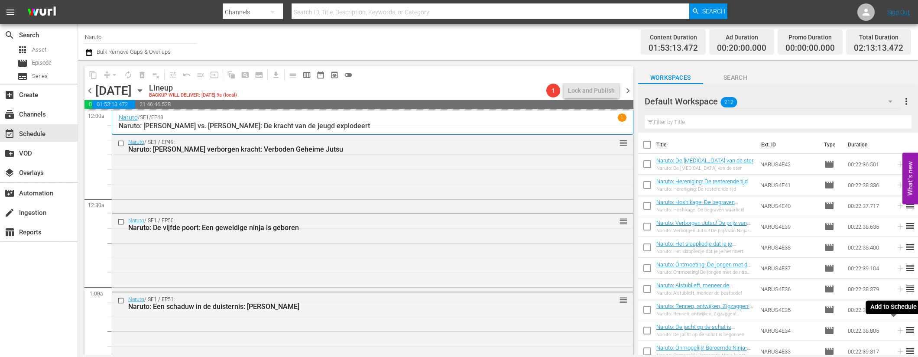
scroll to position [4207, 0]
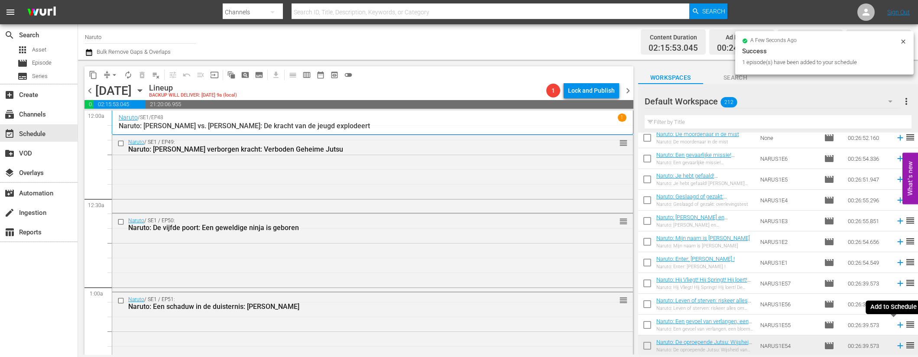
click at [897, 323] on icon at bounding box center [900, 325] width 6 height 6
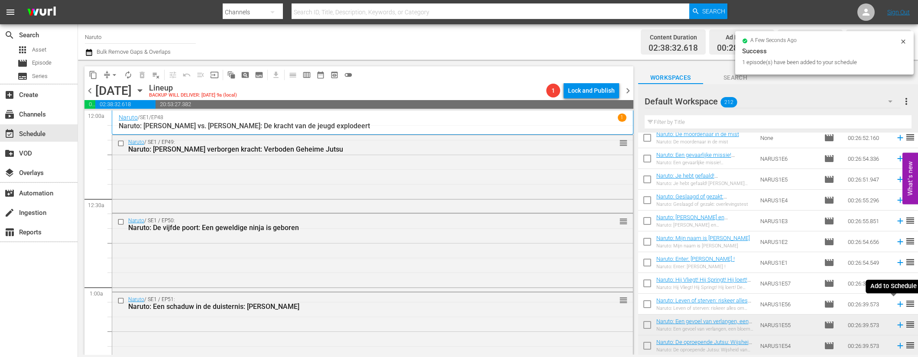
click at [897, 303] on icon at bounding box center [900, 305] width 6 height 6
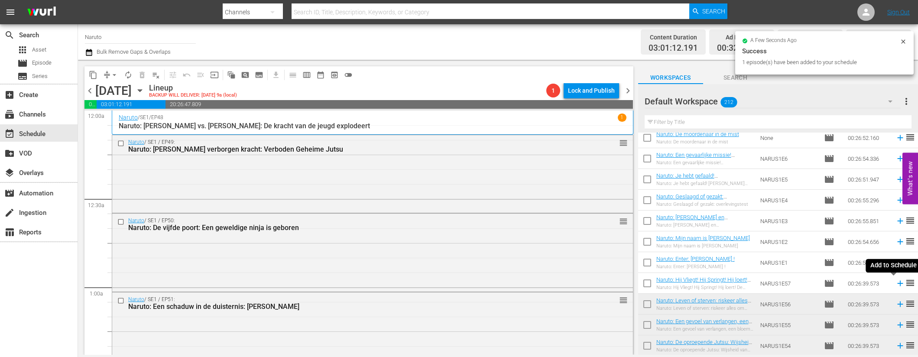
click at [896, 282] on icon at bounding box center [901, 284] width 10 height 10
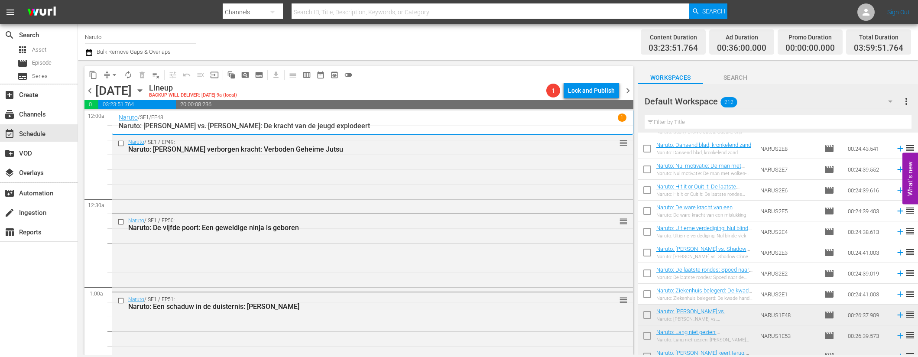
scroll to position [3086, 0]
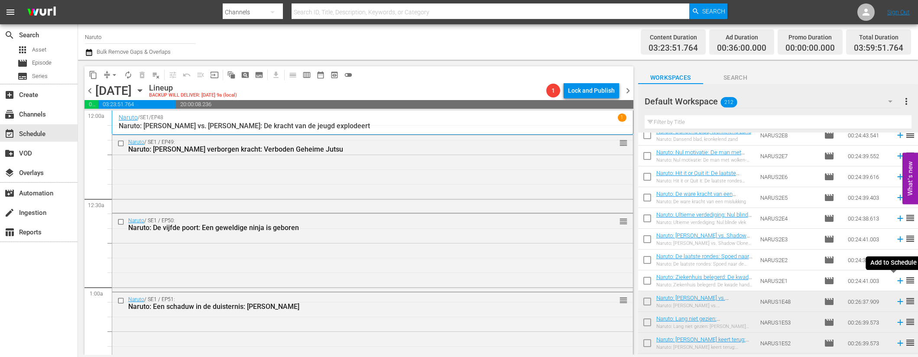
click at [897, 280] on icon at bounding box center [900, 281] width 6 height 6
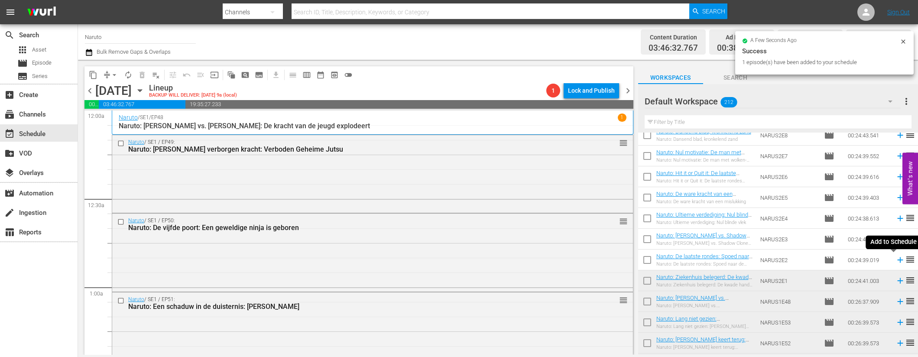
click at [896, 260] on icon at bounding box center [901, 260] width 10 height 10
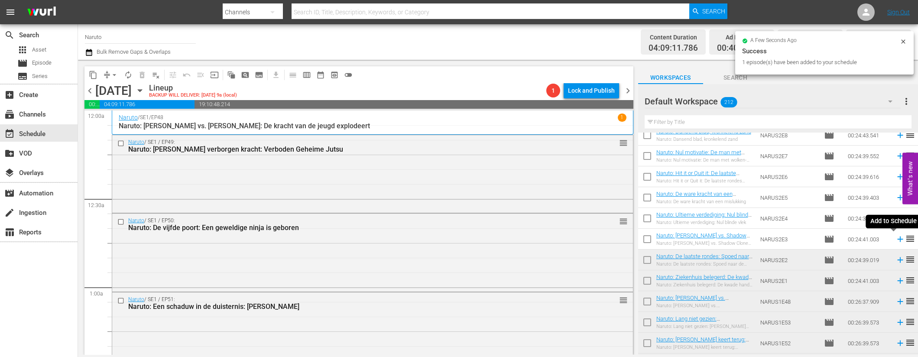
click at [897, 239] on icon at bounding box center [900, 240] width 6 height 6
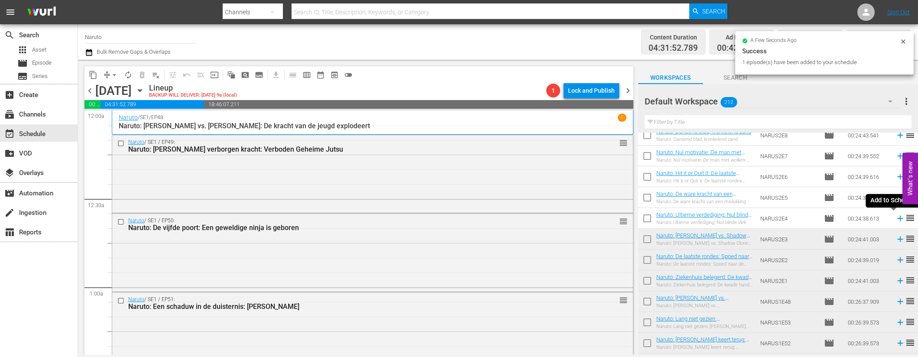
click at [897, 217] on icon at bounding box center [900, 219] width 6 height 6
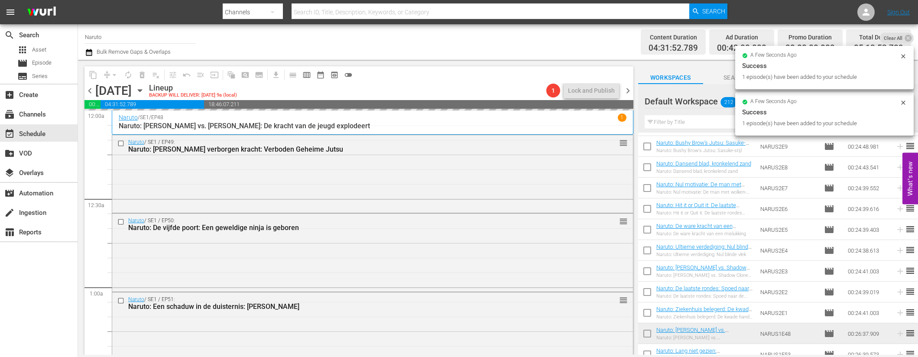
scroll to position [3051, 0]
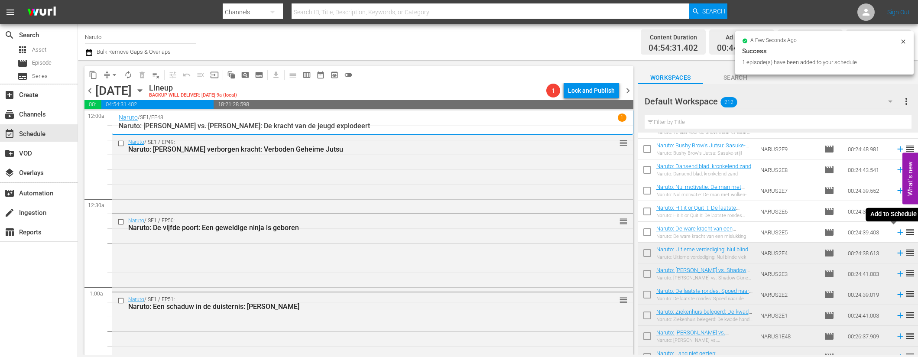
click at [896, 231] on icon at bounding box center [901, 232] width 10 height 10
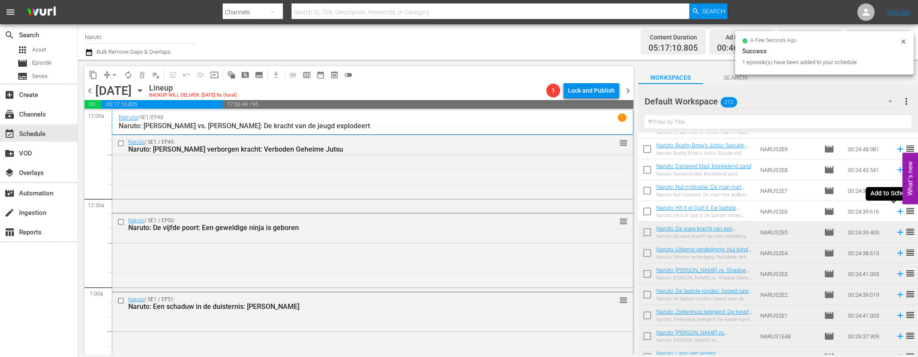
click at [897, 211] on icon at bounding box center [900, 212] width 6 height 6
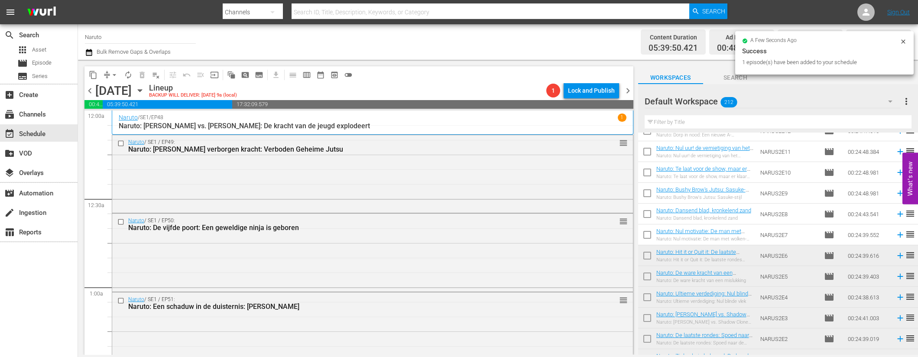
scroll to position [2992, 0]
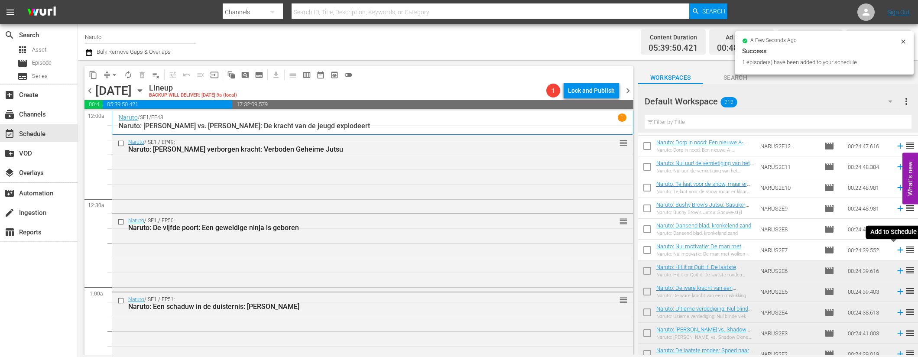
click at [896, 249] on icon at bounding box center [901, 250] width 10 height 10
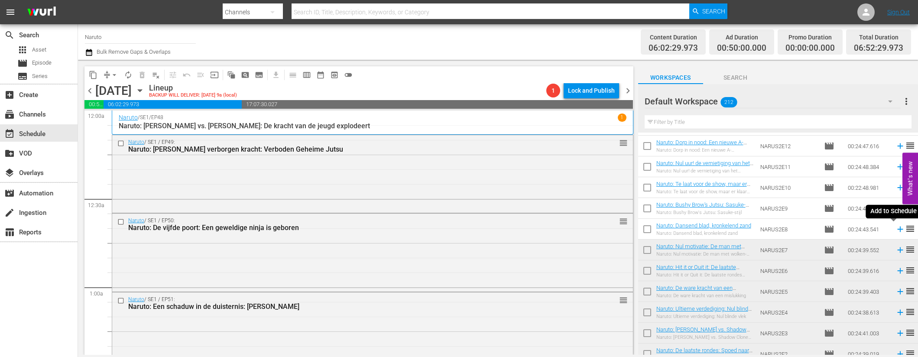
click at [897, 228] on icon at bounding box center [900, 230] width 6 height 6
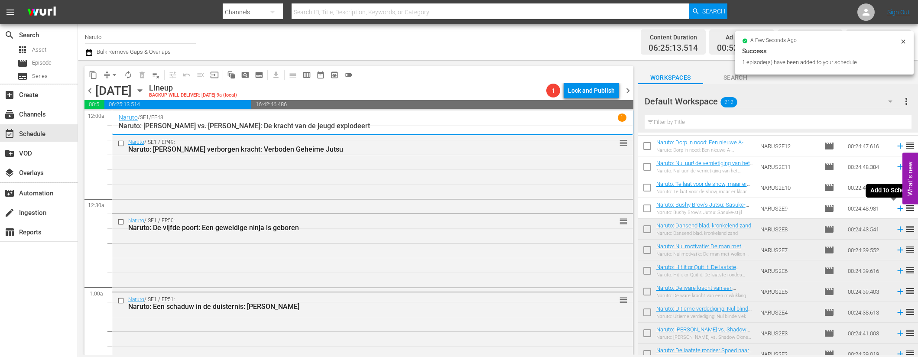
click at [897, 208] on icon at bounding box center [900, 209] width 6 height 6
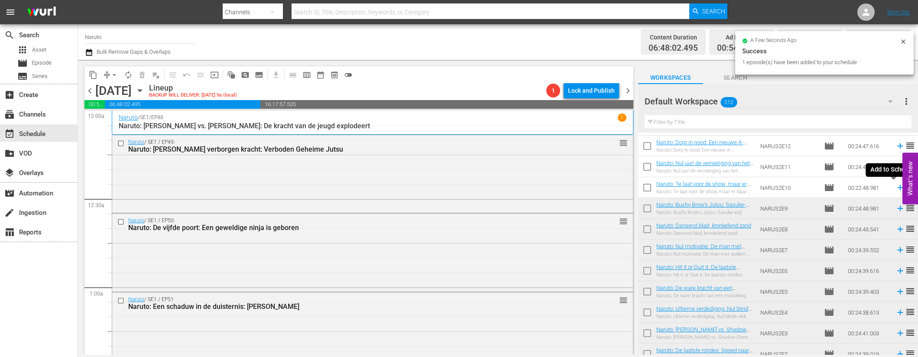
click at [896, 186] on icon at bounding box center [901, 188] width 10 height 10
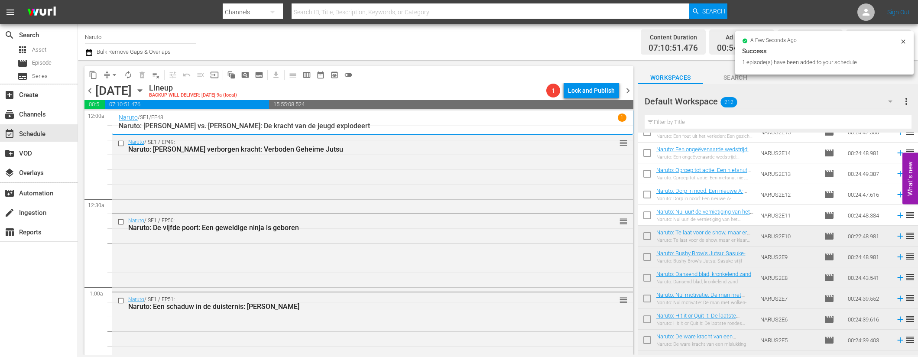
scroll to position [2896, 0]
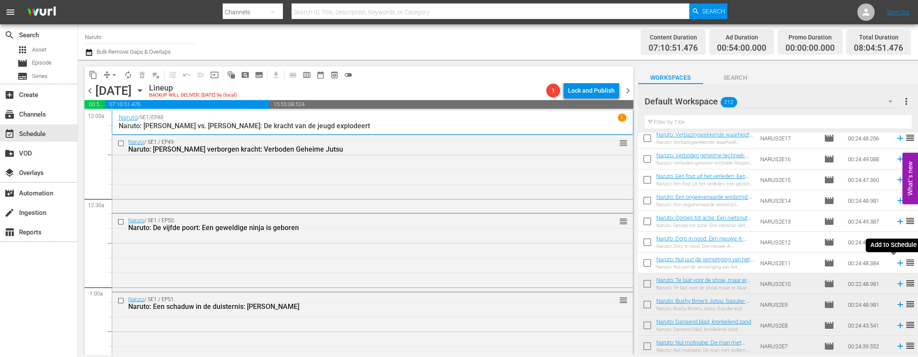
click at [896, 261] on icon at bounding box center [901, 263] width 10 height 10
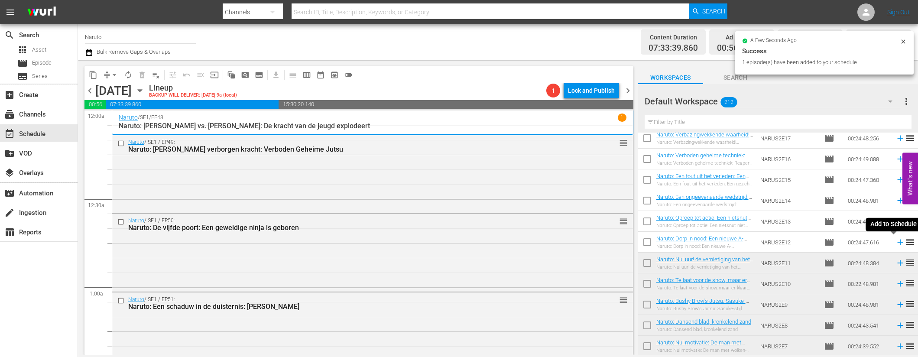
click at [897, 242] on icon at bounding box center [900, 243] width 6 height 6
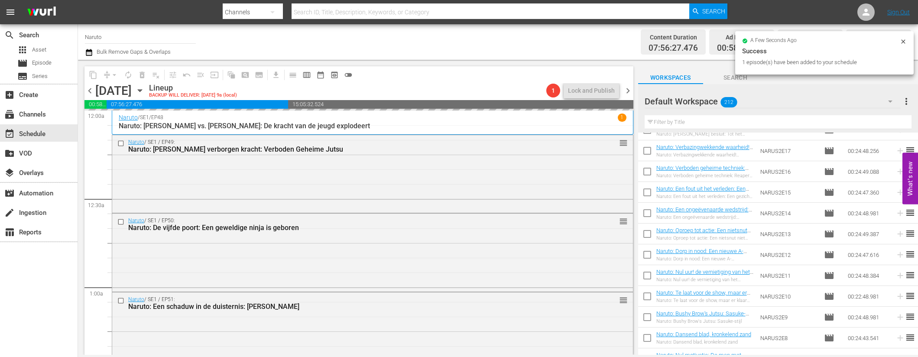
scroll to position [2849, 0]
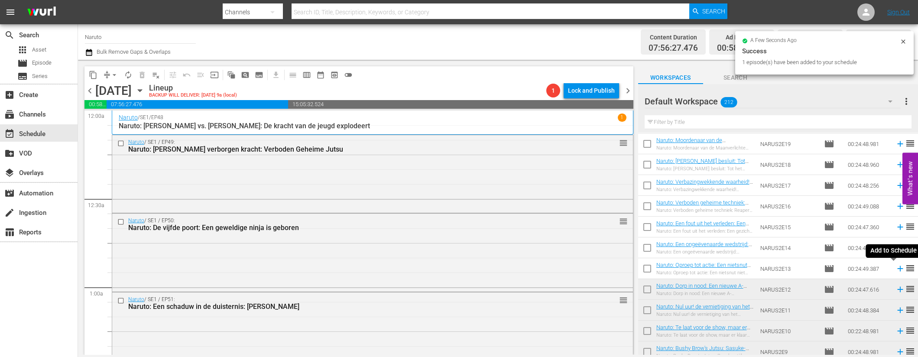
click at [897, 268] on icon at bounding box center [900, 269] width 6 height 6
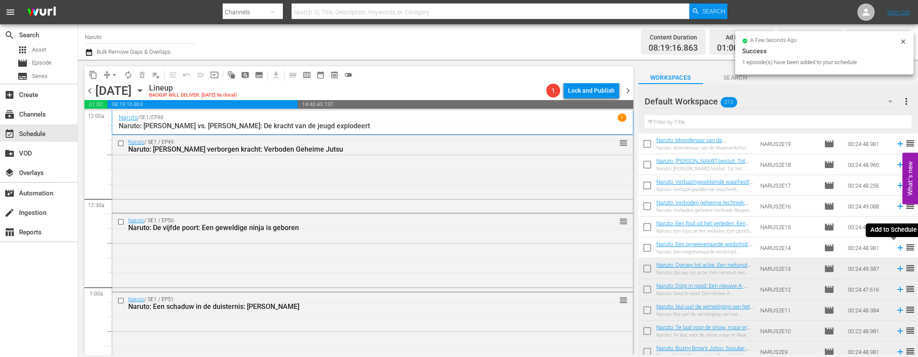
click at [896, 247] on icon at bounding box center [901, 248] width 10 height 10
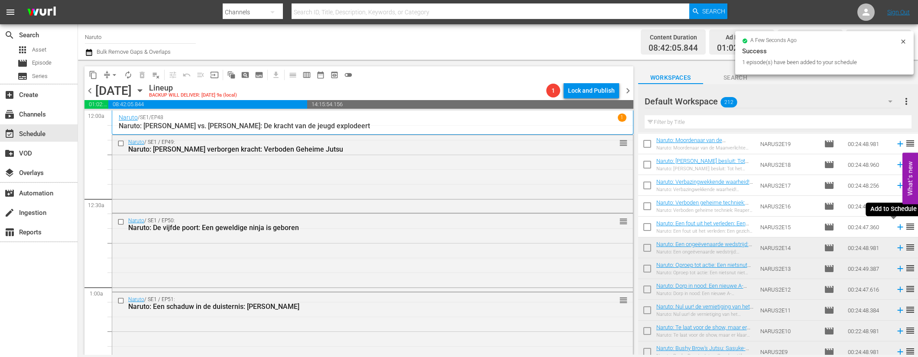
click at [896, 225] on icon at bounding box center [901, 227] width 10 height 10
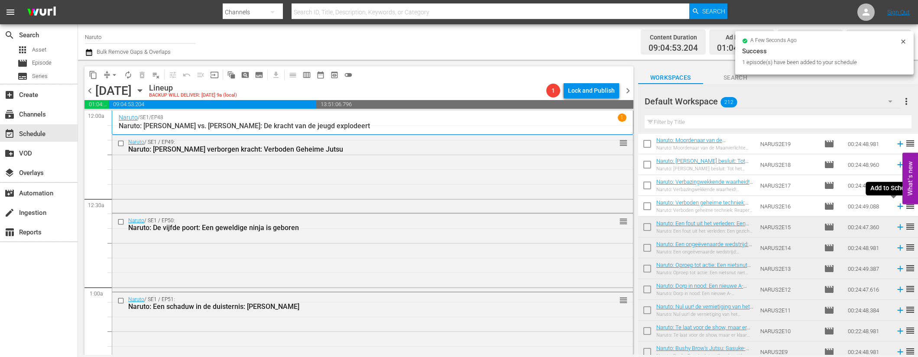
click at [896, 204] on icon at bounding box center [901, 206] width 10 height 10
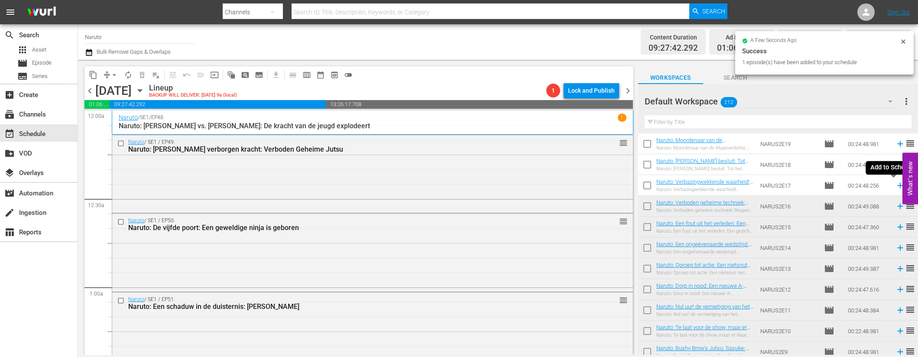
click at [896, 184] on icon at bounding box center [901, 186] width 10 height 10
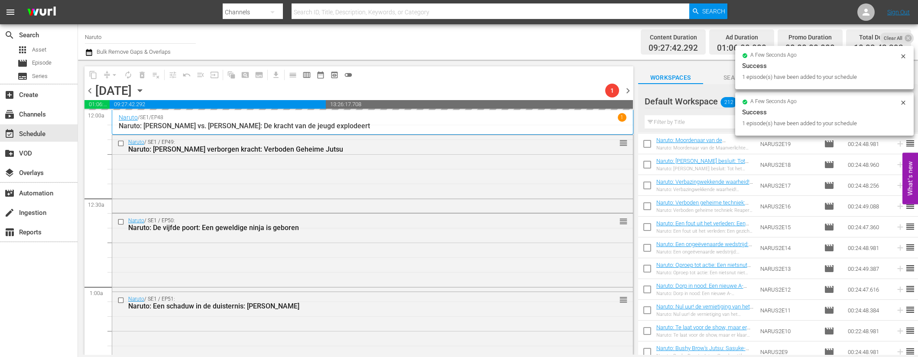
scroll to position [2753, 0]
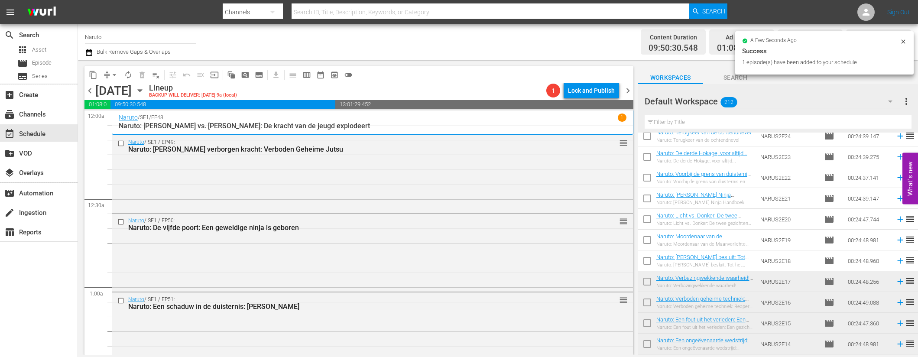
click at [896, 262] on icon at bounding box center [901, 261] width 10 height 10
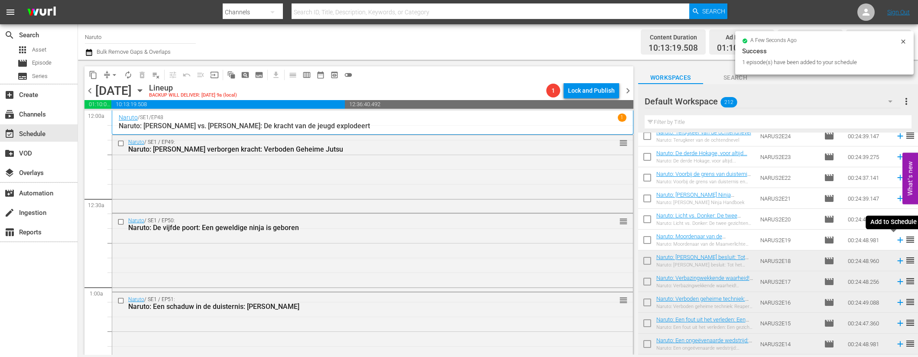
click at [896, 238] on icon at bounding box center [901, 240] width 10 height 10
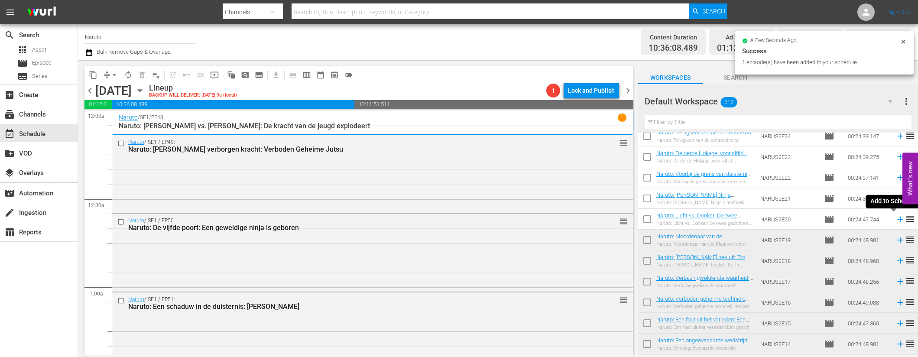
click at [896, 218] on icon at bounding box center [901, 219] width 10 height 10
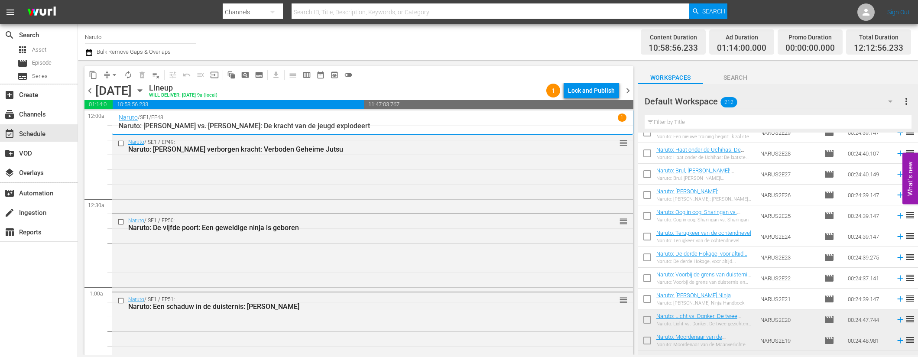
scroll to position [2652, 0]
click at [897, 300] on icon at bounding box center [900, 300] width 6 height 6
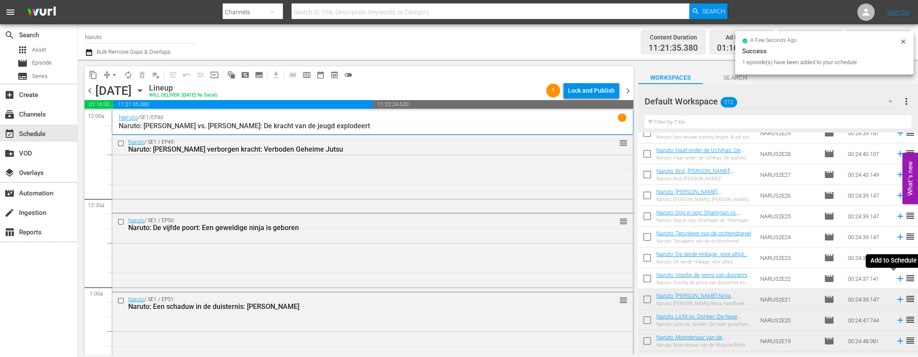
click at [897, 276] on icon at bounding box center [900, 279] width 6 height 6
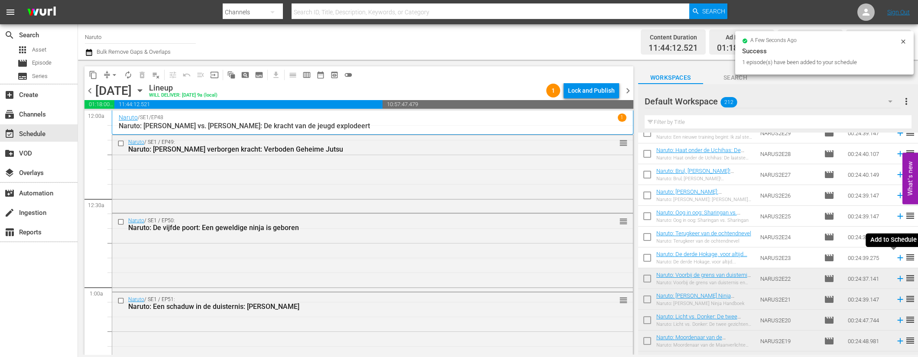
click at [896, 257] on icon at bounding box center [901, 258] width 10 height 10
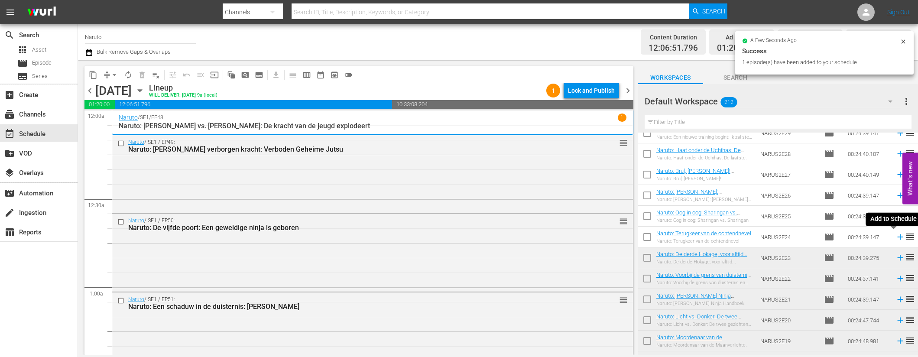
click at [896, 236] on icon at bounding box center [901, 237] width 10 height 10
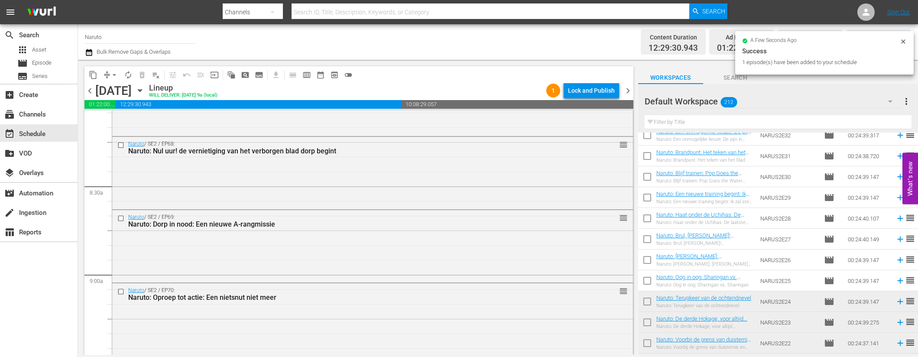
scroll to position [2578, 0]
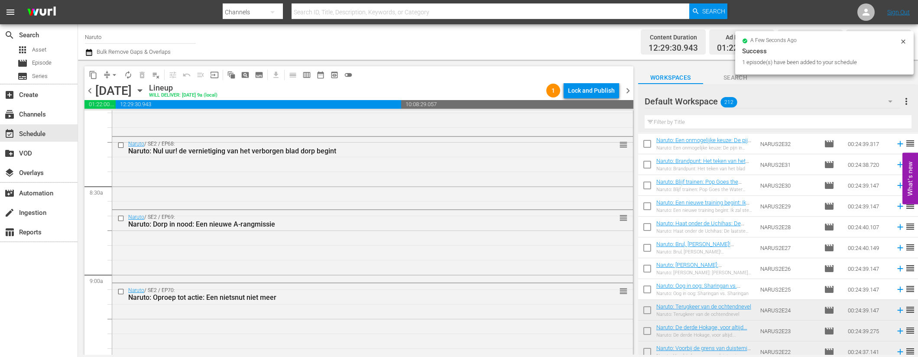
click at [896, 288] on icon at bounding box center [901, 290] width 10 height 10
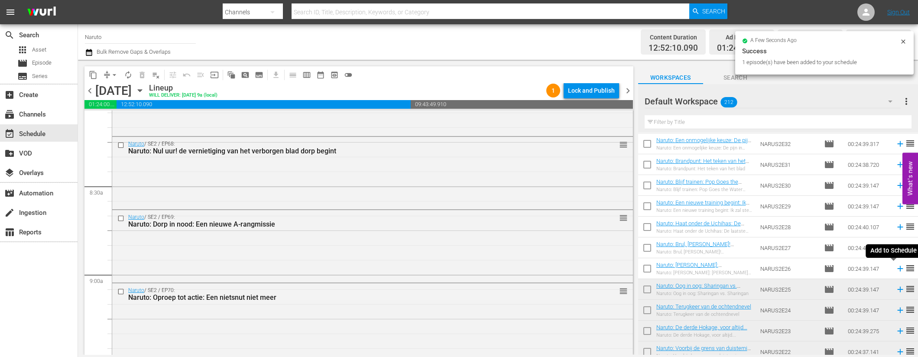
click at [897, 268] on icon at bounding box center [900, 269] width 6 height 6
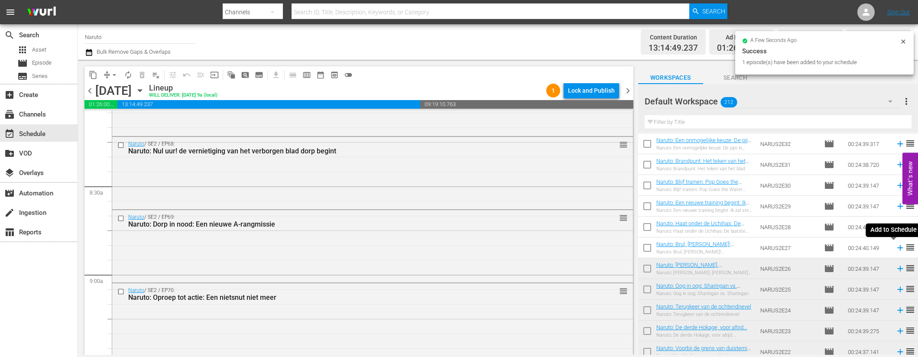
click at [897, 247] on icon at bounding box center [900, 248] width 6 height 6
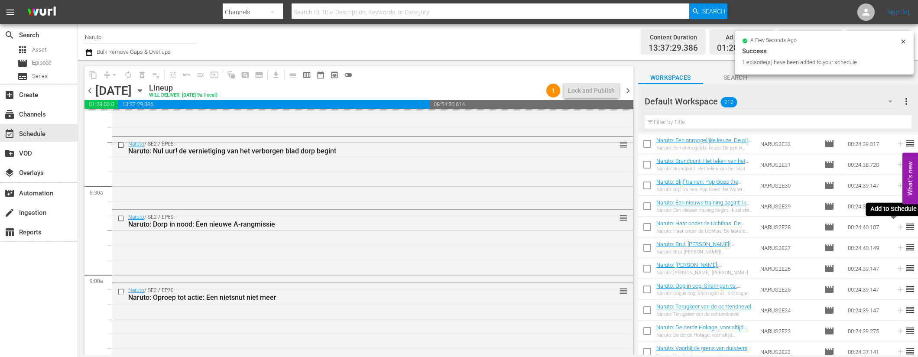
click at [896, 228] on icon at bounding box center [901, 227] width 10 height 10
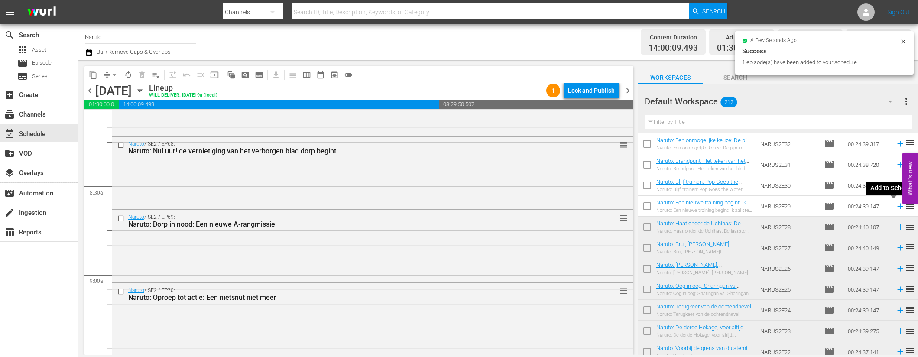
click at [897, 205] on icon at bounding box center [900, 207] width 6 height 6
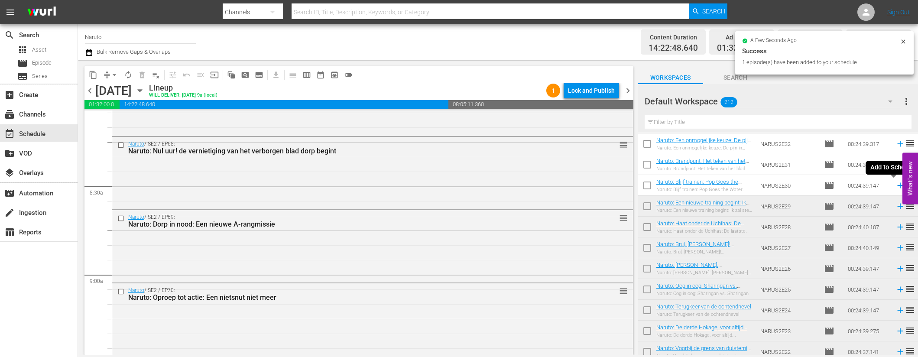
click at [897, 183] on icon at bounding box center [900, 186] width 6 height 6
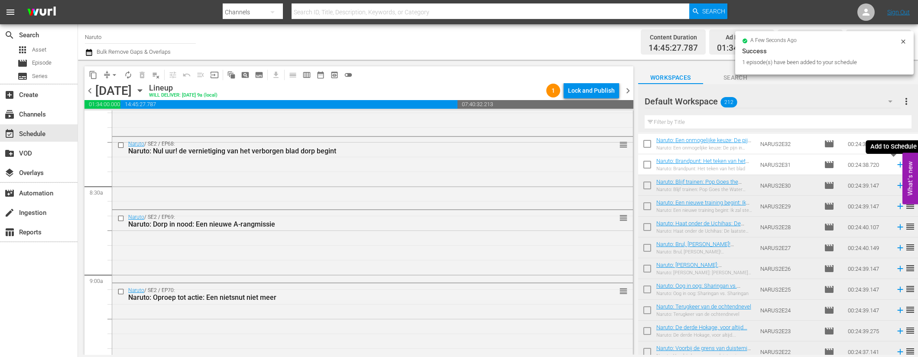
click at [896, 163] on icon at bounding box center [901, 165] width 10 height 10
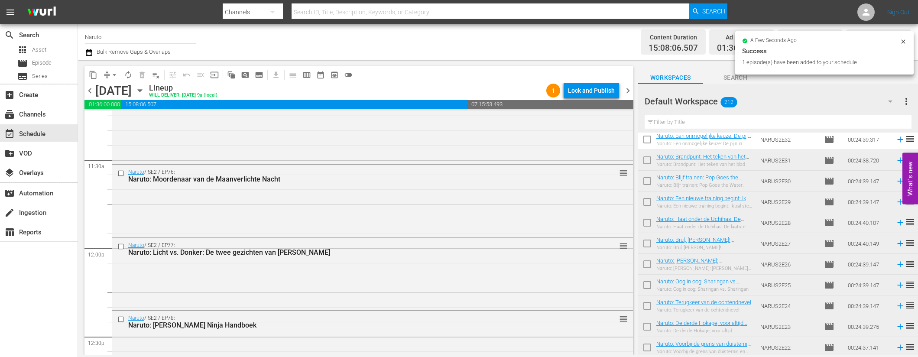
scroll to position [2504, 0]
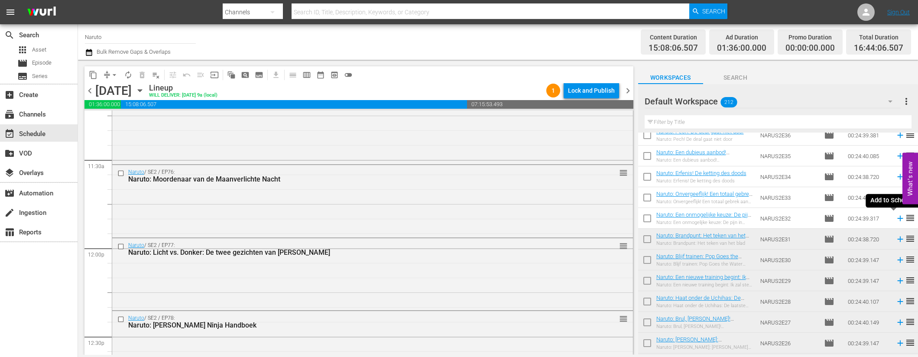
click at [896, 215] on icon at bounding box center [901, 219] width 10 height 10
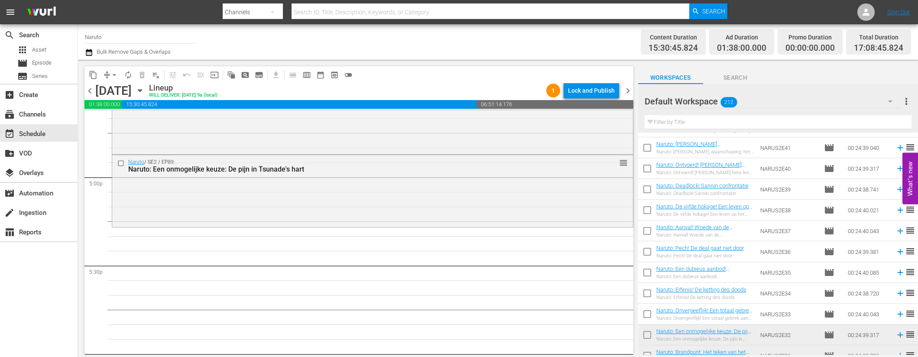
scroll to position [2377, 0]
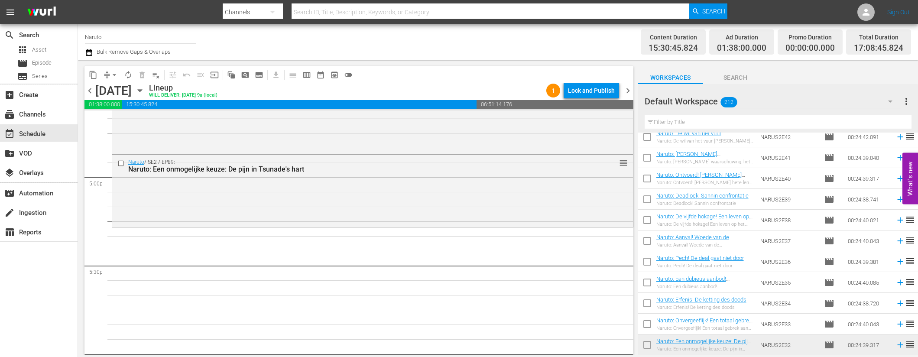
click at [896, 323] on icon at bounding box center [901, 324] width 10 height 10
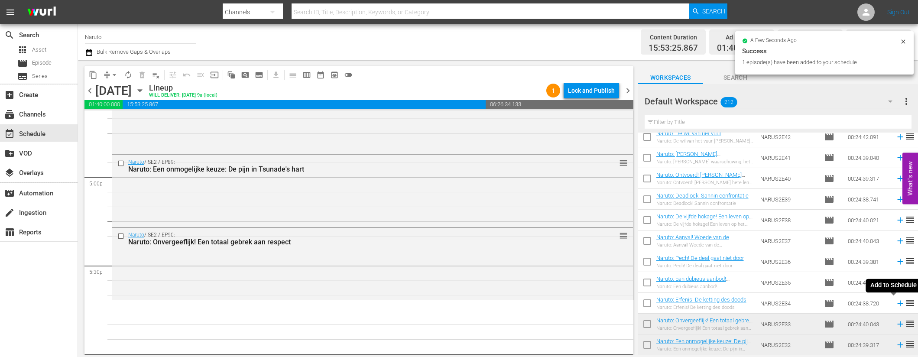
click at [897, 303] on icon at bounding box center [900, 304] width 6 height 6
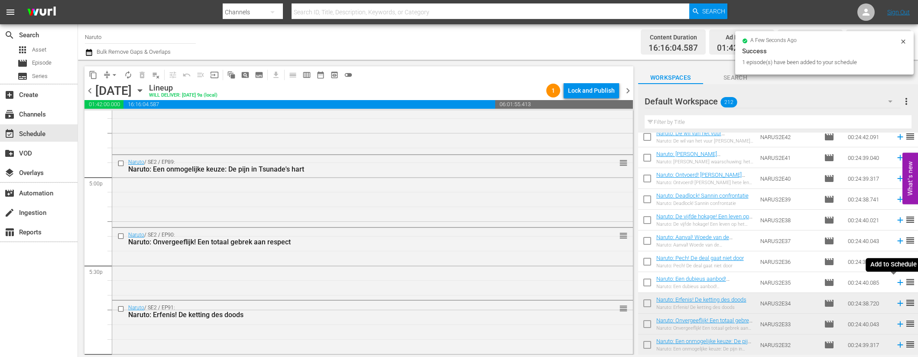
click at [897, 282] on icon at bounding box center [900, 283] width 6 height 6
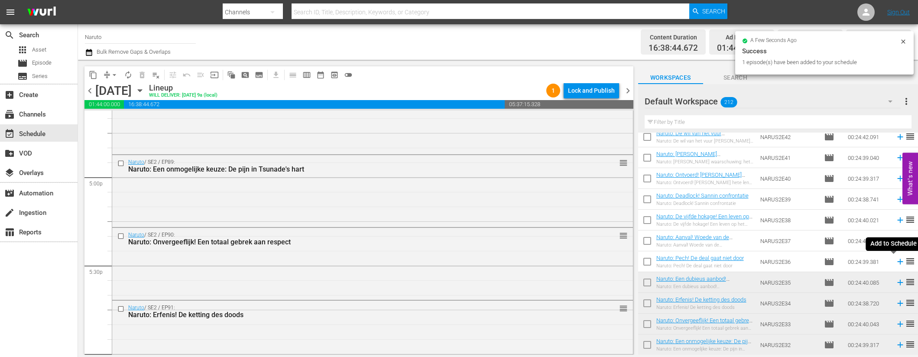
click at [897, 262] on icon at bounding box center [900, 262] width 6 height 6
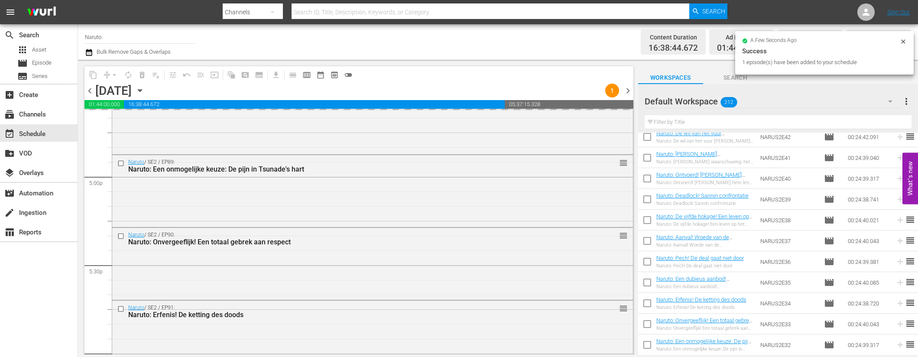
scroll to position [3256, 0]
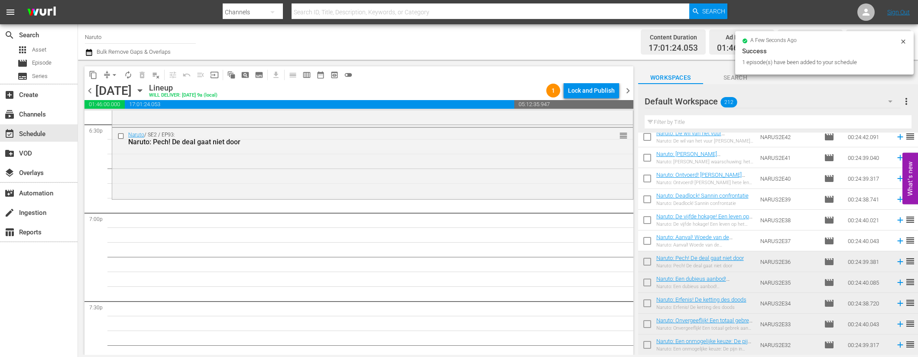
click at [897, 240] on icon at bounding box center [900, 241] width 6 height 6
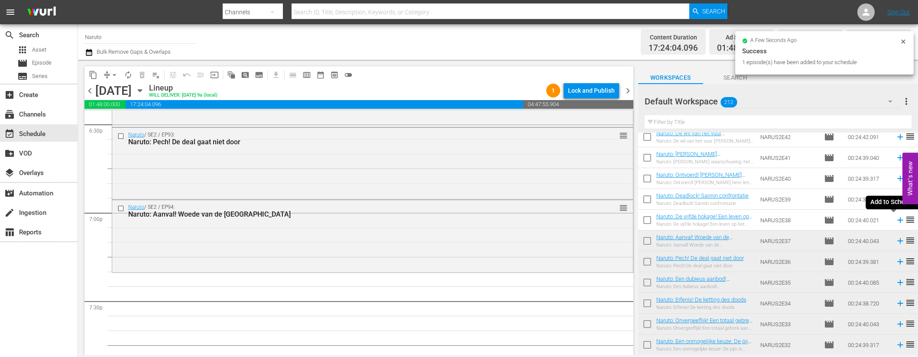
click at [897, 220] on icon at bounding box center [900, 220] width 6 height 6
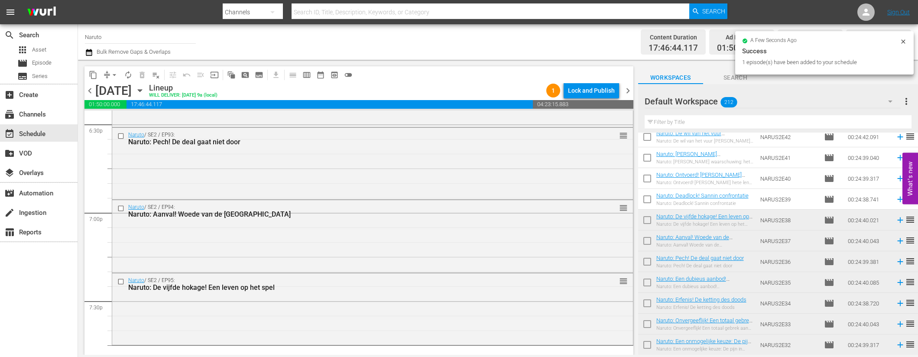
scroll to position [3404, 0]
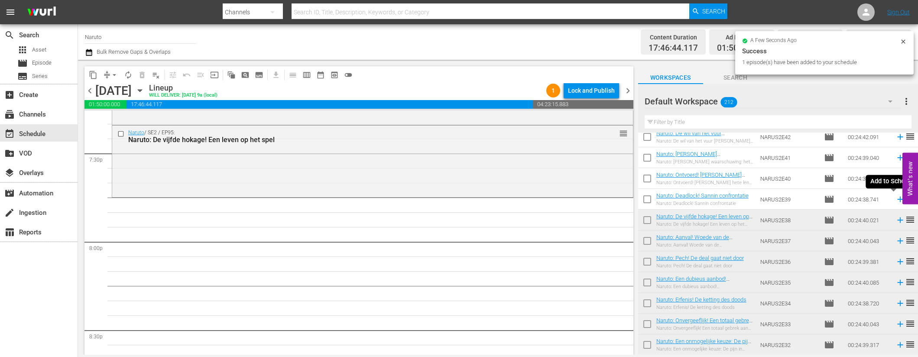
click at [896, 197] on icon at bounding box center [901, 200] width 10 height 10
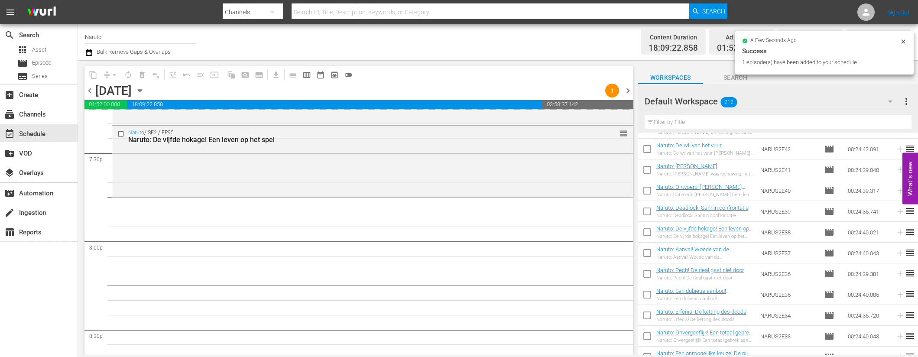
scroll to position [2299, 0]
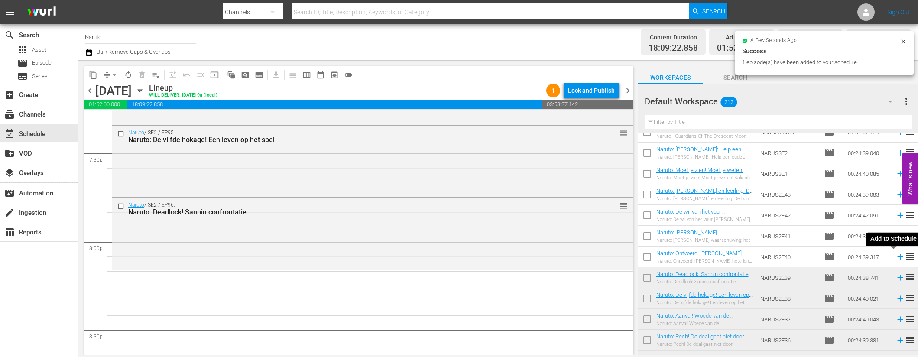
click at [897, 256] on icon at bounding box center [900, 257] width 6 height 6
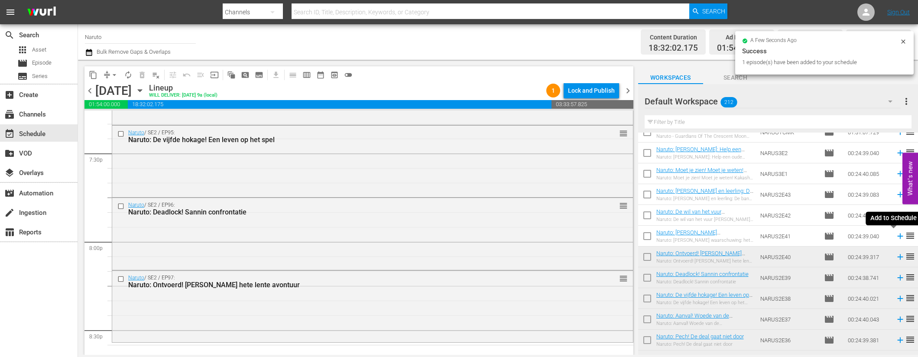
click at [897, 235] on icon at bounding box center [900, 237] width 6 height 6
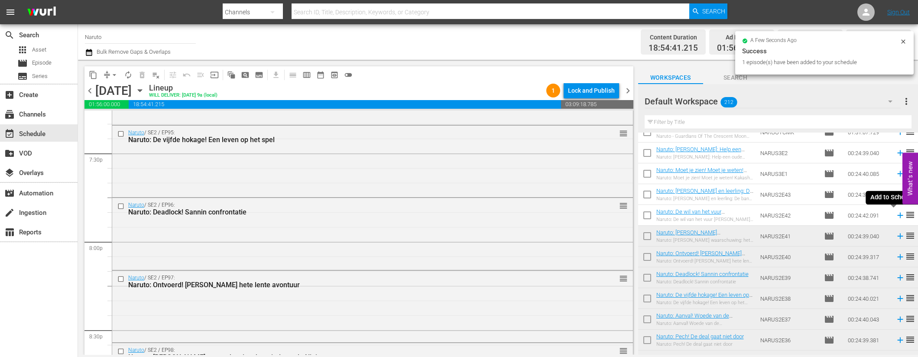
click at [896, 214] on icon at bounding box center [901, 216] width 10 height 10
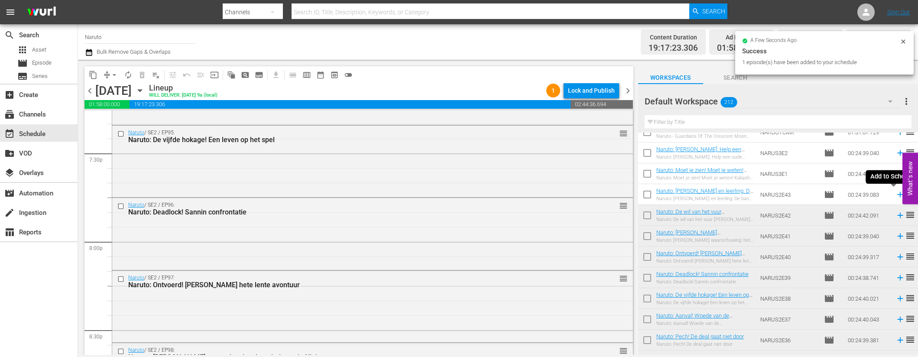
click at [896, 194] on icon at bounding box center [901, 195] width 10 height 10
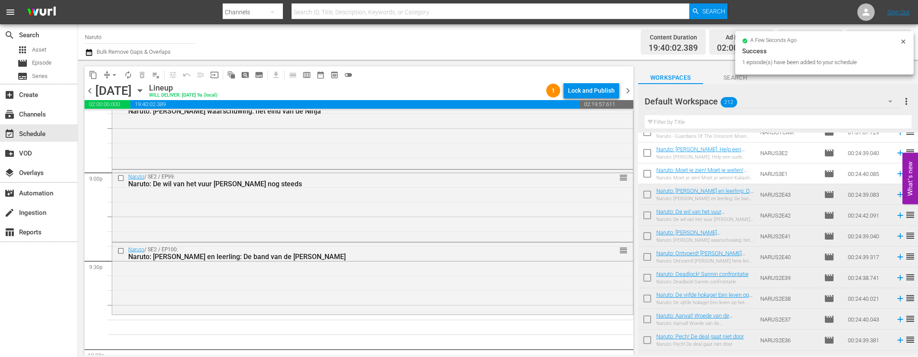
scroll to position [2175, 0]
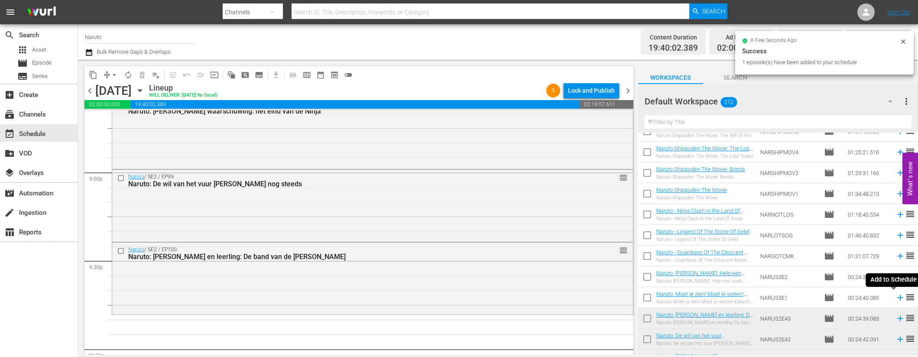
click at [897, 296] on icon at bounding box center [900, 298] width 6 height 6
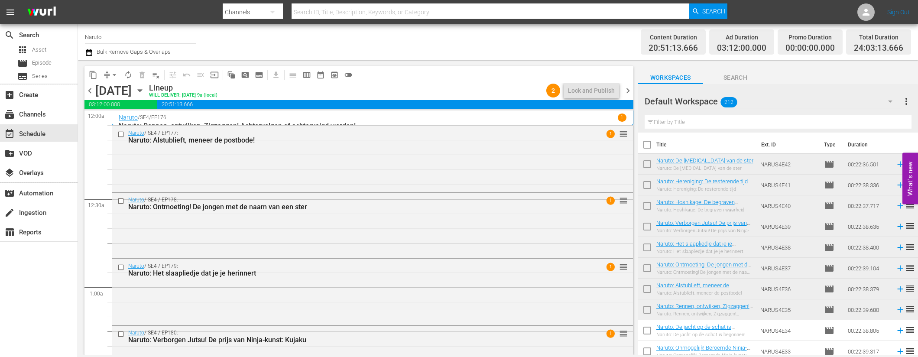
scroll to position [1935, 0]
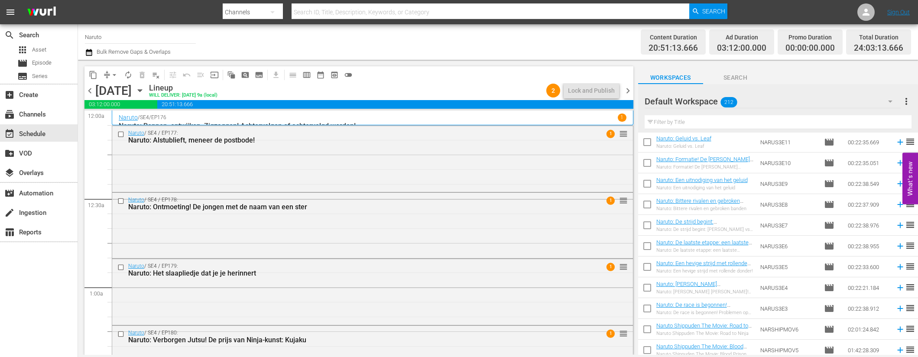
click at [625, 93] on span "chevron_right" at bounding box center [628, 90] width 11 height 11
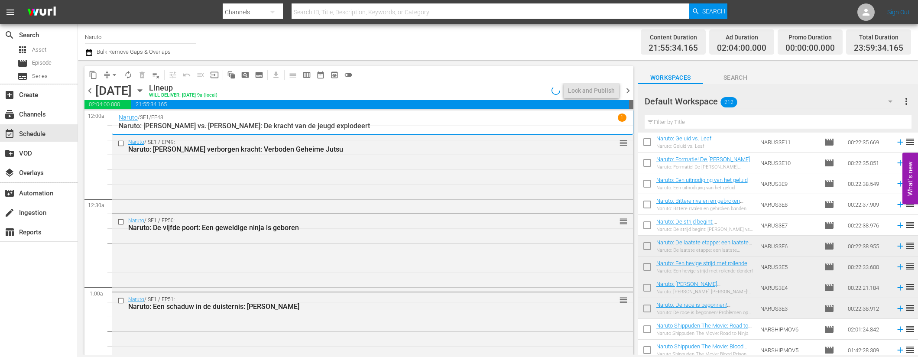
click at [628, 90] on span "chevron_right" at bounding box center [628, 90] width 11 height 11
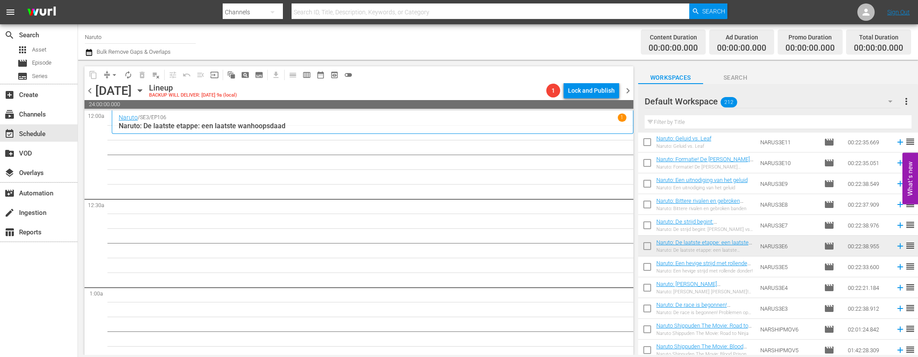
click at [93, 90] on span "chevron_left" at bounding box center [89, 90] width 11 height 11
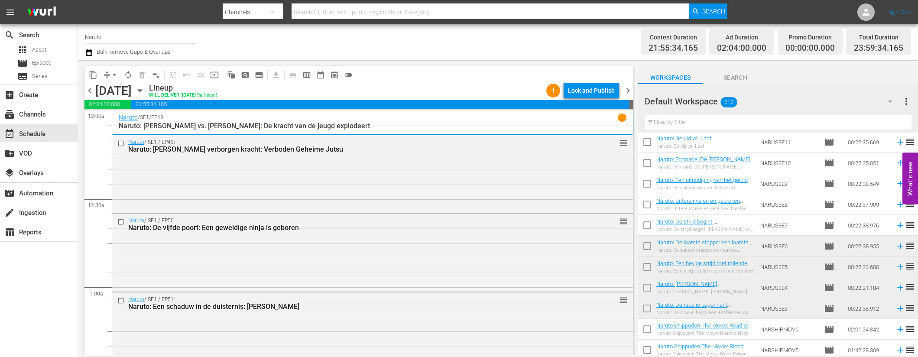
click at [630, 91] on span "chevron_right" at bounding box center [628, 90] width 11 height 11
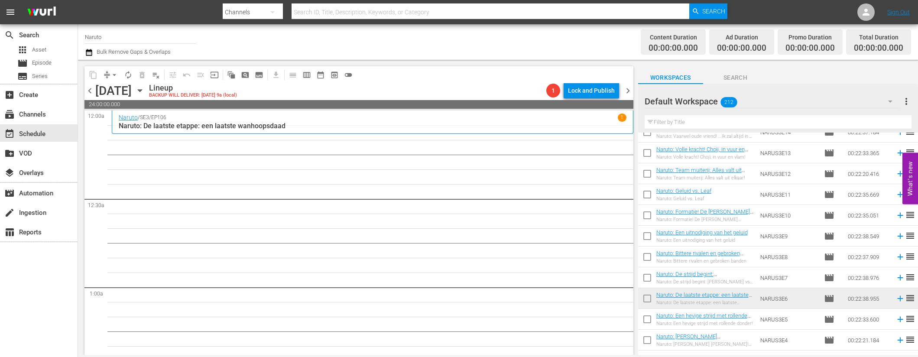
scroll to position [1881, 0]
click at [896, 279] on icon at bounding box center [901, 280] width 10 height 10
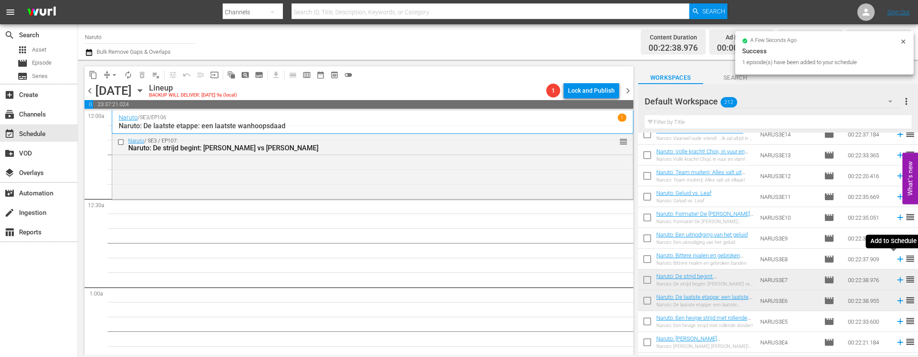
click at [897, 258] on icon at bounding box center [900, 259] width 6 height 6
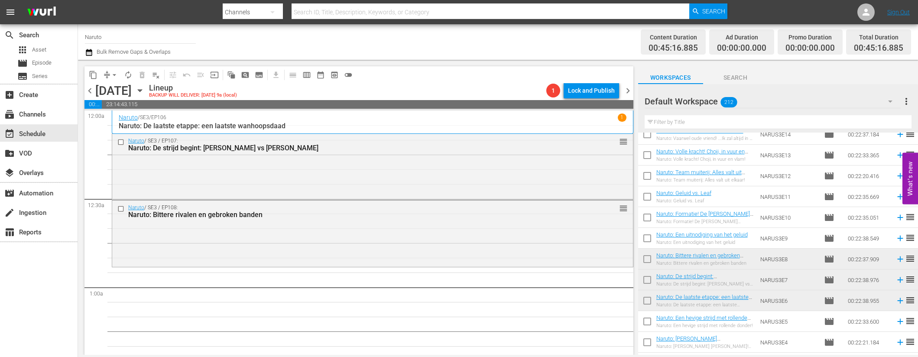
click at [897, 238] on icon at bounding box center [900, 239] width 6 height 6
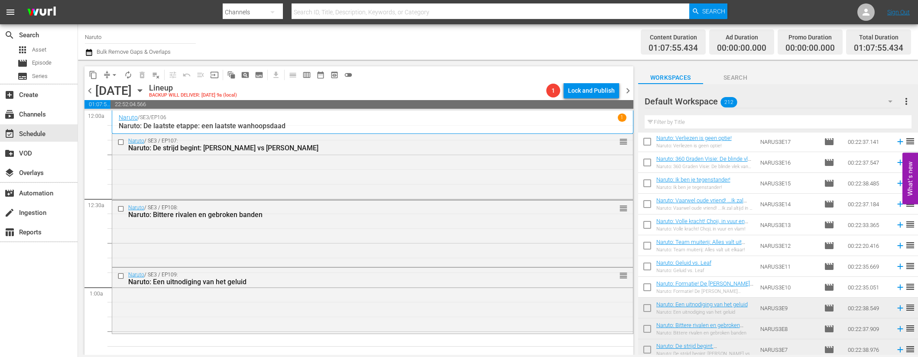
scroll to position [1804, 0]
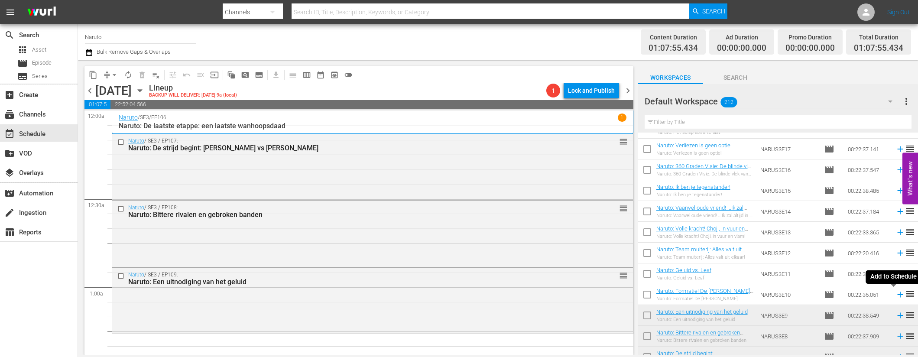
click at [897, 295] on icon at bounding box center [900, 295] width 6 height 6
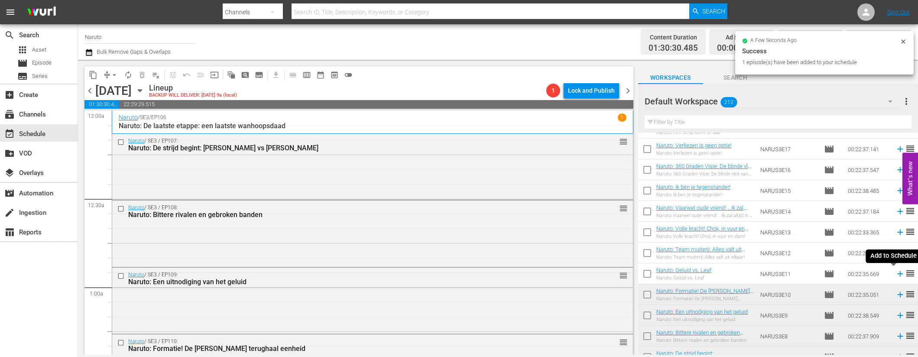
click at [896, 273] on icon at bounding box center [901, 274] width 10 height 10
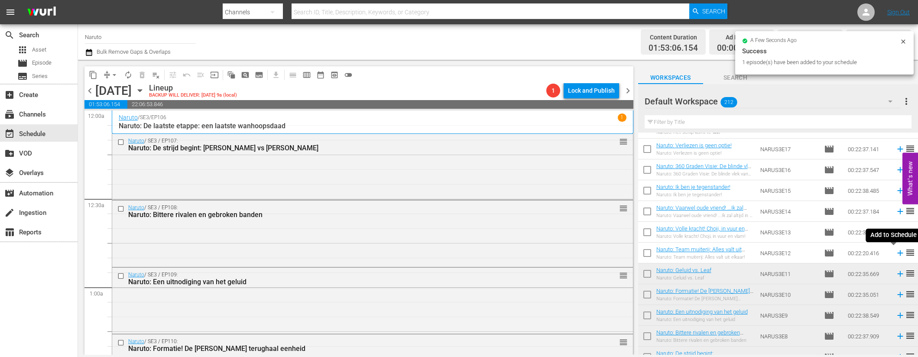
click at [897, 253] on icon at bounding box center [900, 253] width 6 height 6
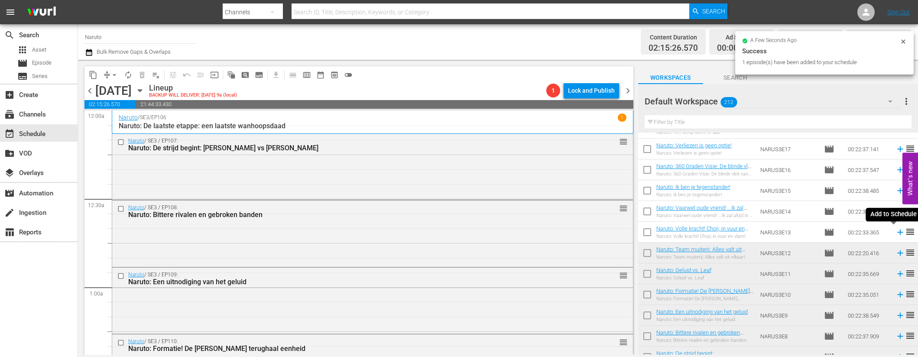
click at [897, 231] on icon at bounding box center [900, 233] width 6 height 6
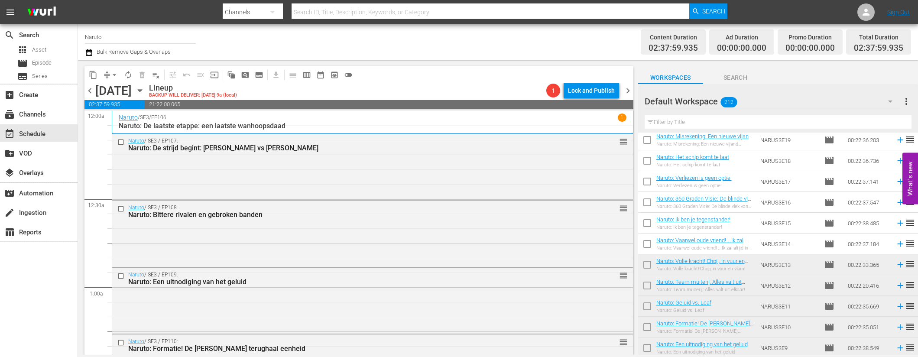
scroll to position [1769, 0]
click at [897, 243] on icon at bounding box center [900, 246] width 6 height 6
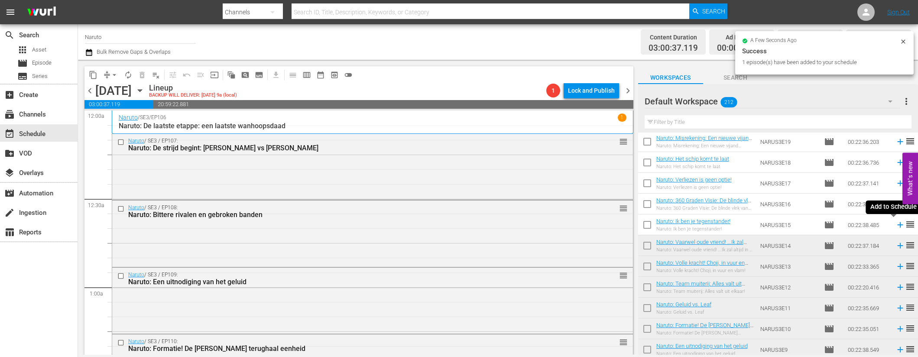
click at [896, 223] on icon at bounding box center [901, 225] width 10 height 10
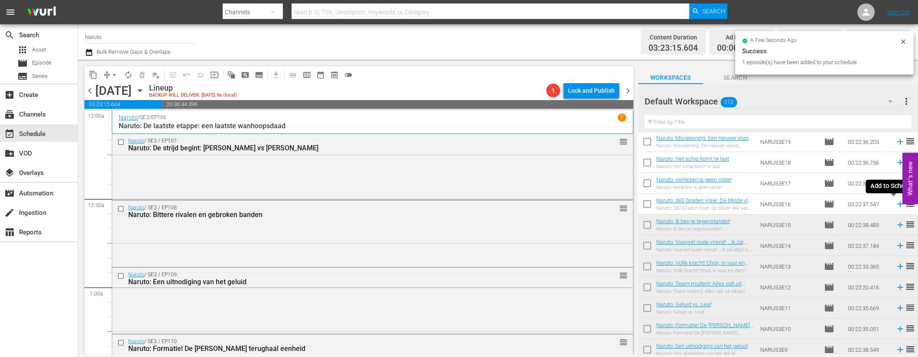
click at [897, 204] on icon at bounding box center [900, 204] width 6 height 6
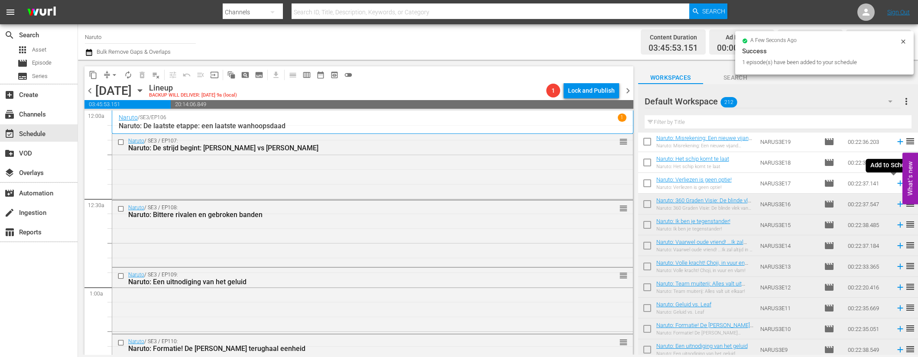
click at [896, 182] on icon at bounding box center [901, 184] width 10 height 10
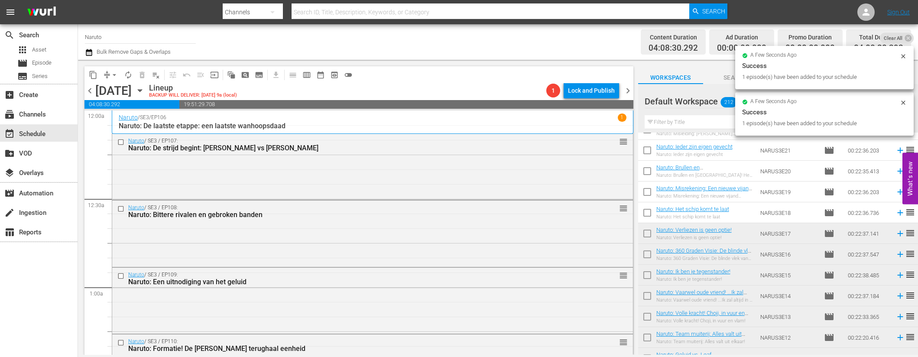
scroll to position [1599, 0]
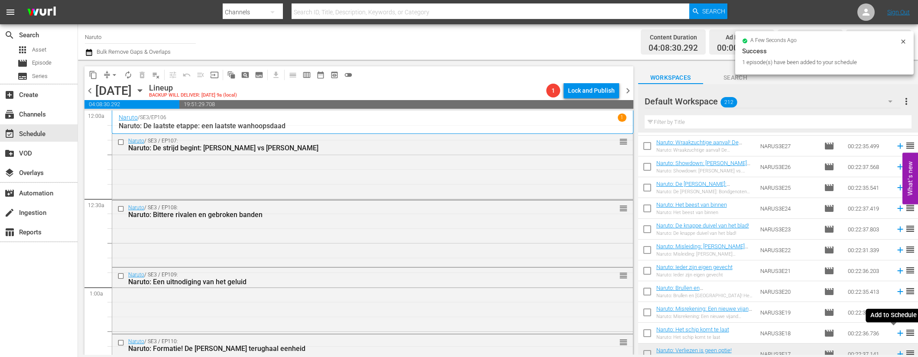
click at [897, 333] on icon at bounding box center [900, 334] width 6 height 6
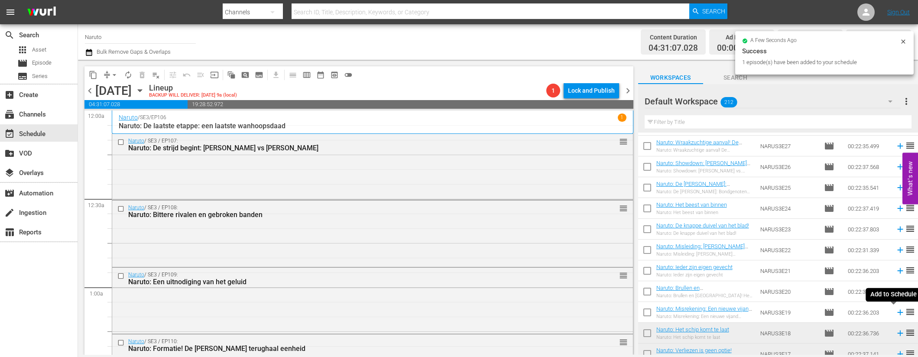
click at [896, 310] on icon at bounding box center [901, 313] width 10 height 10
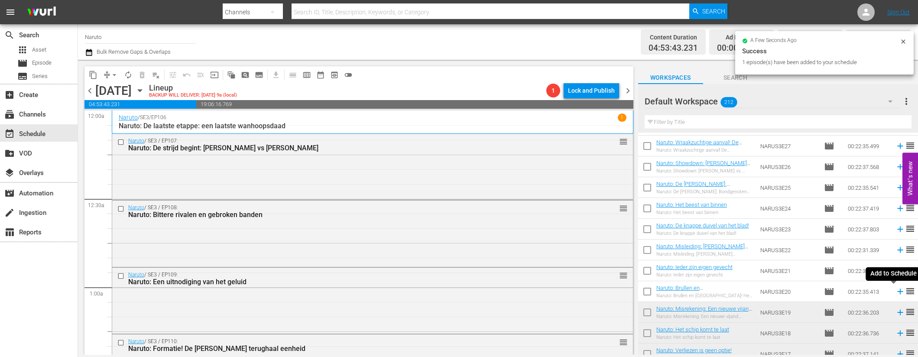
click at [896, 289] on icon at bounding box center [901, 292] width 10 height 10
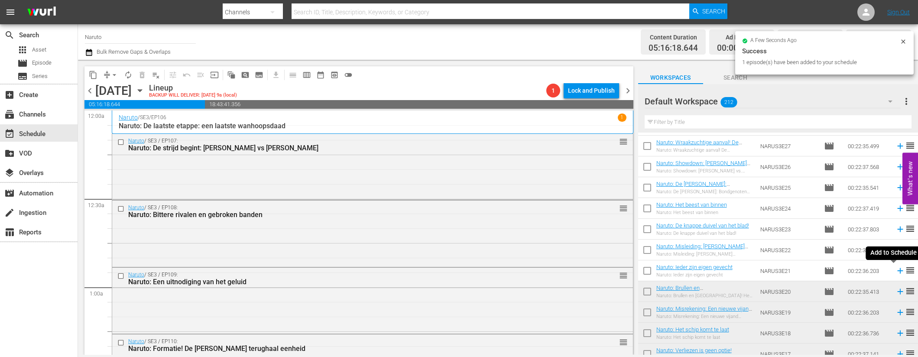
click at [896, 269] on icon at bounding box center [901, 271] width 10 height 10
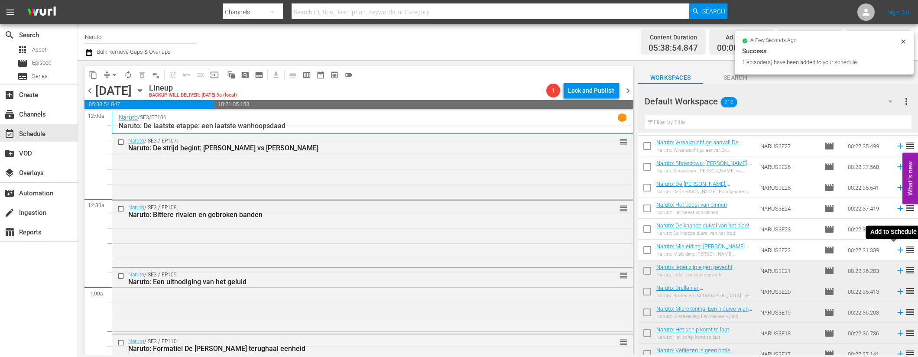
click at [897, 250] on icon at bounding box center [900, 250] width 6 height 6
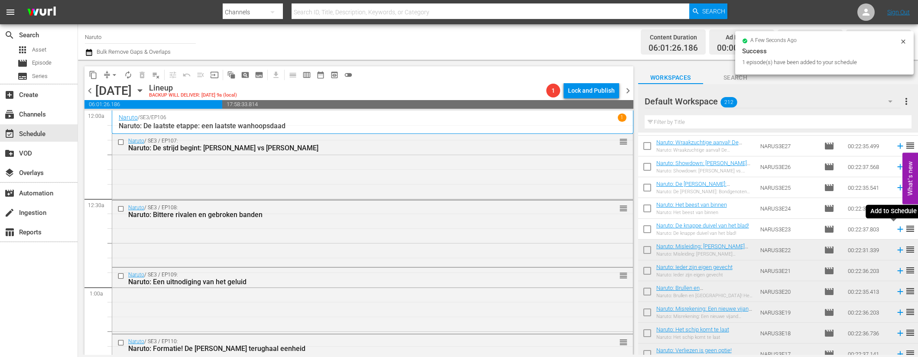
click at [896, 227] on icon at bounding box center [901, 229] width 10 height 10
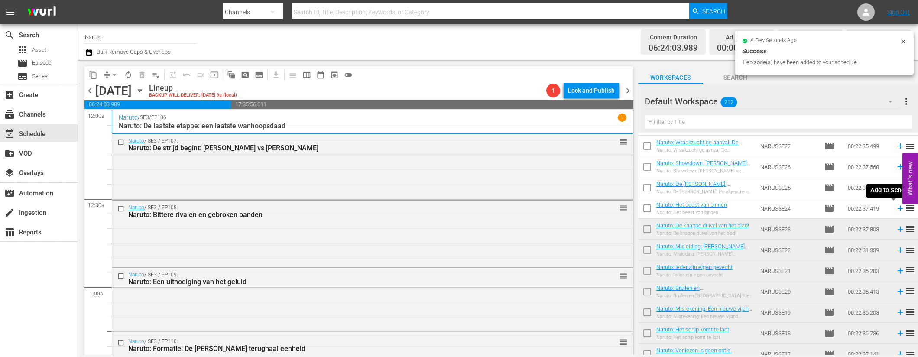
click at [897, 208] on icon at bounding box center [900, 209] width 6 height 6
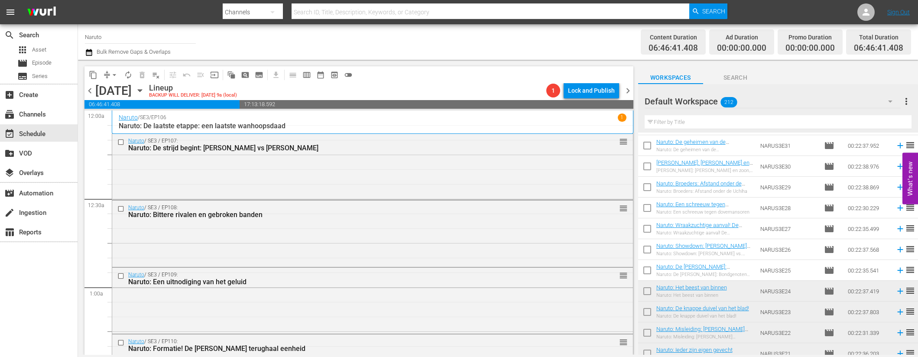
scroll to position [1480, 0]
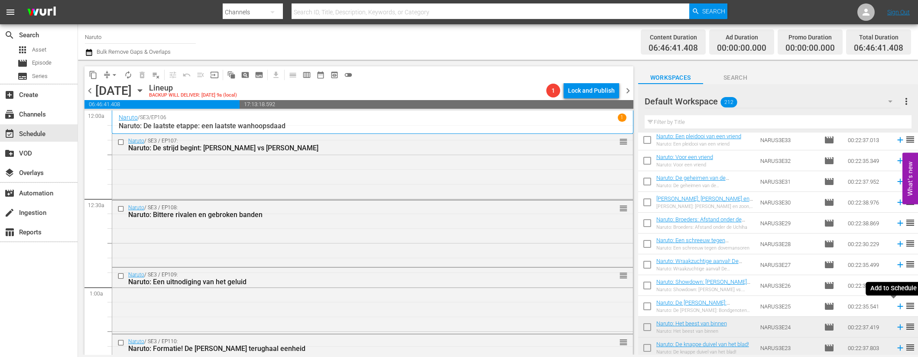
click at [896, 304] on icon at bounding box center [901, 307] width 10 height 10
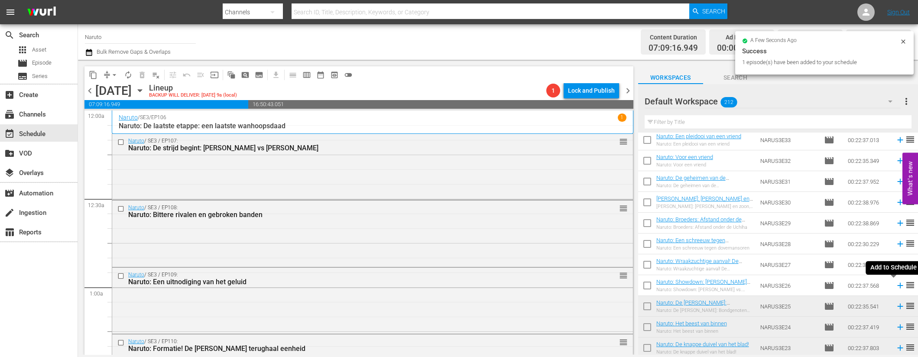
click at [896, 285] on icon at bounding box center [901, 286] width 10 height 10
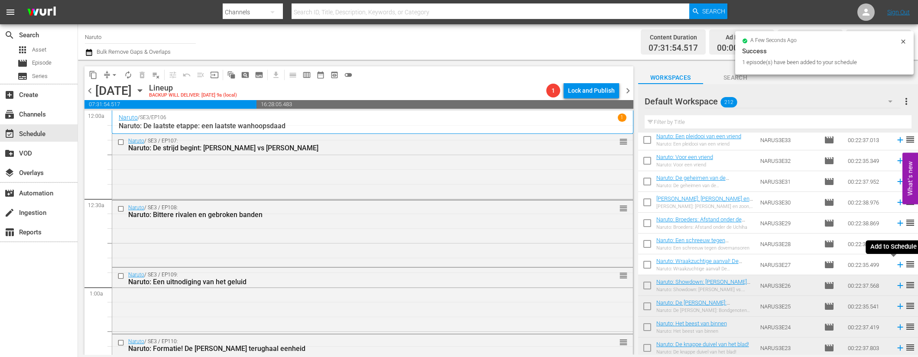
click at [897, 264] on icon at bounding box center [900, 265] width 6 height 6
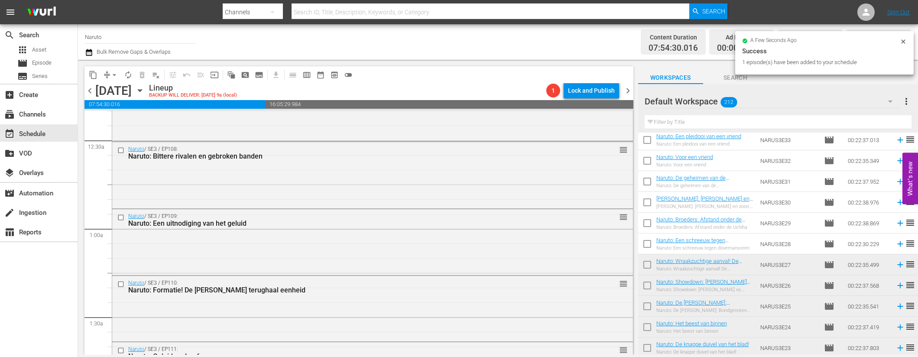
scroll to position [291, 0]
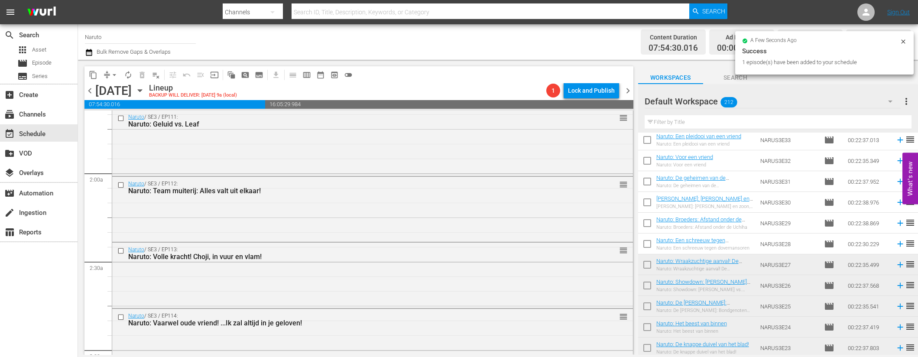
click at [896, 243] on icon at bounding box center [901, 244] width 10 height 10
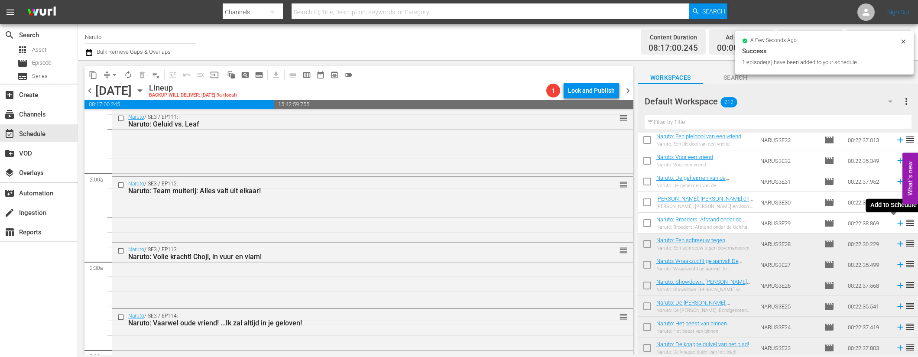
click at [897, 223] on icon at bounding box center [900, 224] width 6 height 6
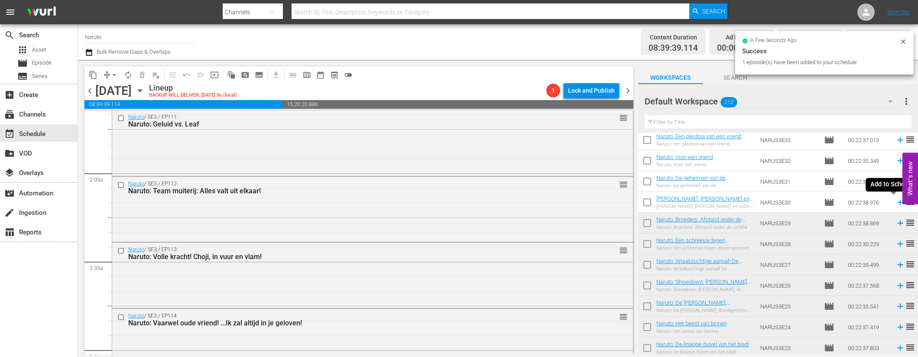
click at [896, 198] on icon at bounding box center [901, 203] width 10 height 10
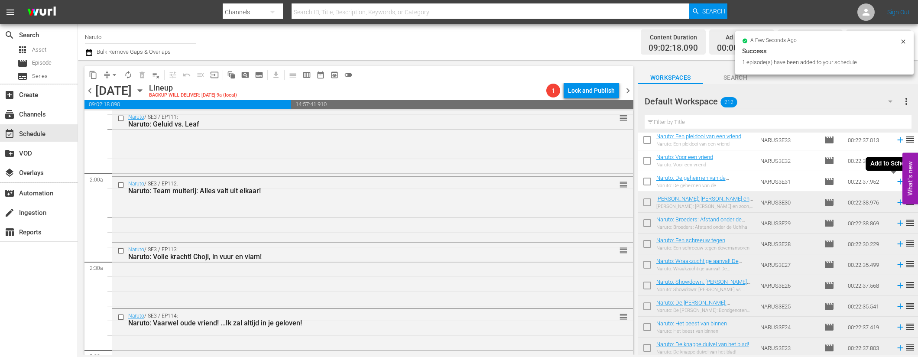
click at [896, 179] on icon at bounding box center [901, 182] width 10 height 10
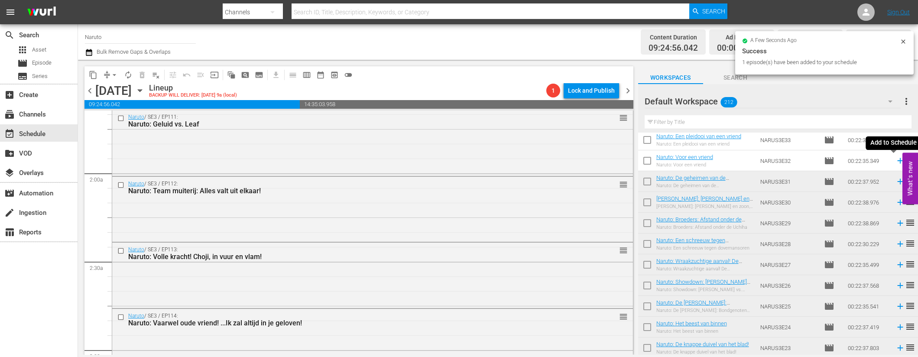
click at [896, 158] on icon at bounding box center [901, 161] width 10 height 10
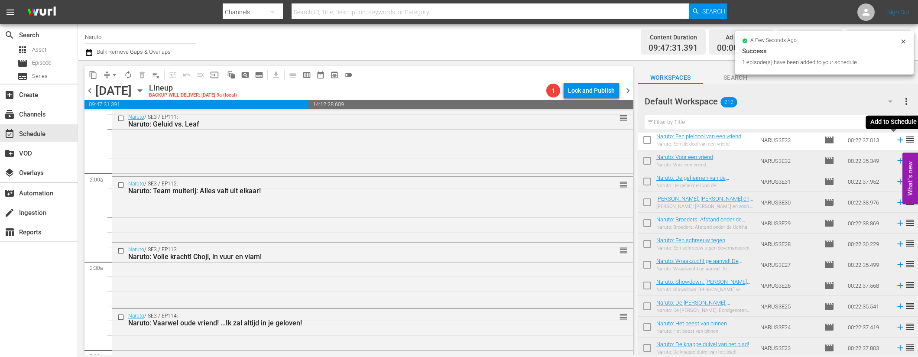
click at [897, 140] on icon at bounding box center [900, 140] width 6 height 6
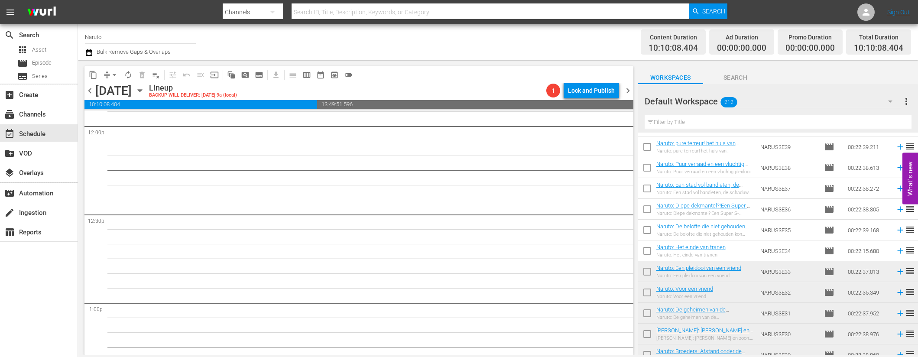
scroll to position [1346, 0]
click at [897, 252] on icon at bounding box center [900, 253] width 6 height 6
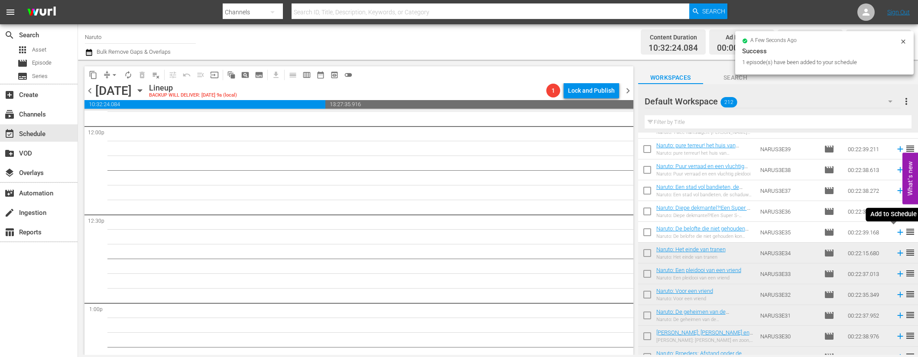
click at [897, 232] on icon at bounding box center [900, 233] width 6 height 6
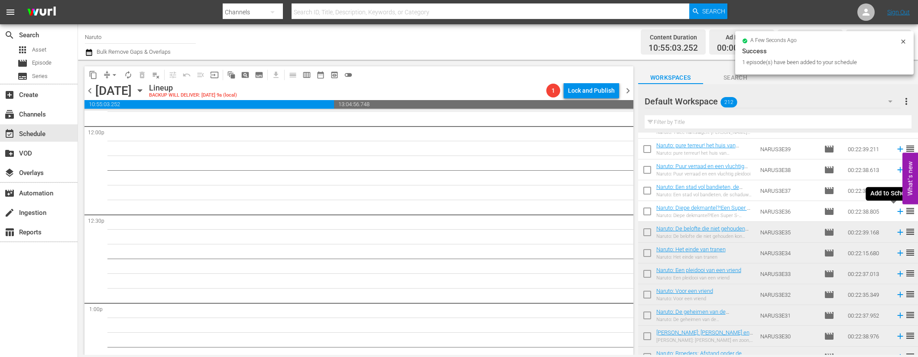
scroll to position [2091, 0]
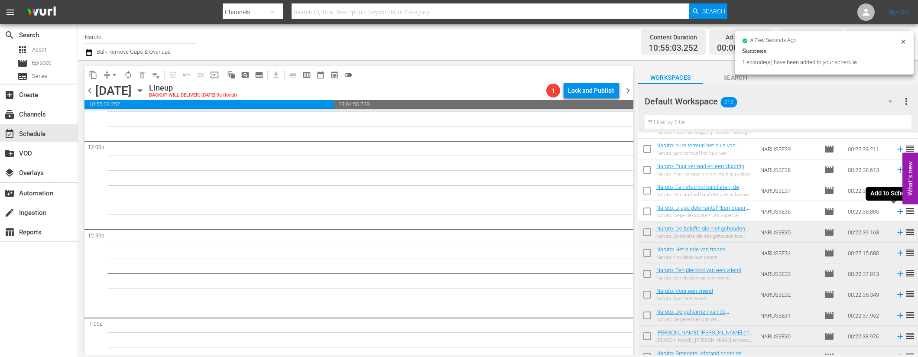
click at [897, 209] on icon at bounding box center [900, 212] width 6 height 6
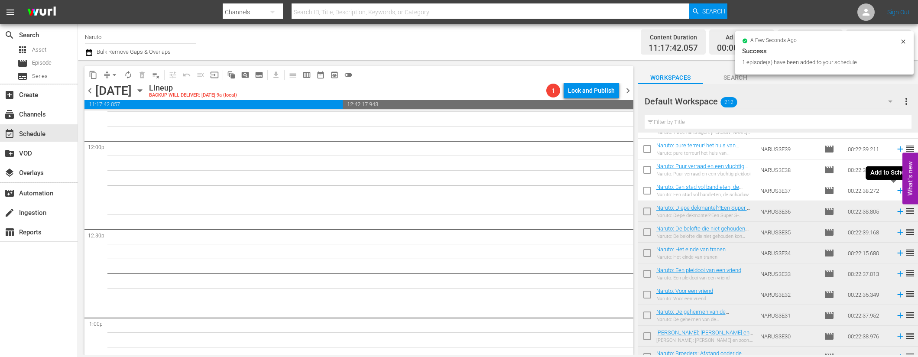
click at [896, 188] on icon at bounding box center [901, 191] width 10 height 10
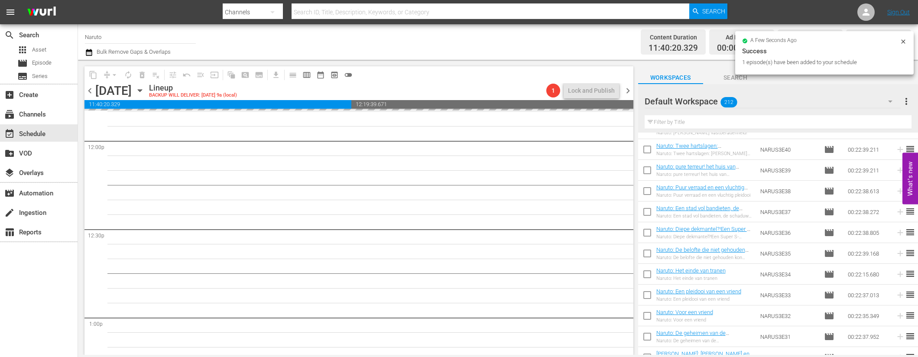
scroll to position [1242, 0]
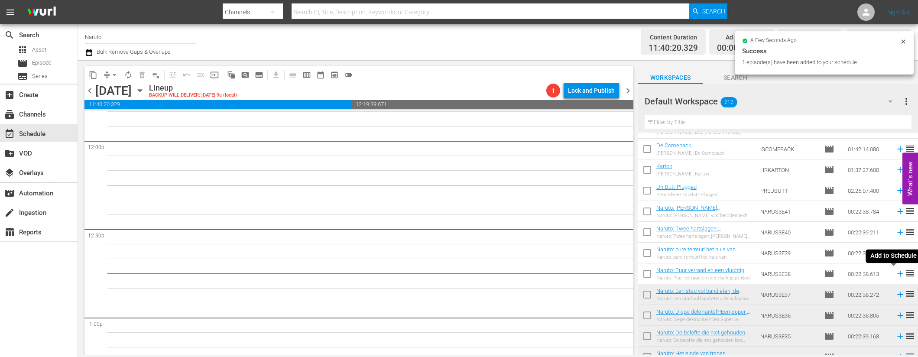
click at [896, 272] on icon at bounding box center [901, 274] width 10 height 10
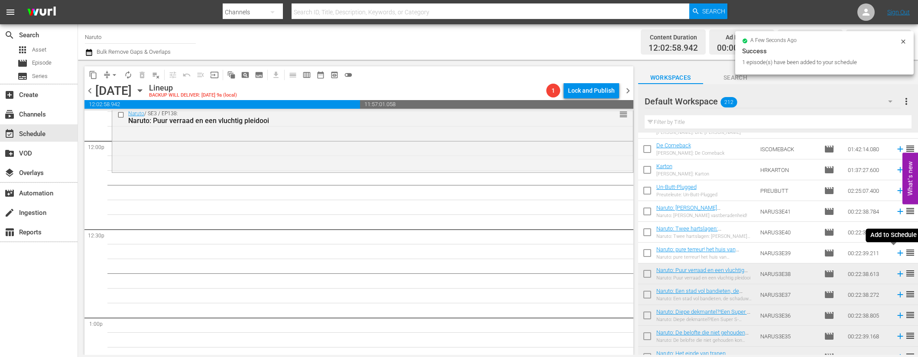
click at [896, 251] on icon at bounding box center [901, 253] width 10 height 10
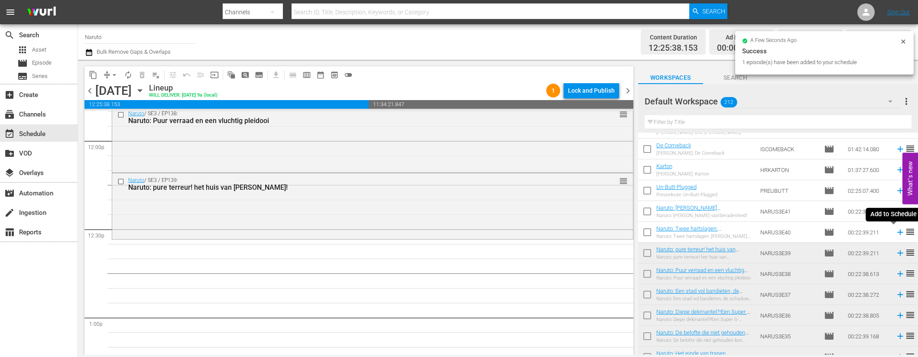
click at [896, 234] on icon at bounding box center [901, 232] width 10 height 10
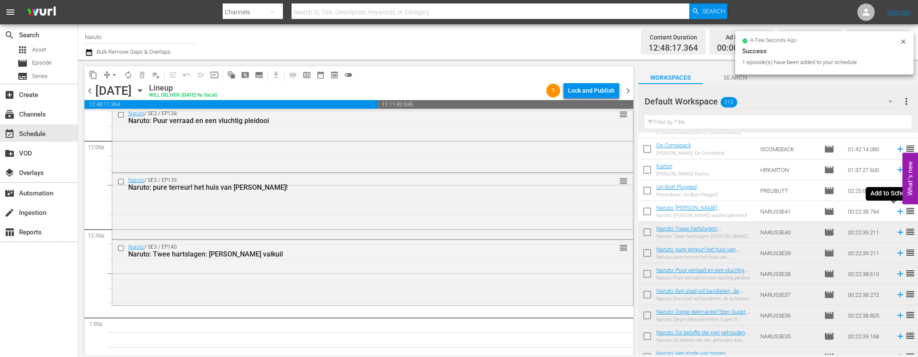
click at [896, 210] on icon at bounding box center [901, 212] width 10 height 10
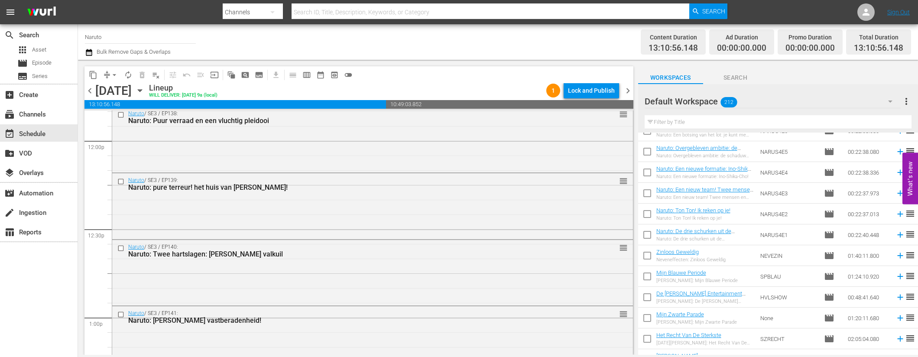
scroll to position [784, 0]
click at [896, 231] on icon at bounding box center [901, 233] width 10 height 10
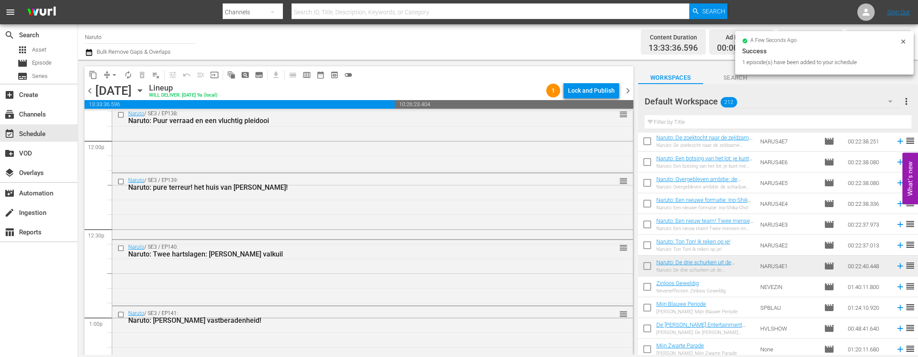
scroll to position [747, 0]
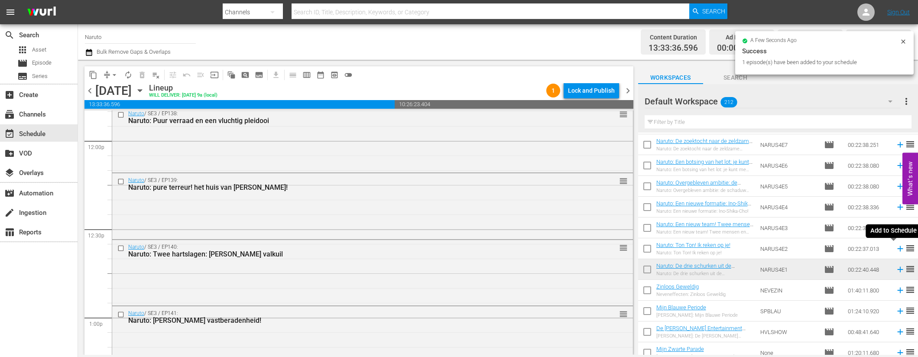
click at [896, 248] on icon at bounding box center [901, 249] width 10 height 10
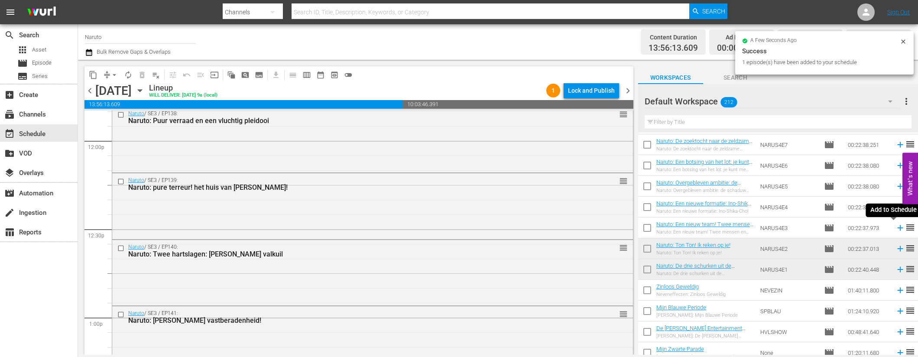
click at [896, 227] on icon at bounding box center [901, 228] width 10 height 10
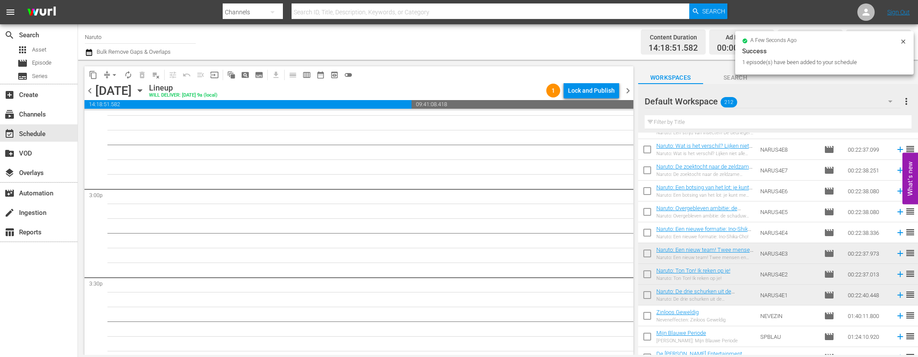
scroll to position [688, 0]
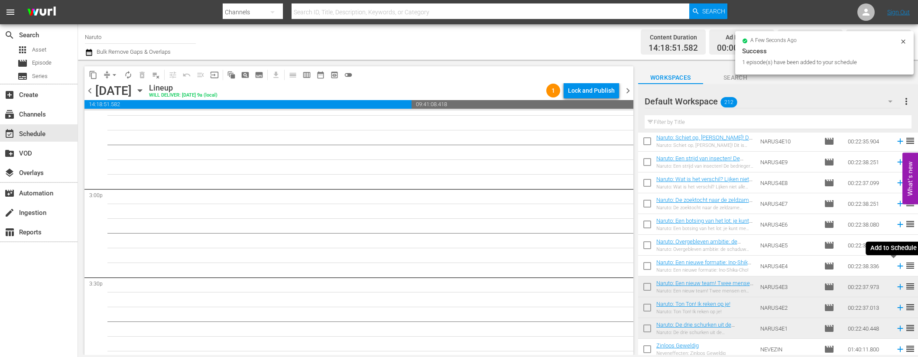
drag, startPoint x: 893, startPoint y: 265, endPoint x: 892, endPoint y: 250, distance: 14.8
click at [896, 265] on icon at bounding box center [901, 266] width 10 height 10
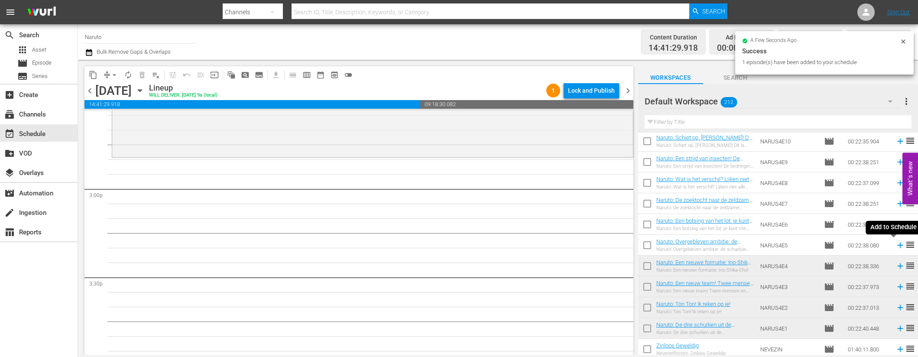
click at [896, 244] on icon at bounding box center [901, 245] width 10 height 10
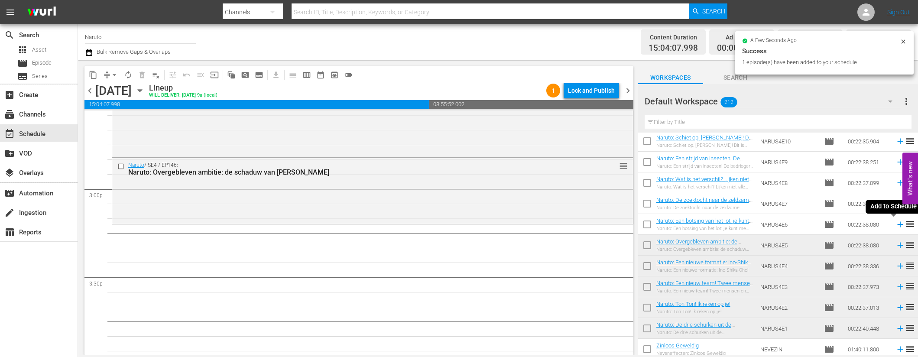
click at [897, 224] on icon at bounding box center [900, 225] width 6 height 6
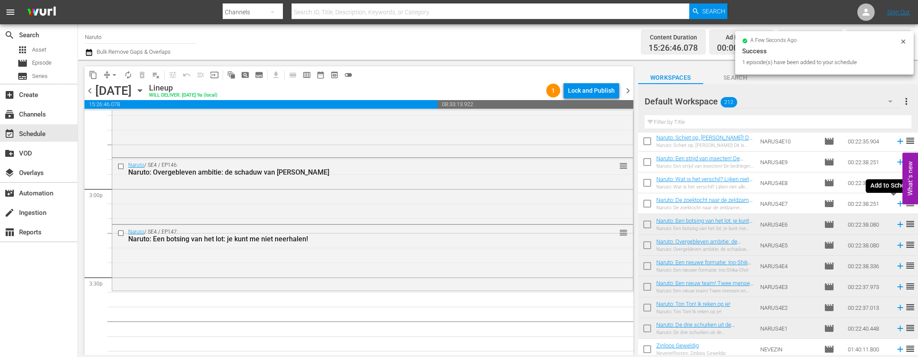
click at [897, 204] on icon at bounding box center [900, 204] width 6 height 6
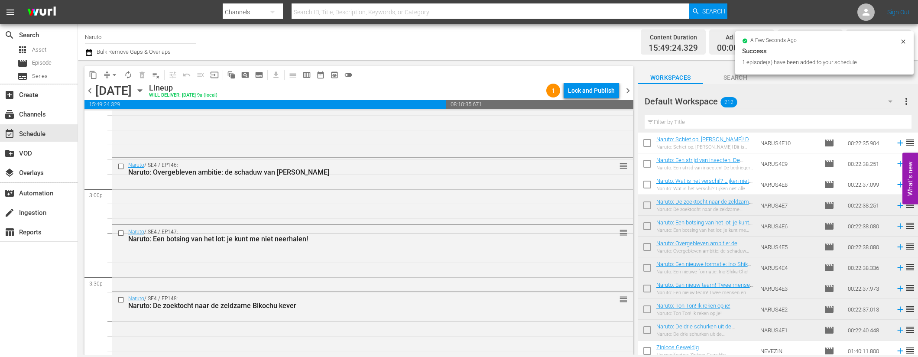
scroll to position [637, 0]
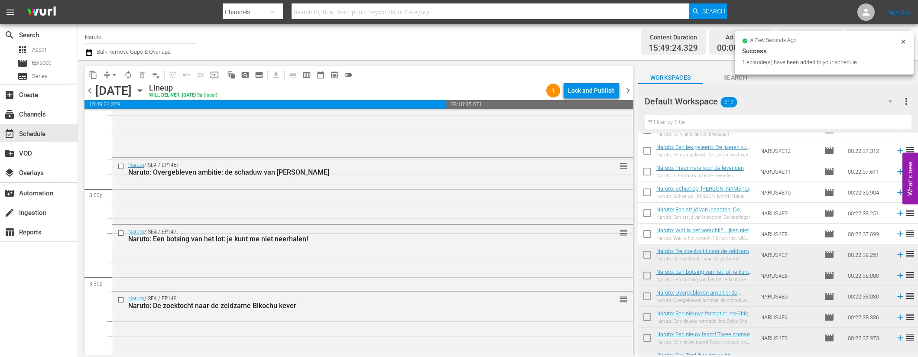
drag, startPoint x: 894, startPoint y: 234, endPoint x: 892, endPoint y: 216, distance: 17.5
click at [897, 234] on icon at bounding box center [900, 234] width 6 height 6
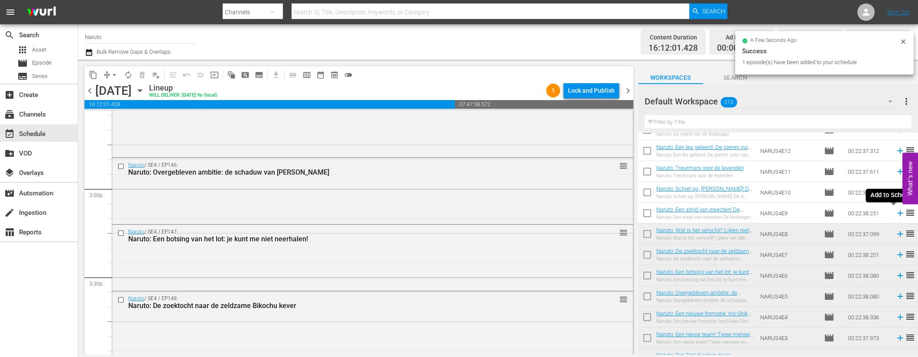
click at [897, 211] on icon at bounding box center [900, 214] width 6 height 6
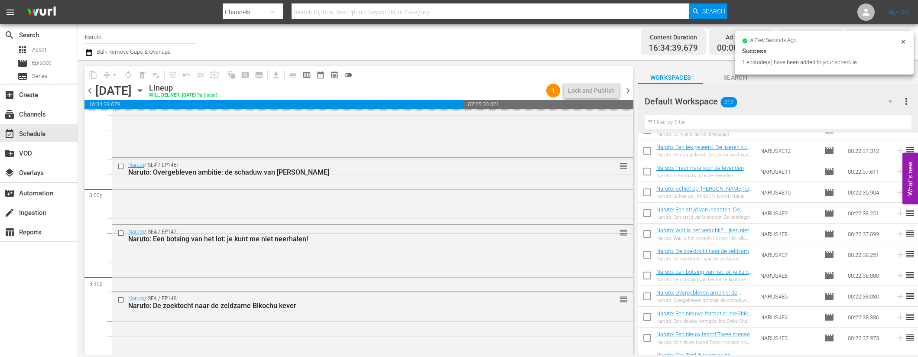
scroll to position [2782, 0]
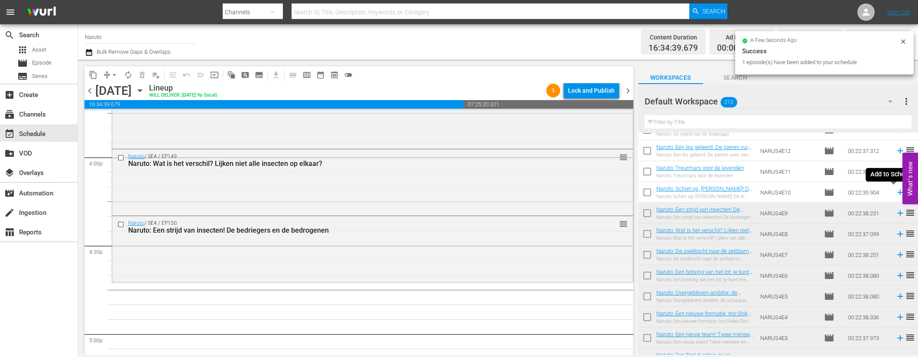
click at [897, 192] on icon at bounding box center [900, 193] width 6 height 6
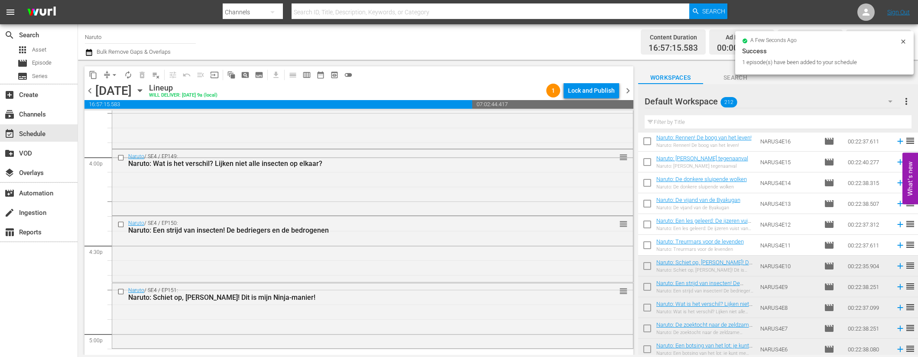
scroll to position [563, 0]
click at [896, 244] on icon at bounding box center [901, 246] width 10 height 10
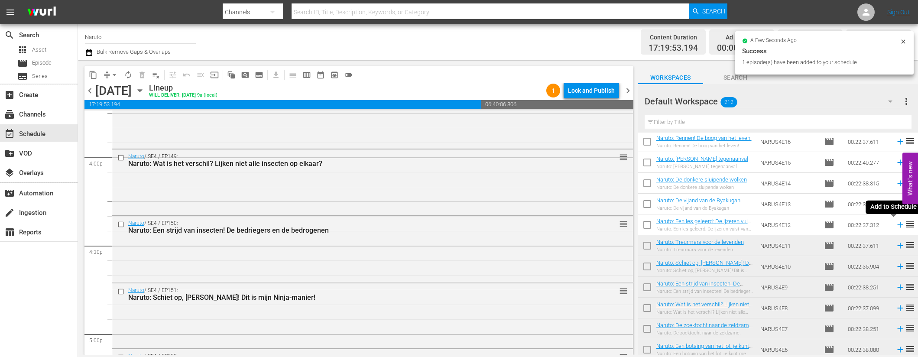
click at [896, 224] on icon at bounding box center [901, 225] width 10 height 10
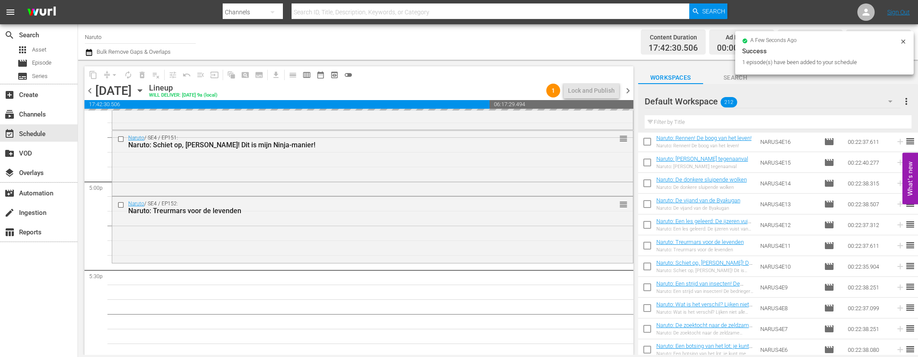
scroll to position [2971, 0]
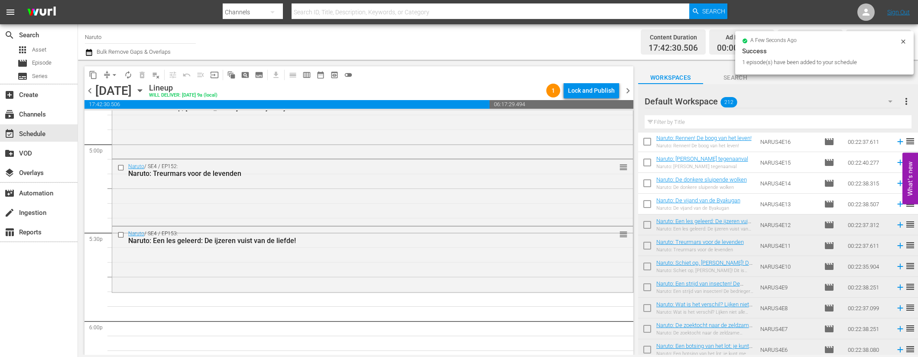
click at [896, 205] on icon at bounding box center [901, 204] width 10 height 10
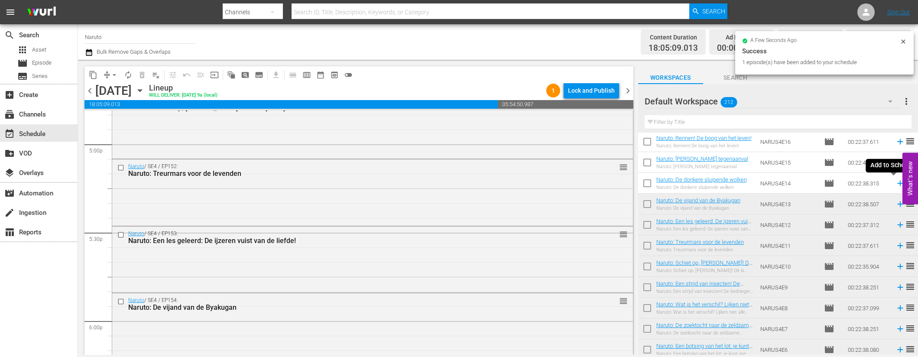
click at [897, 183] on icon at bounding box center [900, 184] width 6 height 6
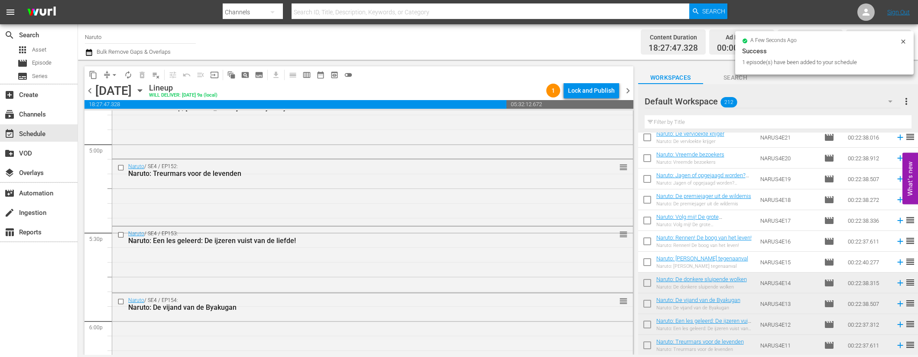
scroll to position [460, 0]
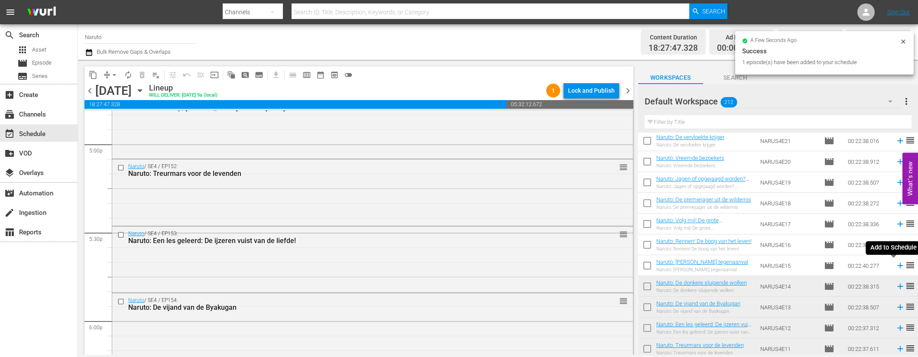
click at [895, 260] on td at bounding box center [898, 265] width 13 height 21
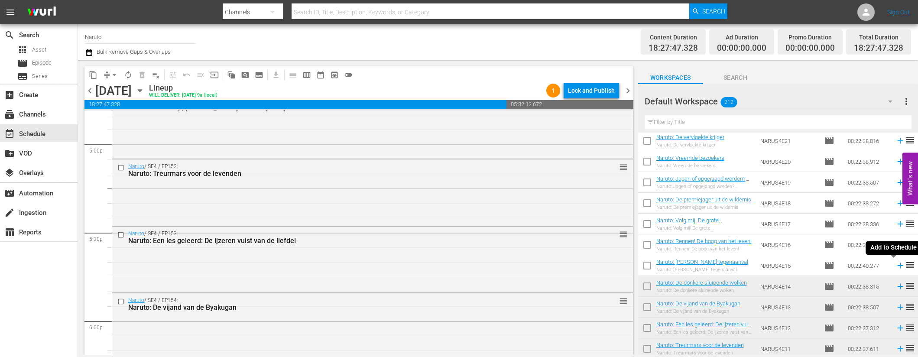
click at [897, 266] on icon at bounding box center [900, 266] width 6 height 6
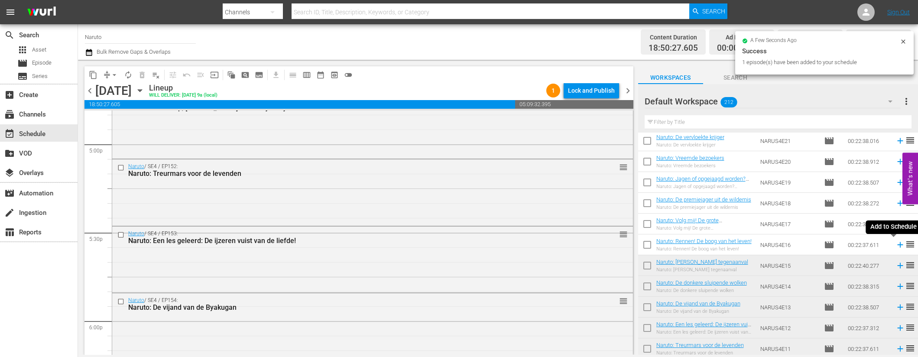
click at [897, 244] on icon at bounding box center [900, 245] width 6 height 6
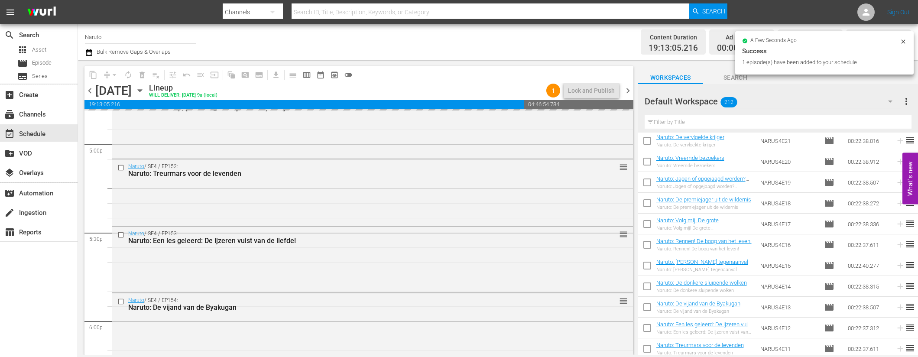
scroll to position [3221, 0]
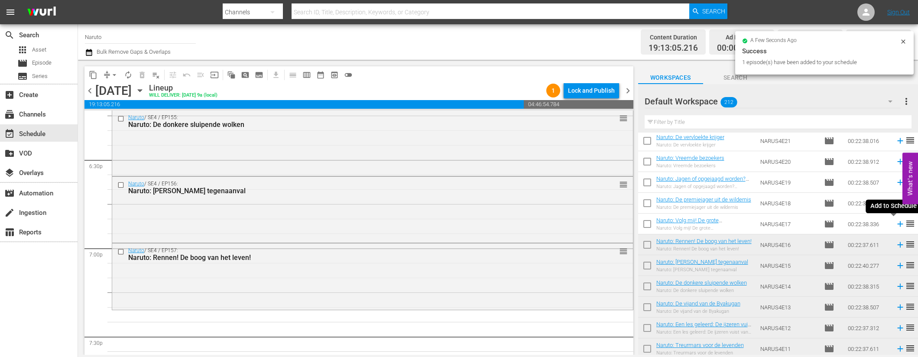
click at [897, 222] on icon at bounding box center [900, 224] width 6 height 6
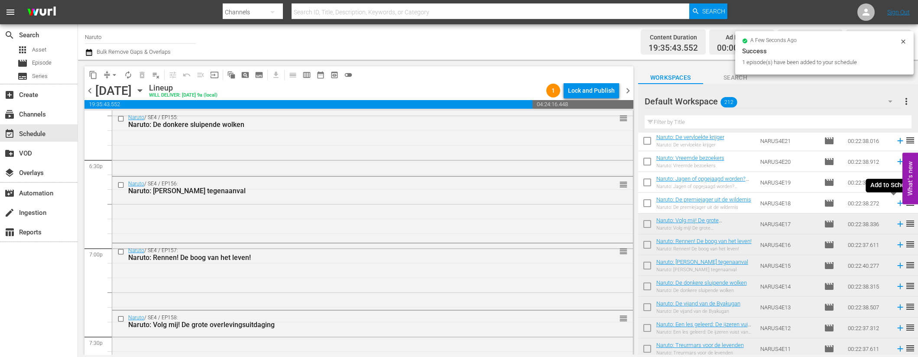
click at [897, 202] on icon at bounding box center [900, 204] width 6 height 6
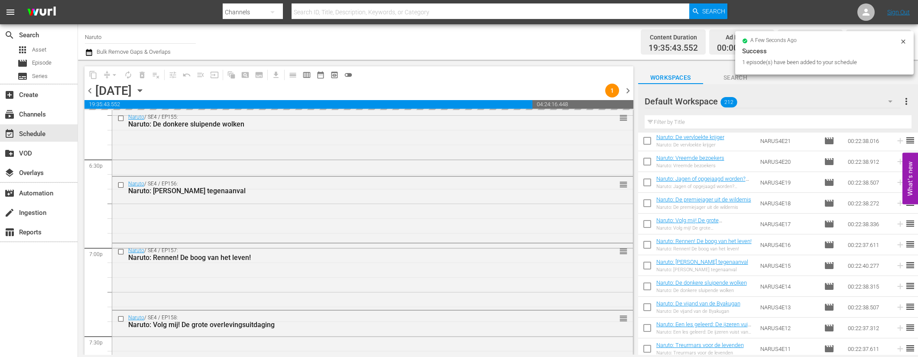
scroll to position [3360, 0]
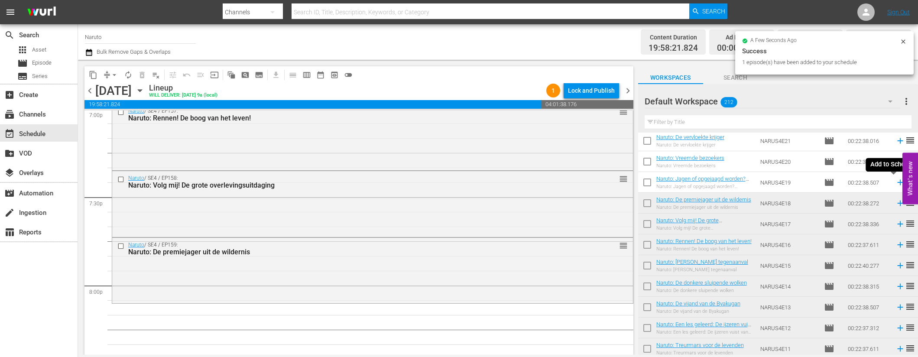
click at [897, 182] on icon at bounding box center [900, 183] width 6 height 6
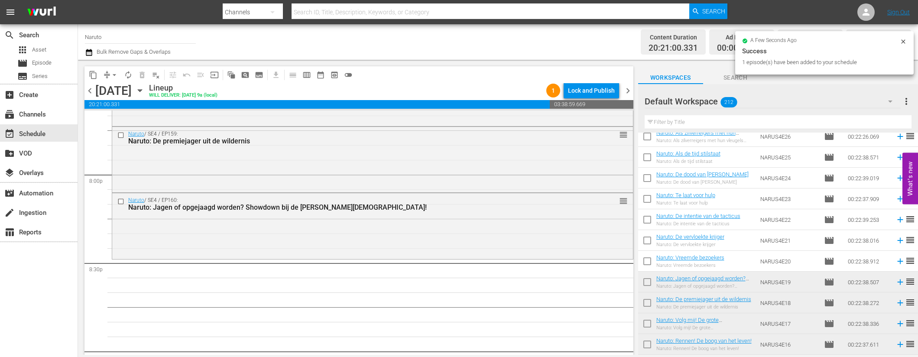
scroll to position [327, 0]
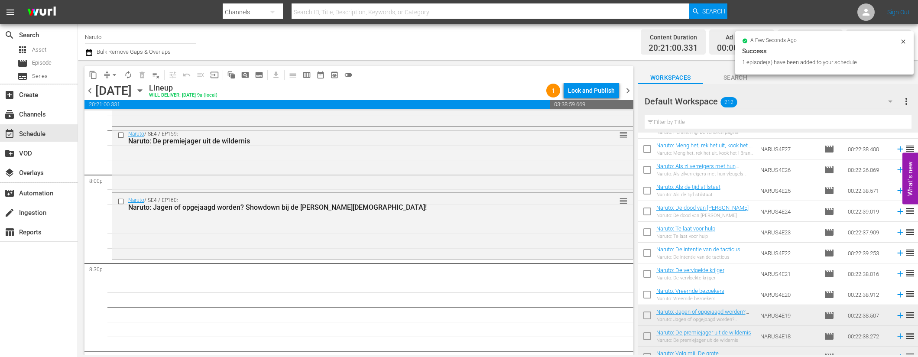
click at [896, 296] on icon at bounding box center [901, 295] width 10 height 10
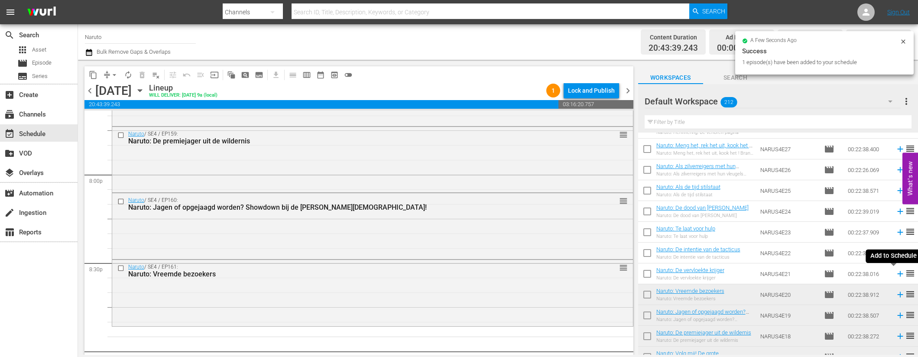
click at [896, 273] on icon at bounding box center [901, 274] width 10 height 10
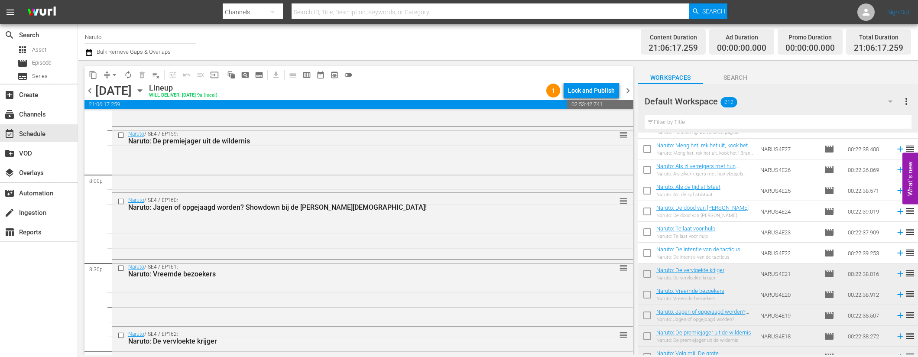
scroll to position [3857, 0]
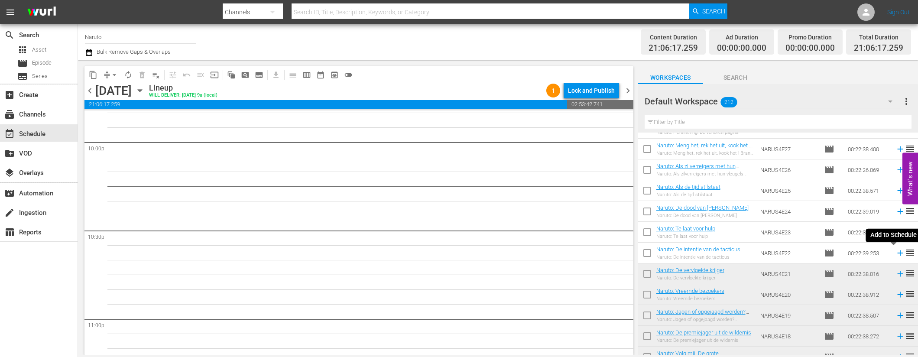
click at [897, 253] on icon at bounding box center [900, 253] width 6 height 6
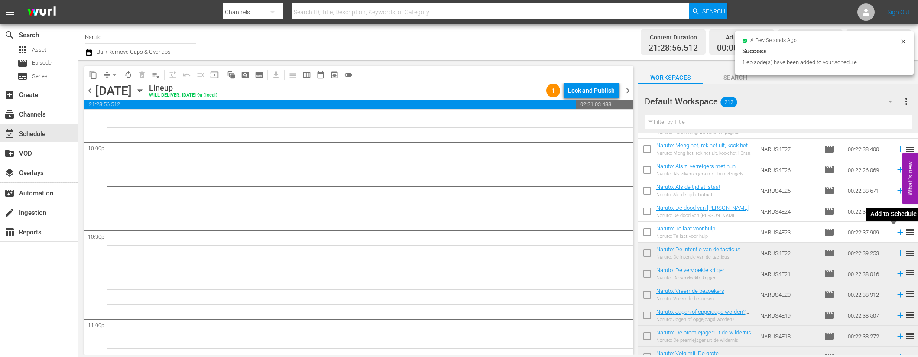
scroll to position [3843, 0]
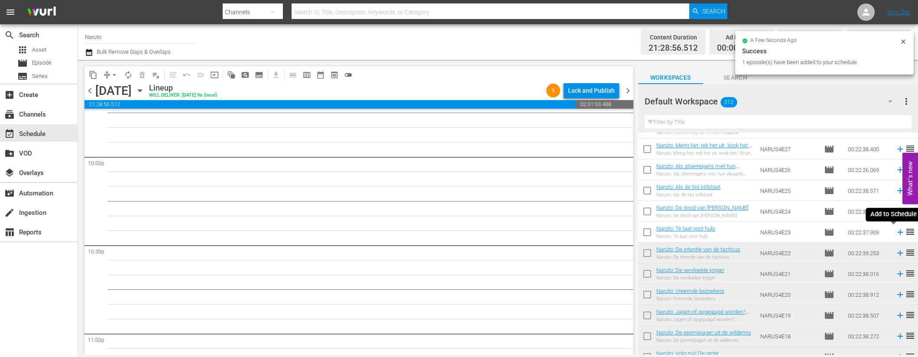
click at [897, 233] on icon at bounding box center [900, 233] width 6 height 6
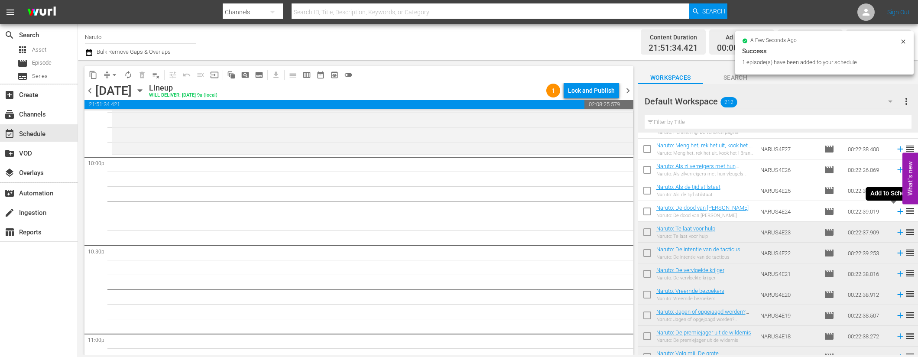
click at [896, 211] on icon at bounding box center [901, 212] width 10 height 10
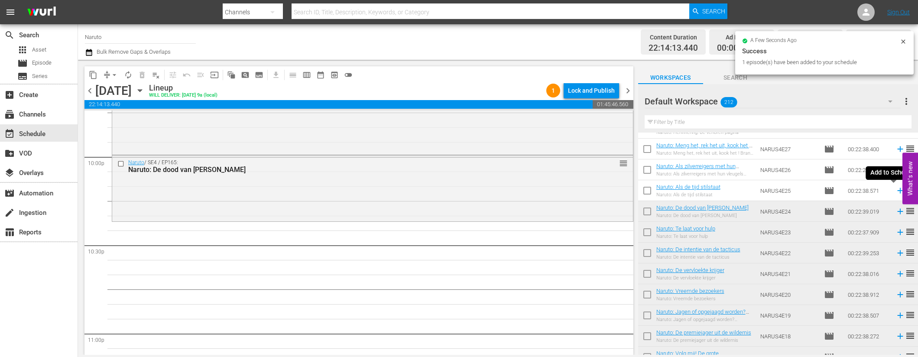
click at [896, 189] on icon at bounding box center [901, 191] width 10 height 10
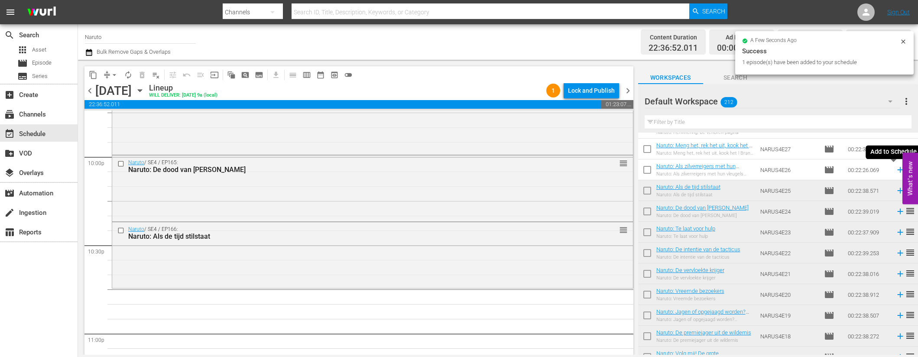
click at [896, 168] on icon at bounding box center [901, 170] width 10 height 10
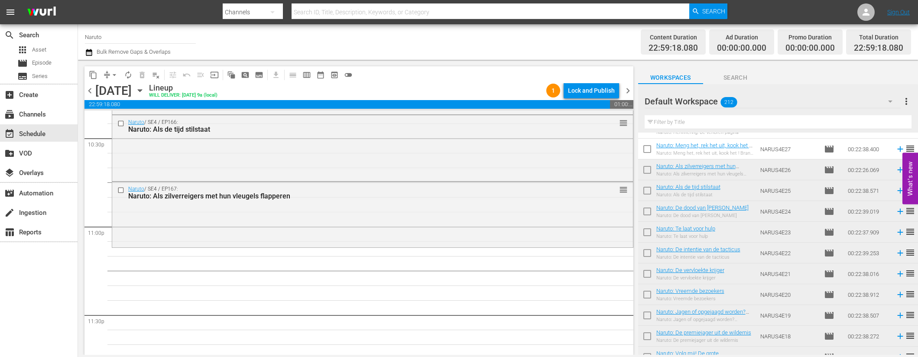
scroll to position [3998, 0]
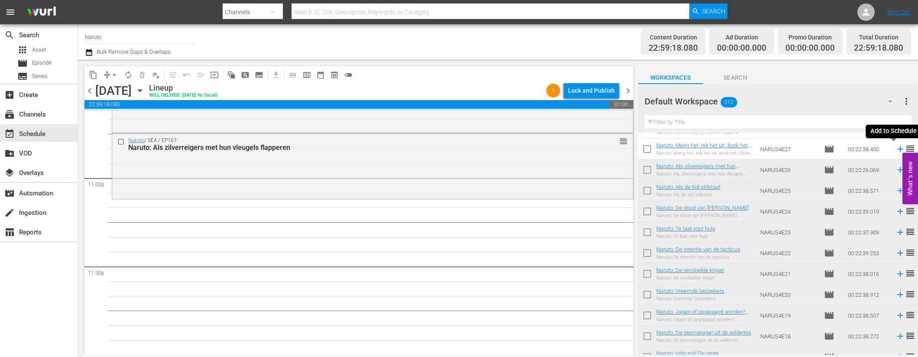
click at [896, 152] on icon at bounding box center [901, 149] width 10 height 10
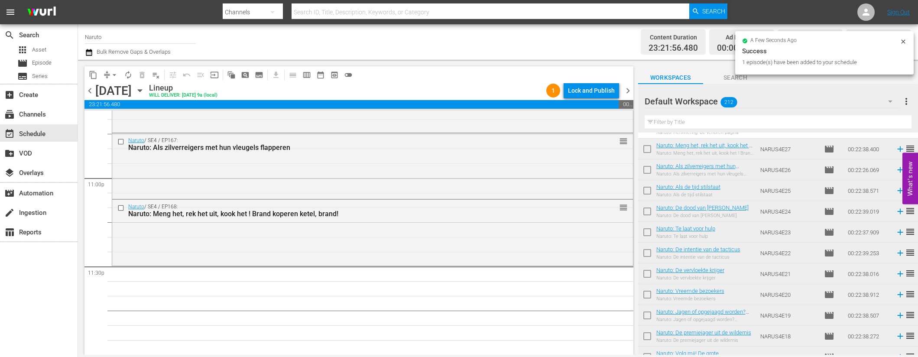
scroll to position [279, 0]
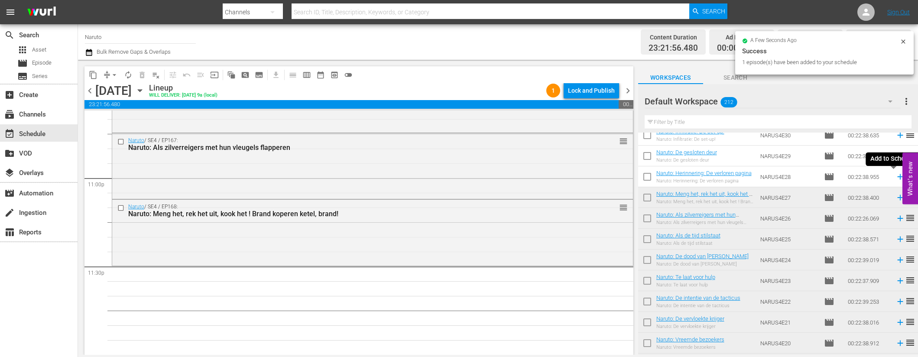
click at [896, 175] on icon at bounding box center [901, 177] width 10 height 10
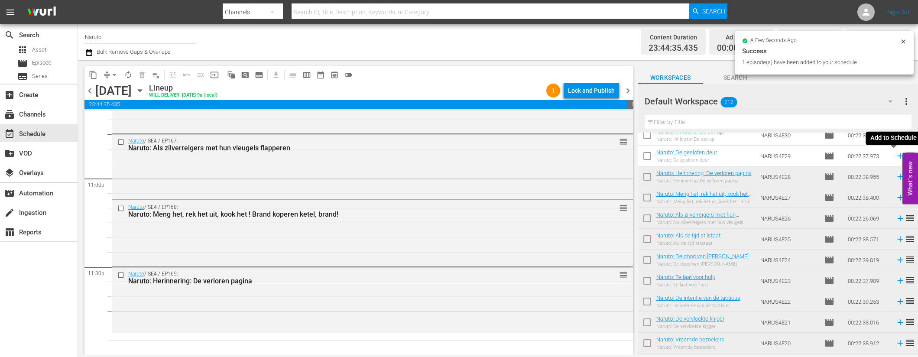
scroll to position [3998, 0]
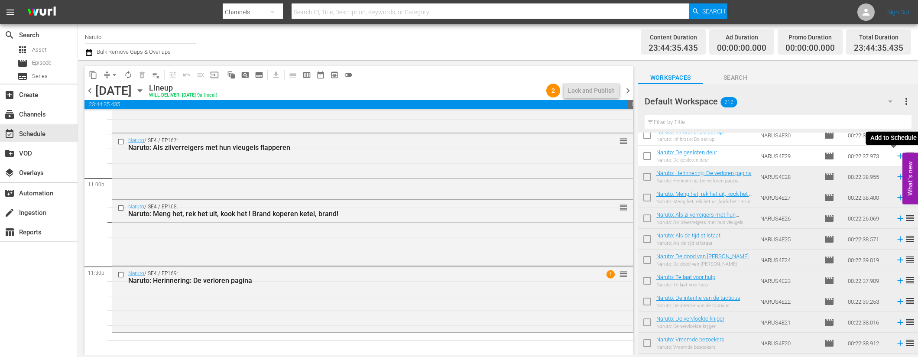
click at [897, 154] on icon at bounding box center [900, 156] width 6 height 6
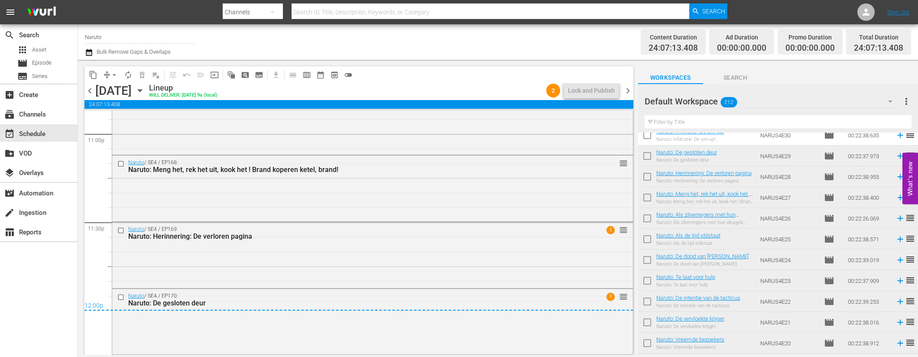
scroll to position [0, 0]
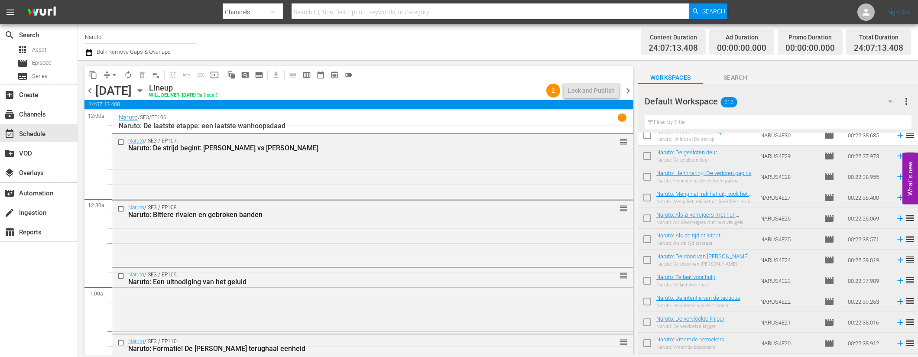
click at [91, 90] on span "chevron_left" at bounding box center [89, 90] width 11 height 11
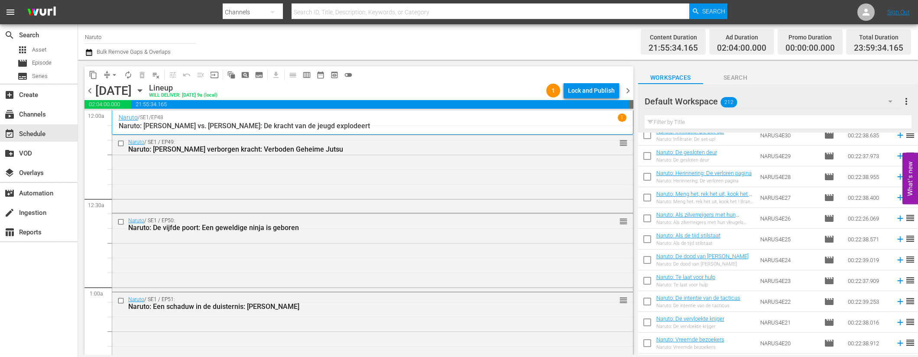
click at [95, 91] on span "chevron_left" at bounding box center [89, 90] width 11 height 11
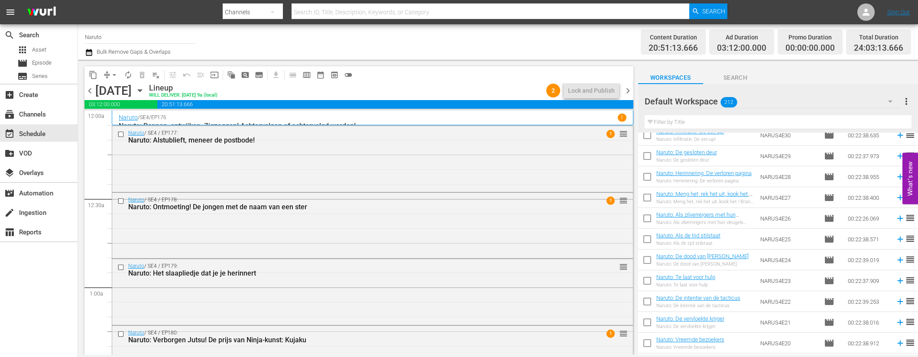
click at [91, 90] on span "chevron_left" at bounding box center [89, 90] width 11 height 11
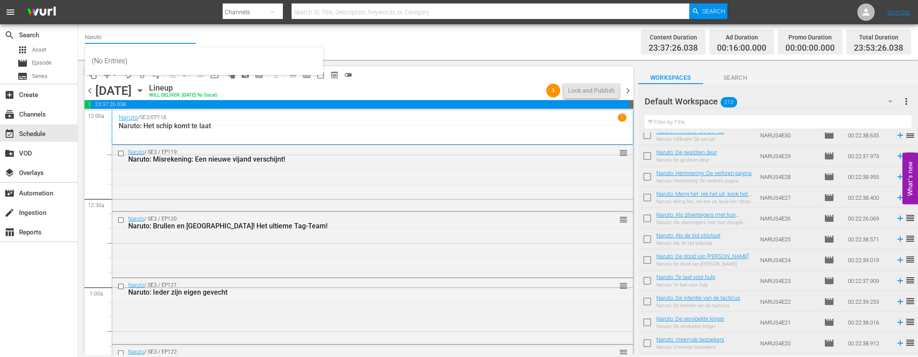
click at [111, 35] on input "Naruto" at bounding box center [140, 36] width 111 height 21
click at [112, 35] on input "Naruto" at bounding box center [140, 36] width 111 height 21
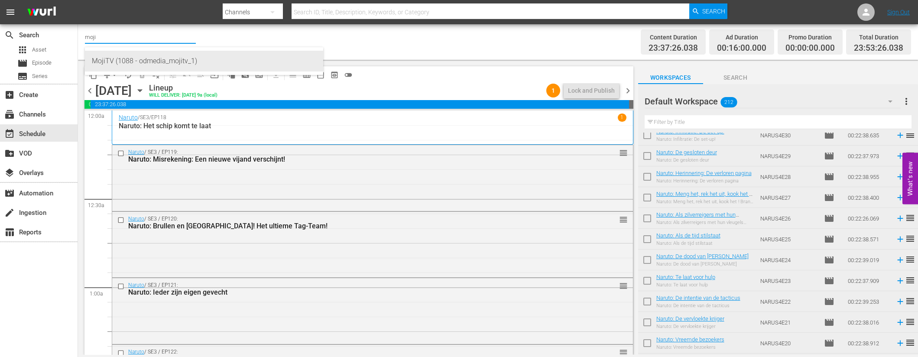
click at [163, 58] on div "MojiTV (1088 - odmedia_mojitv_1)" at bounding box center [204, 61] width 224 height 21
type input "MojiTV (1088 - odmedia_mojitv_1)"
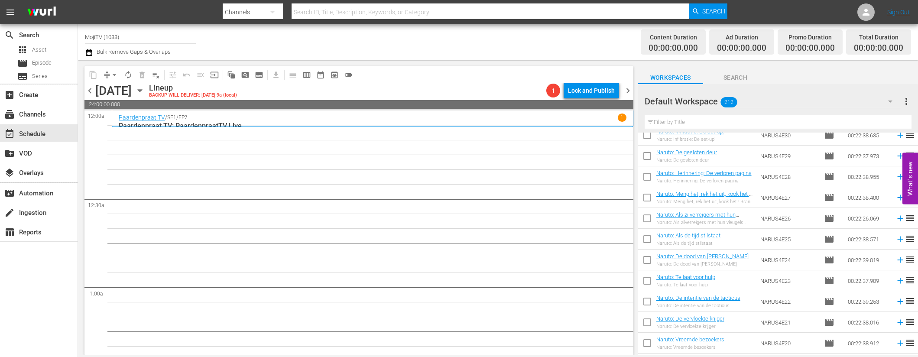
click at [145, 91] on icon "button" at bounding box center [140, 91] width 10 height 10
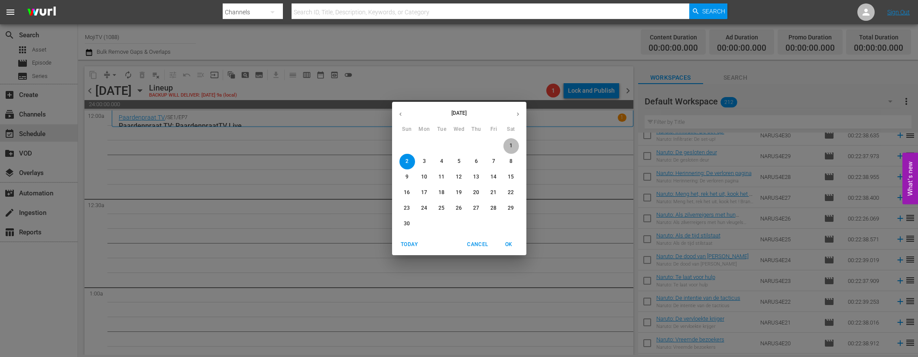
click at [510, 143] on p "1" at bounding box center [511, 145] width 3 height 7
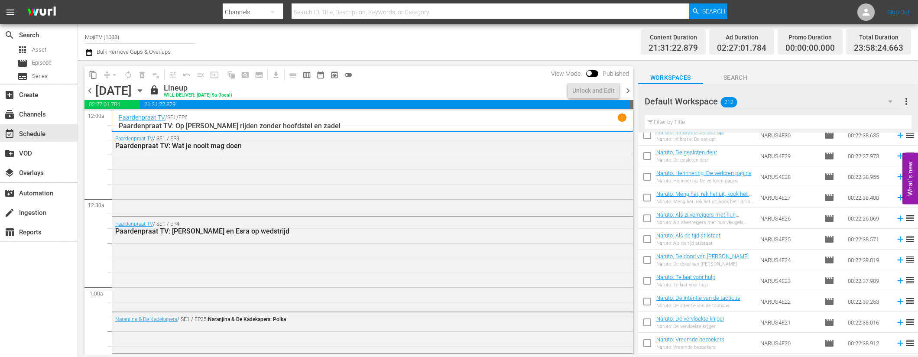
click at [626, 91] on span "chevron_right" at bounding box center [628, 90] width 11 height 11
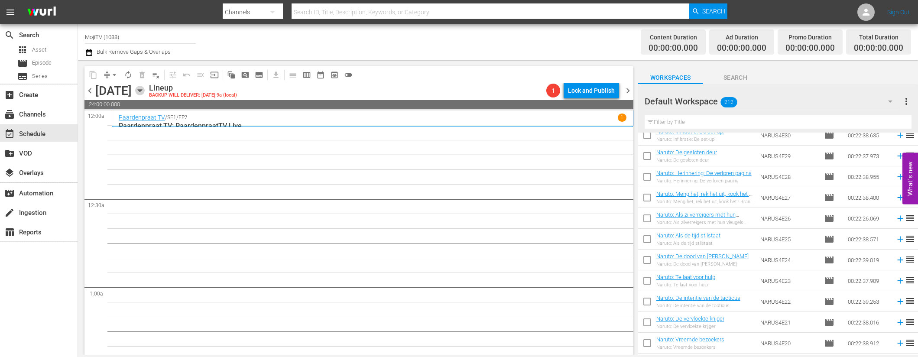
click at [142, 90] on icon "button" at bounding box center [140, 91] width 4 height 2
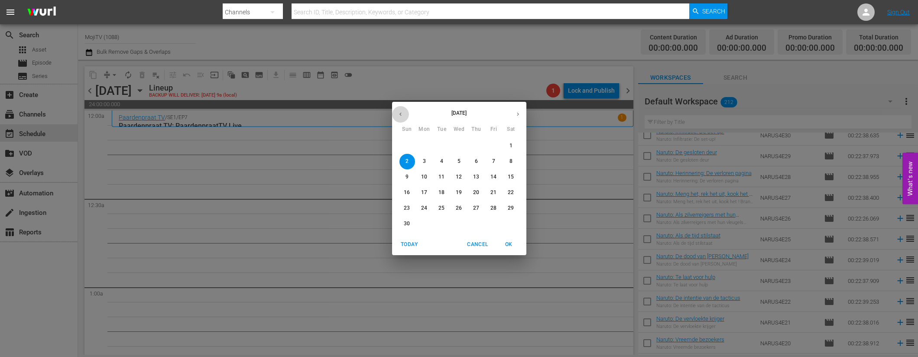
click at [400, 114] on icon "button" at bounding box center [400, 114] width 2 height 3
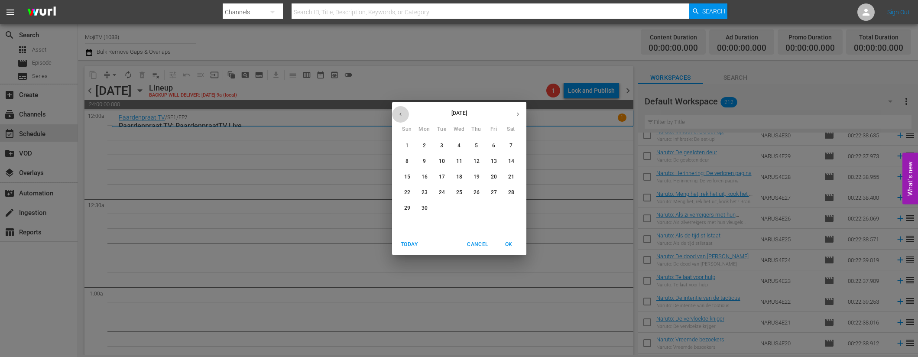
click at [400, 114] on icon "button" at bounding box center [400, 114] width 2 height 3
click at [400, 114] on icon "button" at bounding box center [400, 114] width 6 height 6
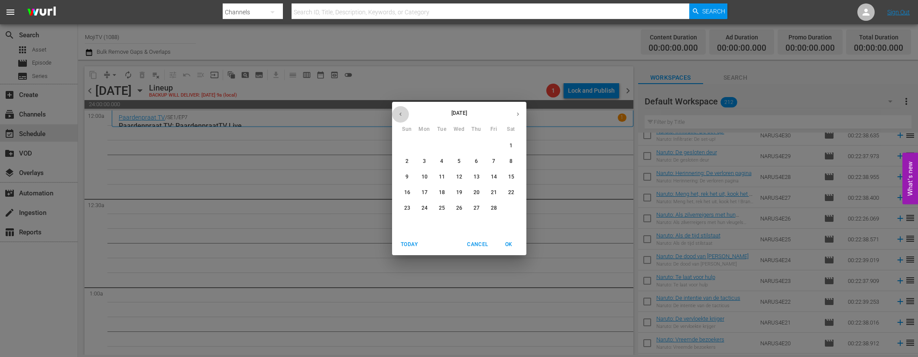
click at [400, 114] on icon "button" at bounding box center [400, 114] width 6 height 6
click at [514, 146] on span "2" at bounding box center [511, 145] width 16 height 7
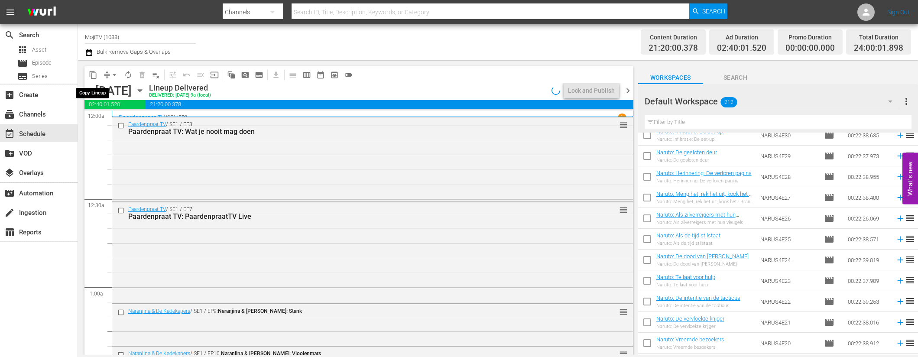
click at [94, 76] on span "content_copy" at bounding box center [93, 75] width 9 height 9
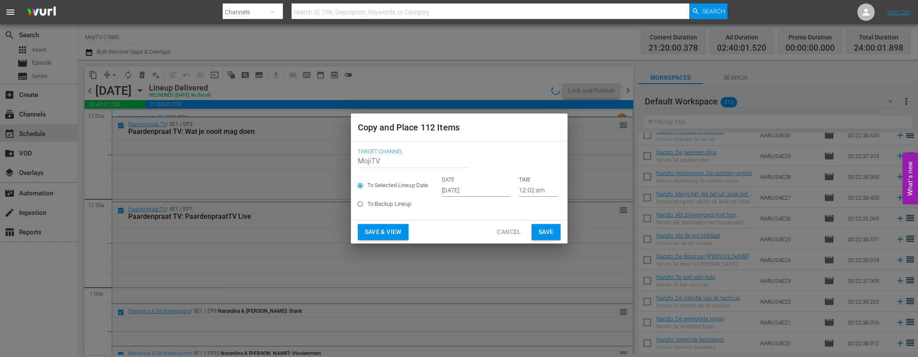
click at [492, 188] on input "[DATE]" at bounding box center [476, 190] width 68 height 13
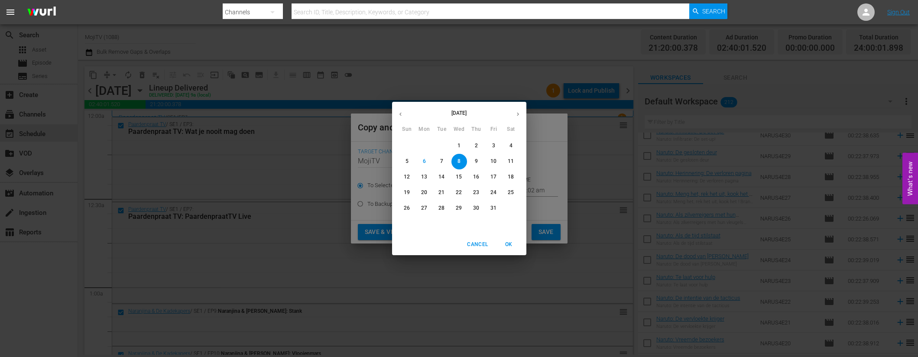
click at [519, 111] on icon "button" at bounding box center [518, 114] width 6 height 6
click at [410, 161] on span "2" at bounding box center [407, 161] width 16 height 7
type input "[DATE]"
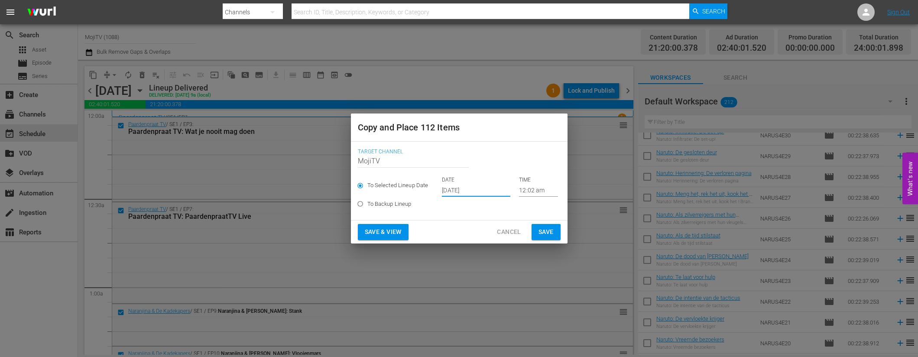
click at [393, 231] on span "Save & View" at bounding box center [383, 232] width 37 height 11
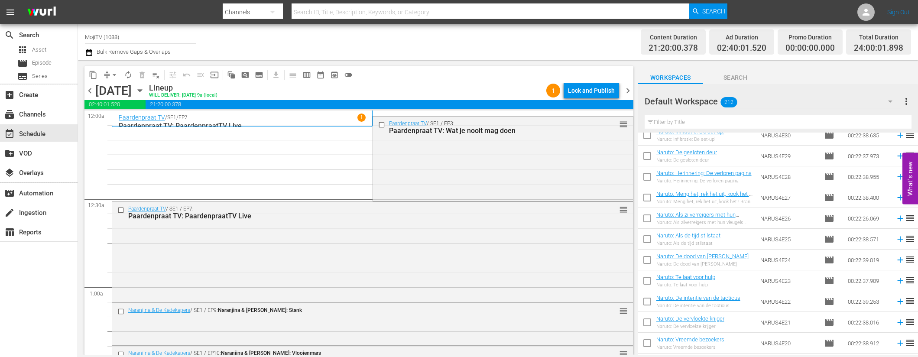
click at [106, 78] on span "compress" at bounding box center [107, 75] width 9 height 9
click at [114, 73] on span "arrow_drop_down" at bounding box center [114, 75] width 9 height 9
click at [128, 123] on li "Align to End of Previous Day" at bounding box center [114, 121] width 91 height 14
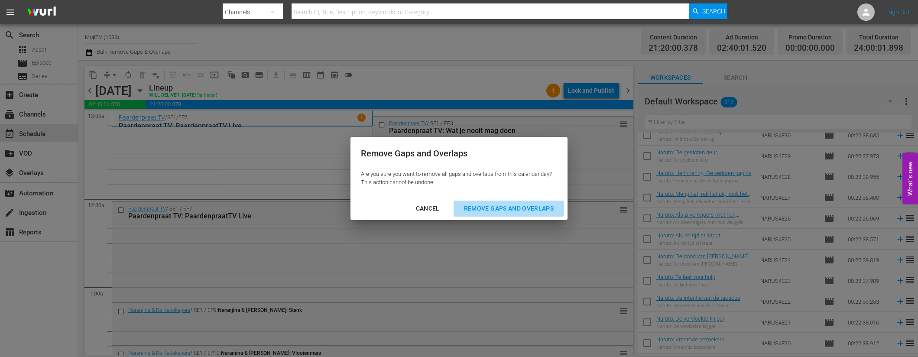
click at [522, 210] on div "Remove Gaps and Overlaps" at bounding box center [509, 208] width 104 height 11
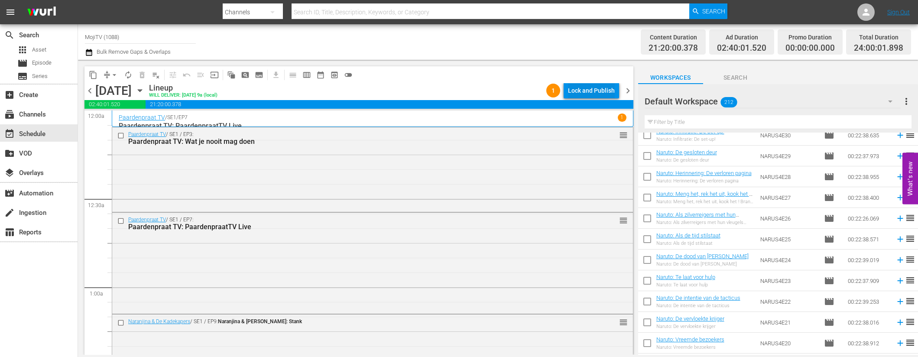
click at [603, 89] on div "Lock and Publish" at bounding box center [591, 91] width 47 height 16
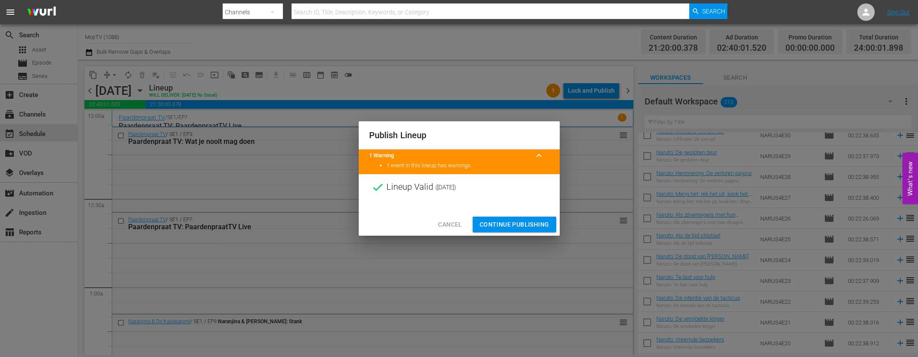
click at [519, 224] on span "Continue Publishing" at bounding box center [515, 224] width 70 height 11
